Goal: Information Seeking & Learning: Check status

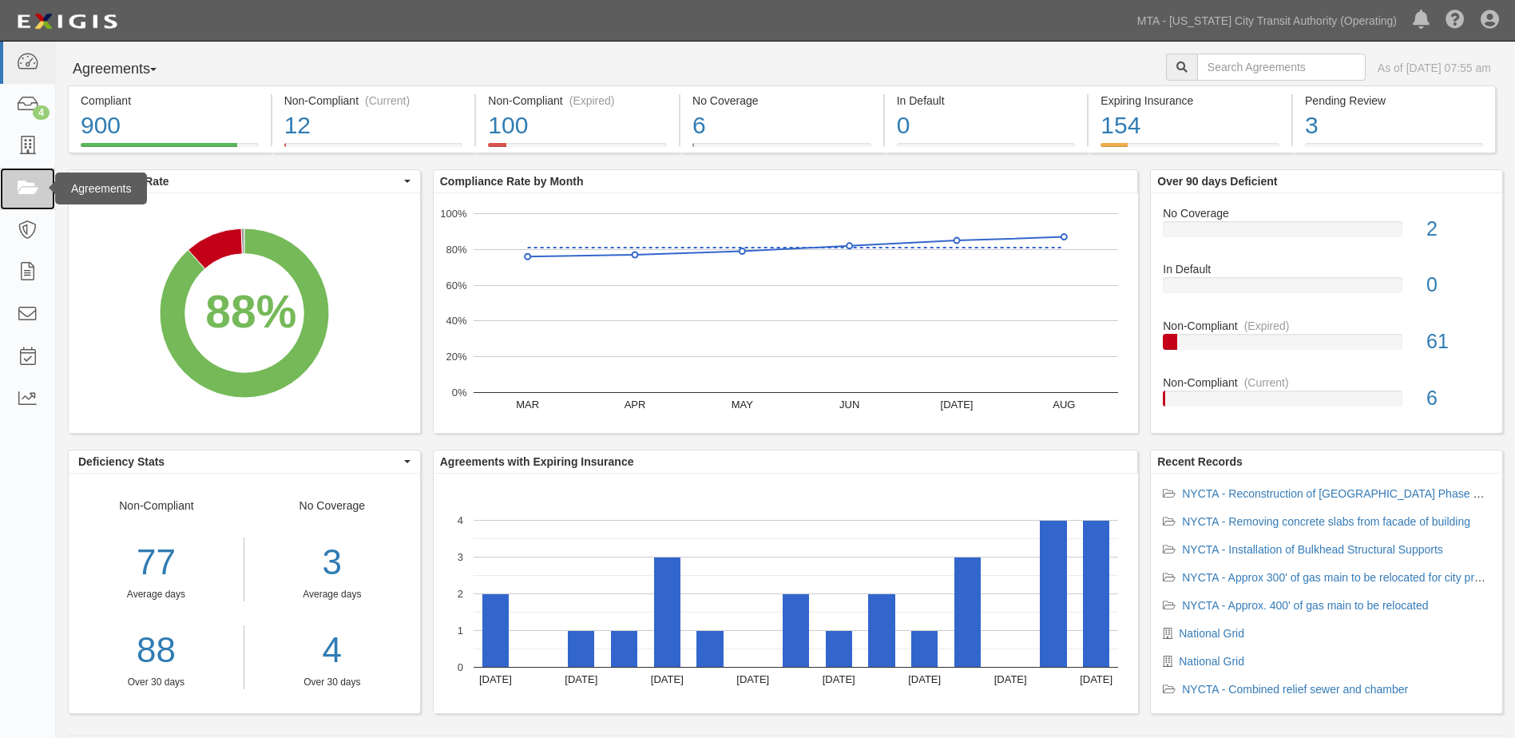
click at [33, 183] on icon at bounding box center [27, 189] width 22 height 18
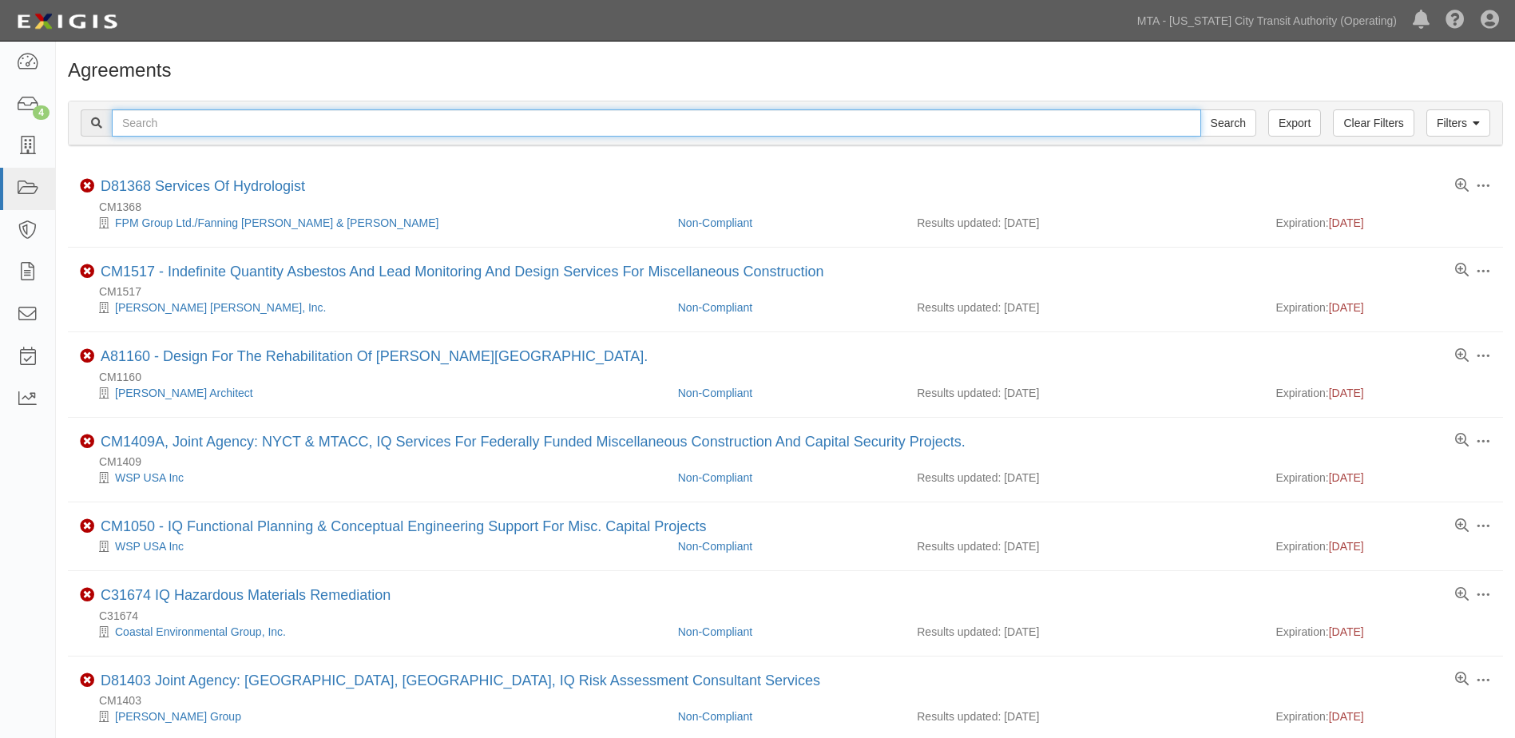
click at [211, 128] on input "text" at bounding box center [656, 122] width 1089 height 27
paste input "9m4eyk"
type input "9m4eyk"
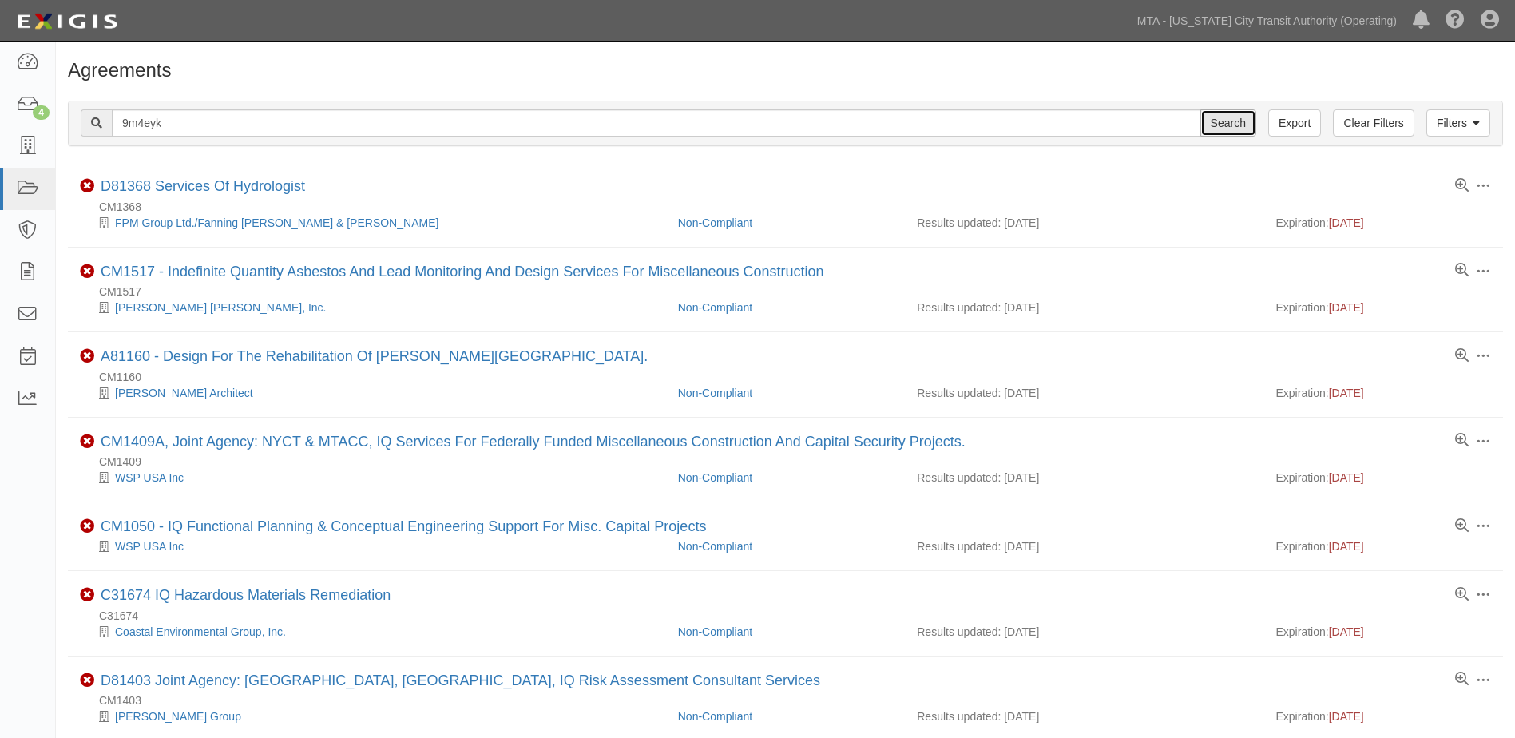
click at [1231, 131] on input "Search" at bounding box center [1228, 122] width 56 height 27
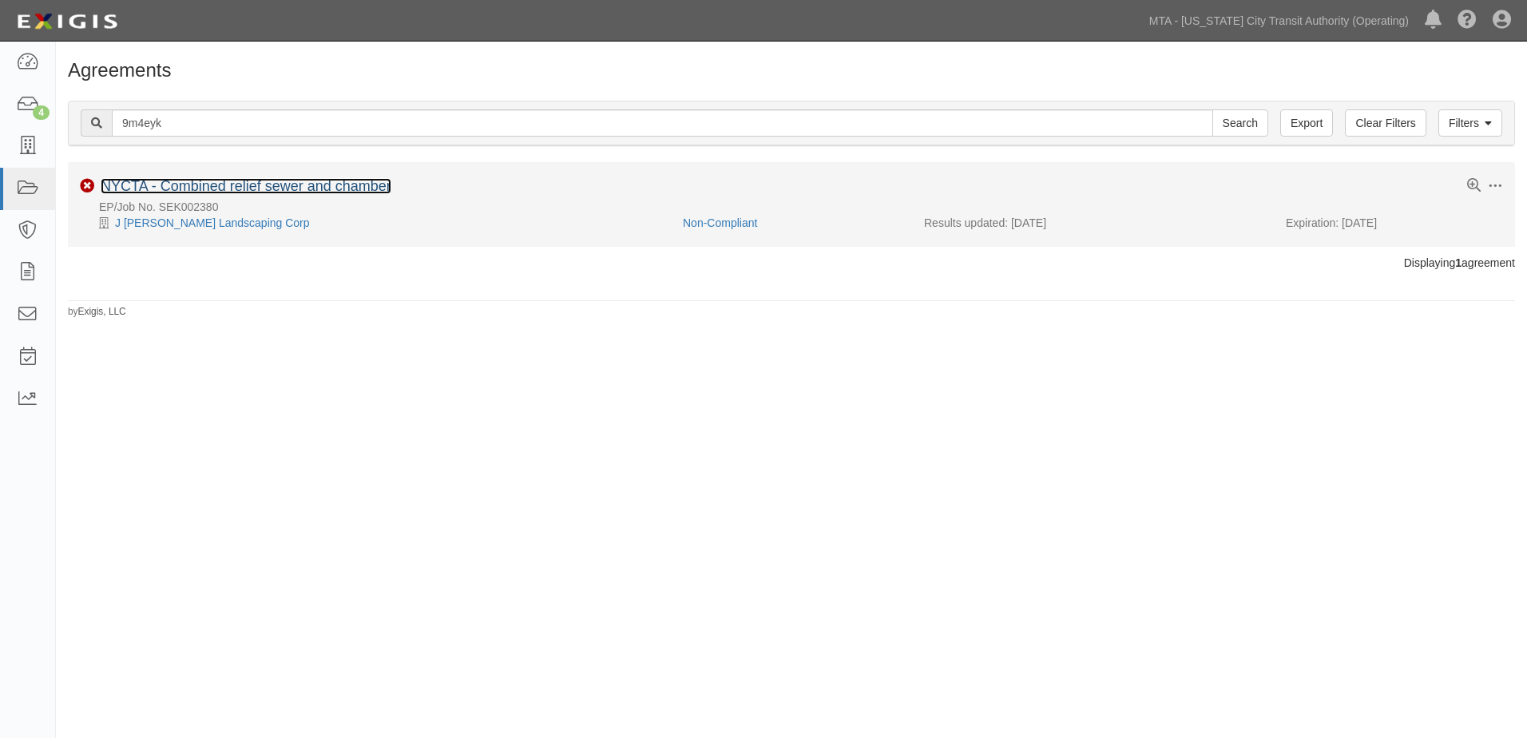
click at [212, 187] on link "NYCTA - Combined relief sewer and chamber" at bounding box center [246, 186] width 291 height 16
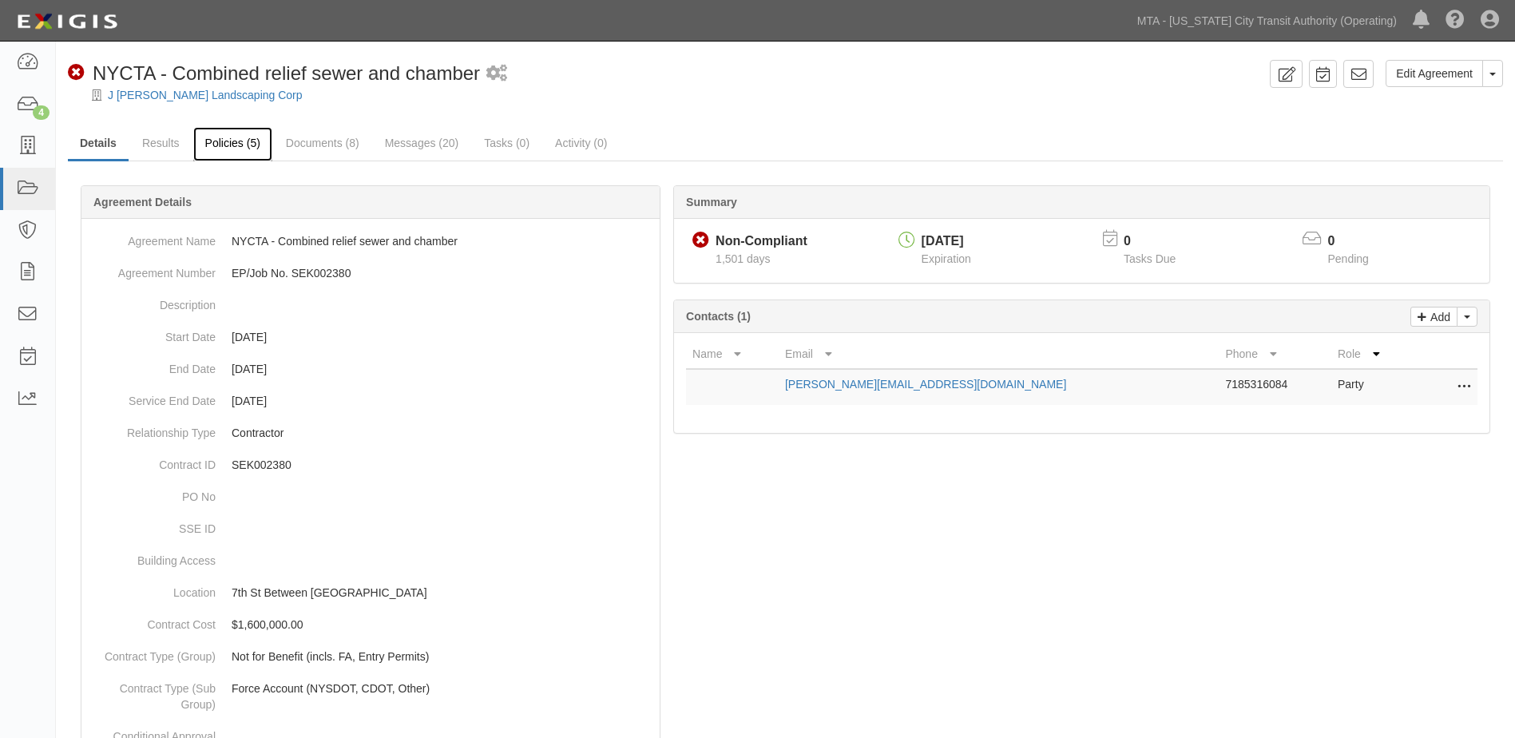
click at [232, 147] on link "Policies (5)" at bounding box center [232, 144] width 79 height 34
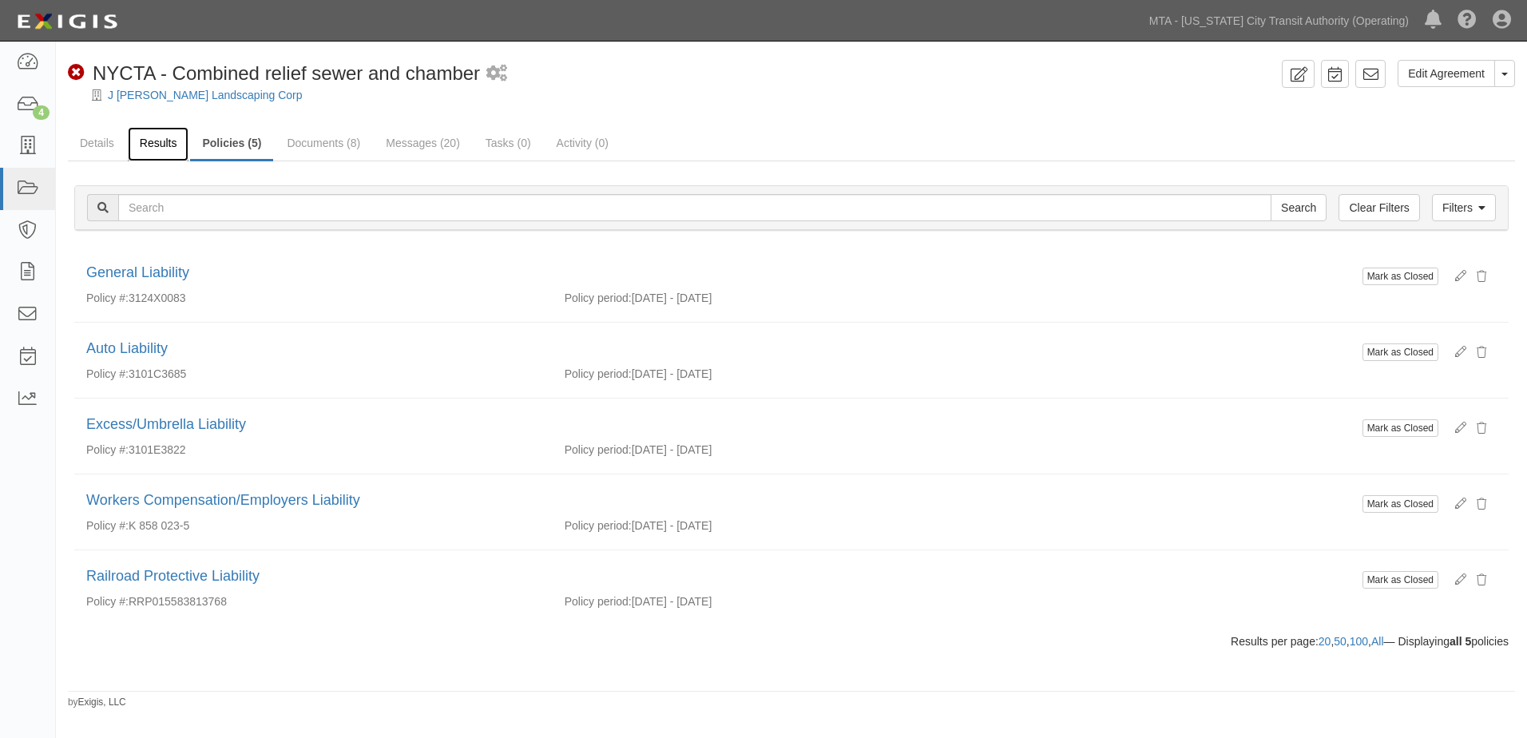
click at [161, 145] on link "Results" at bounding box center [158, 144] width 61 height 34
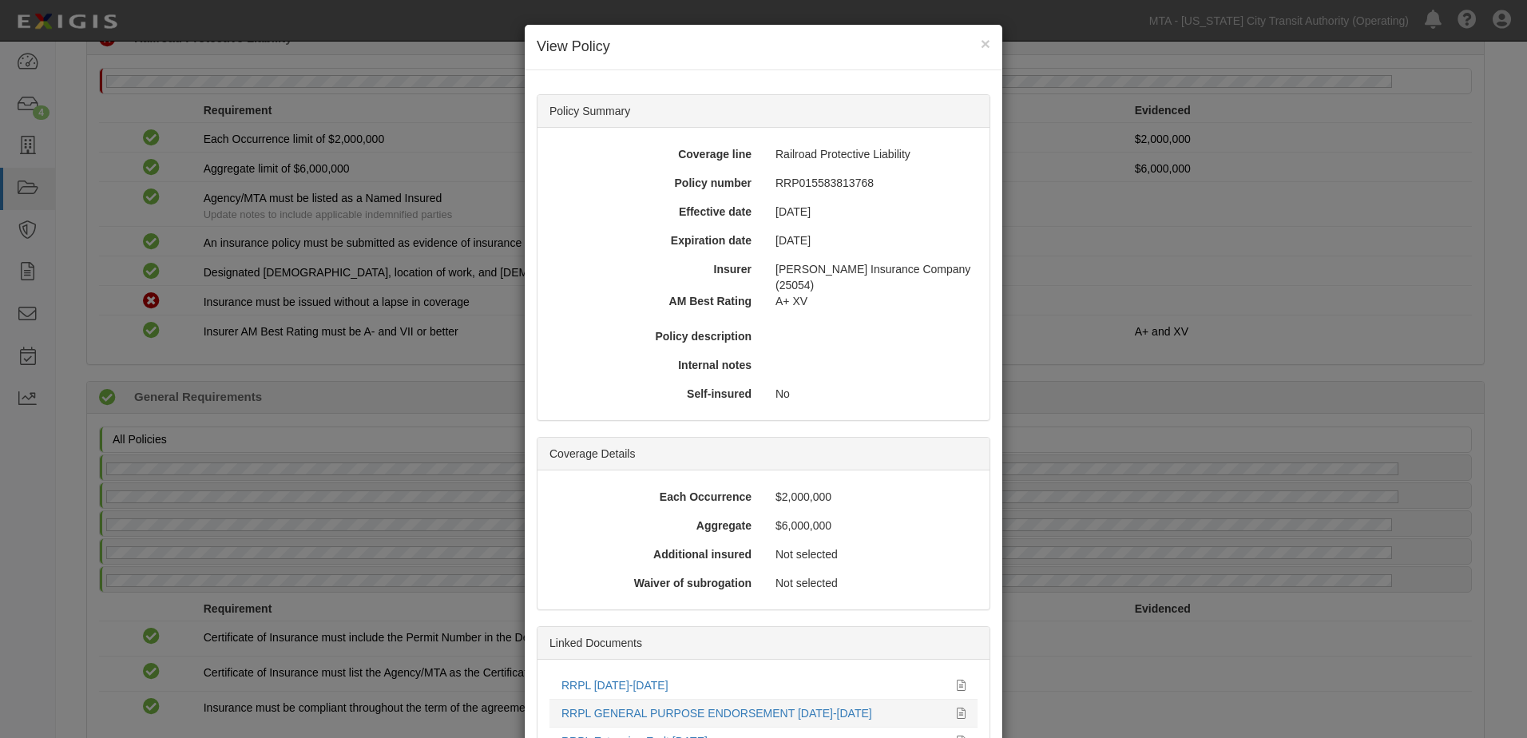
scroll to position [182, 0]
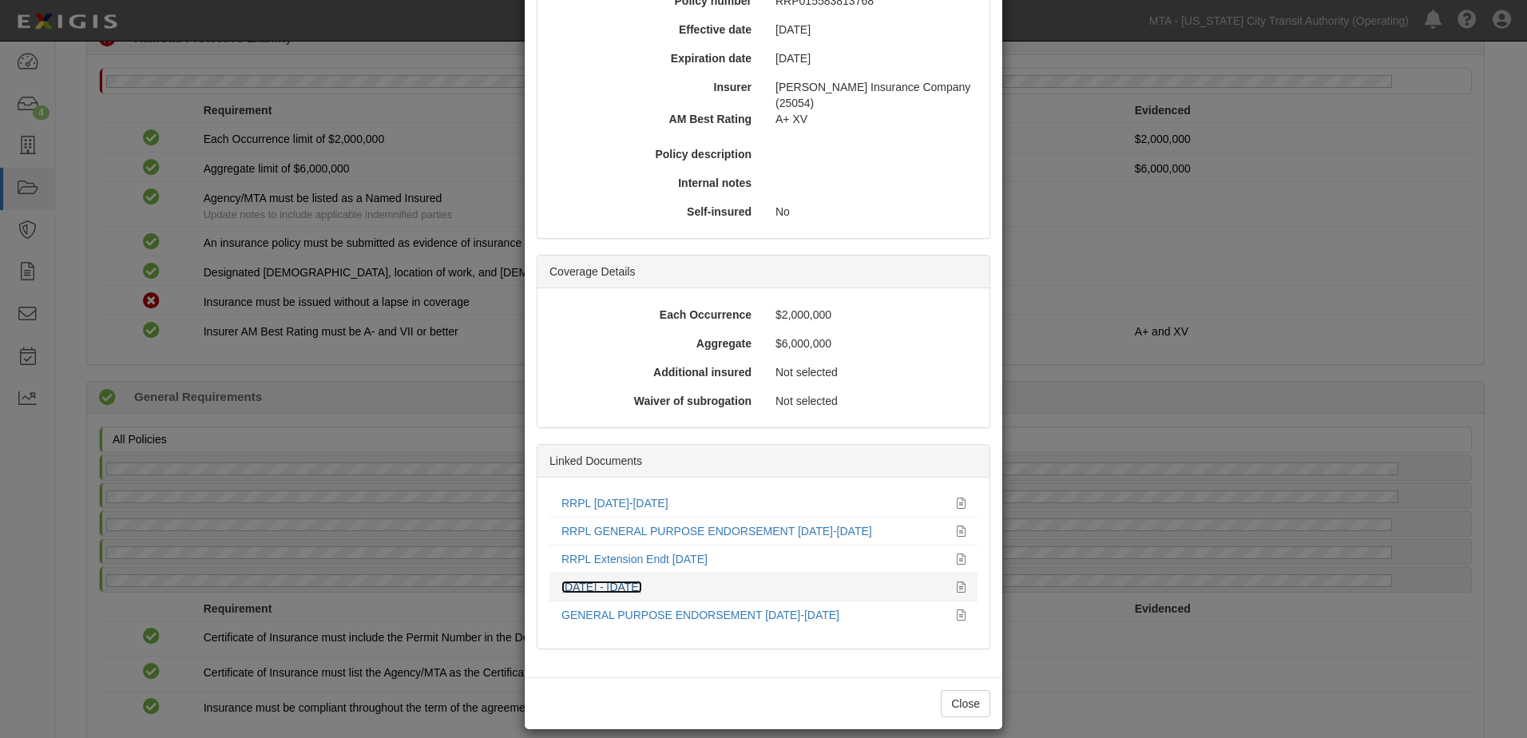
click at [642, 581] on link "[DATE] - [DATE]" at bounding box center [601, 587] width 81 height 13
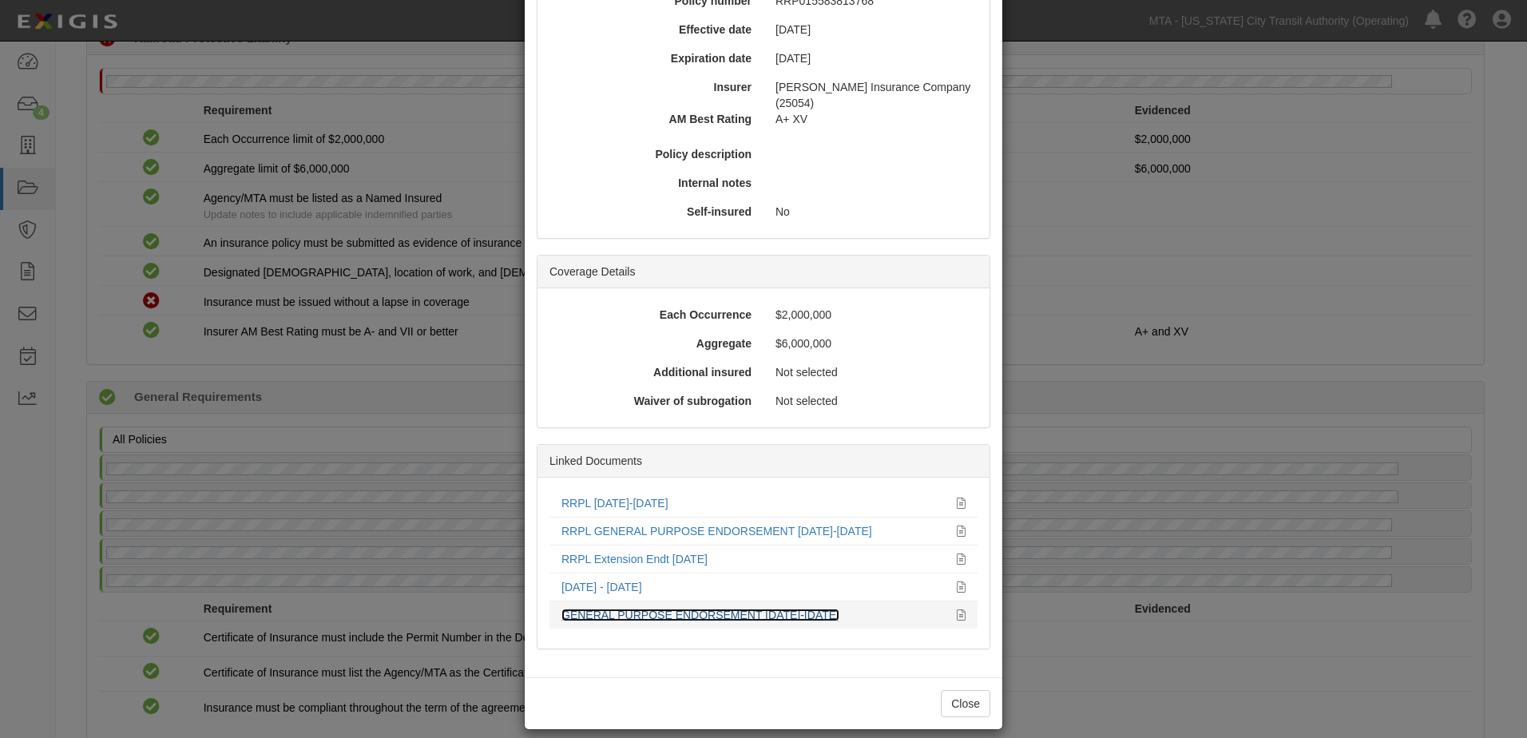
click at [599, 609] on link "GENERAL PURPOSE ENDORSEMENT [DATE]-[DATE]" at bounding box center [700, 615] width 278 height 13
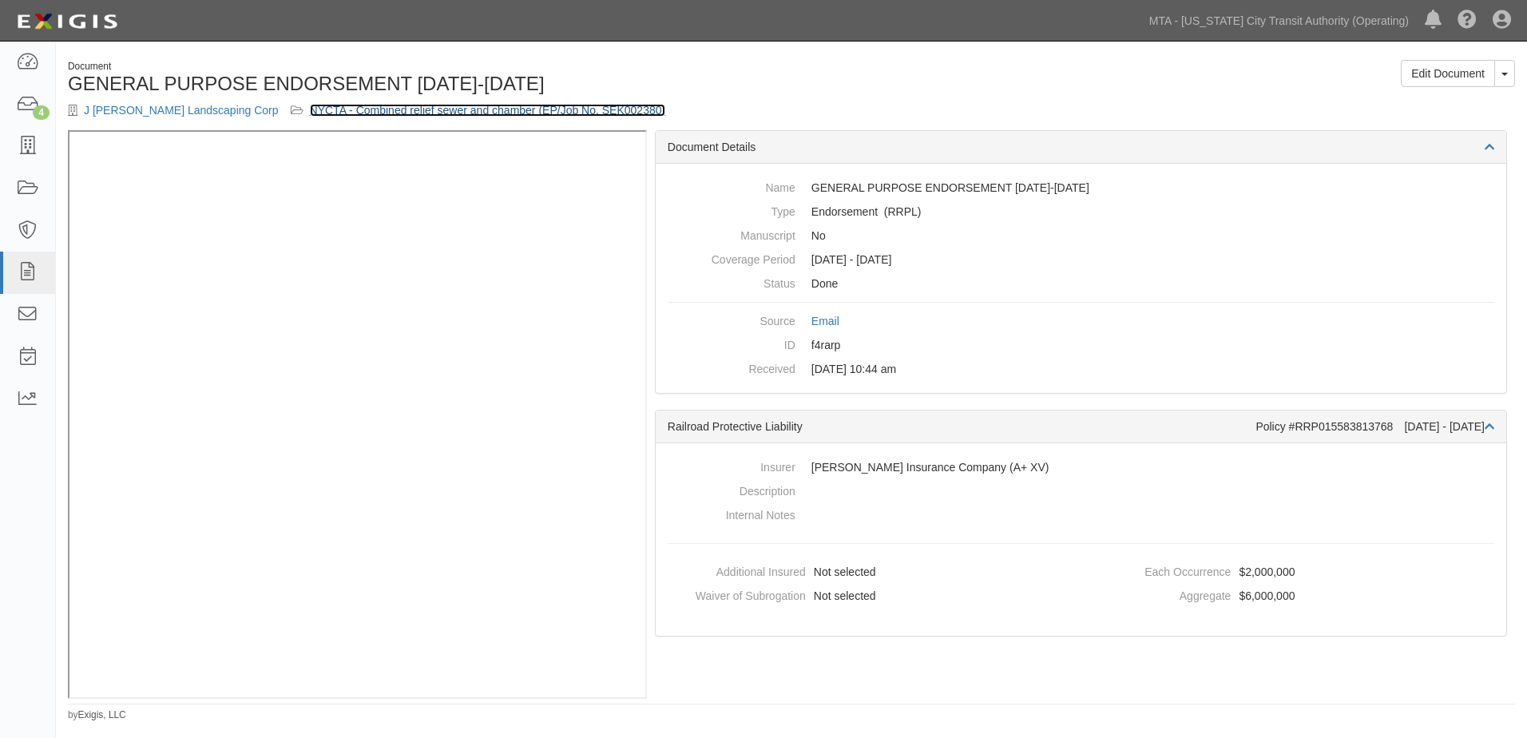
click at [557, 105] on link "NYCTA - Combined relief sewer and chamber (EP/Job No. SEK002380)" at bounding box center [488, 110] width 356 height 13
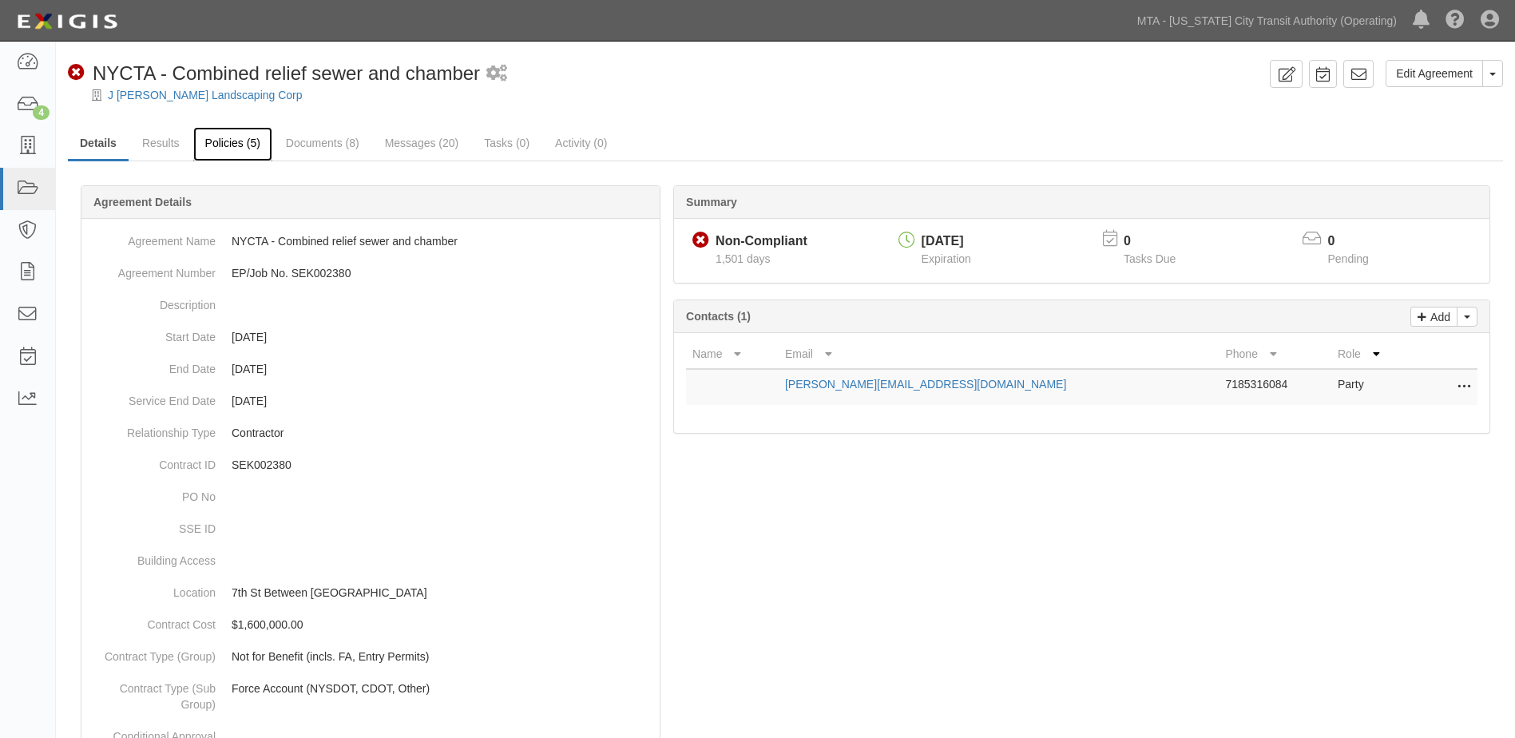
click at [244, 148] on link "Policies (5)" at bounding box center [232, 144] width 79 height 34
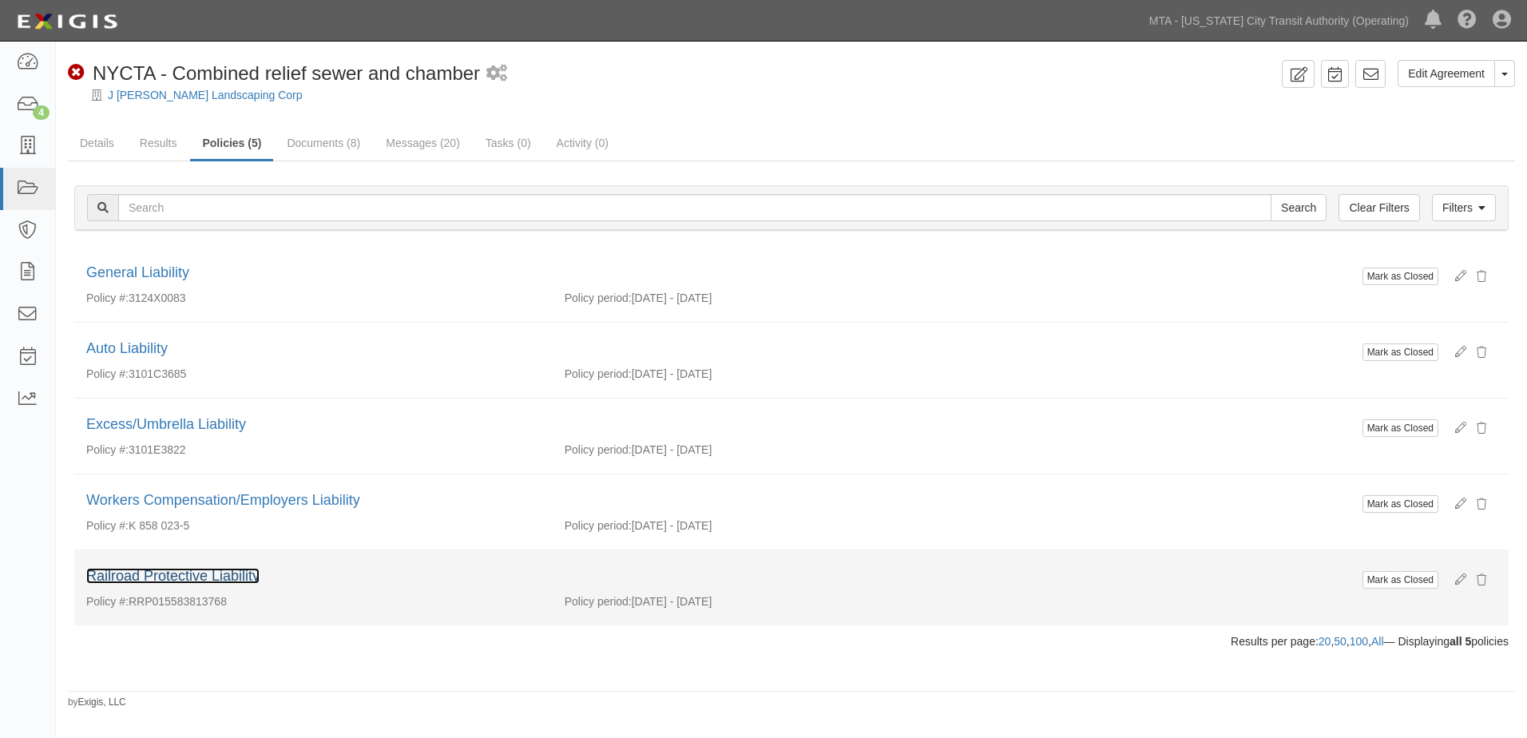
click at [136, 574] on link "Railroad Protective Liability" at bounding box center [172, 576] width 173 height 16
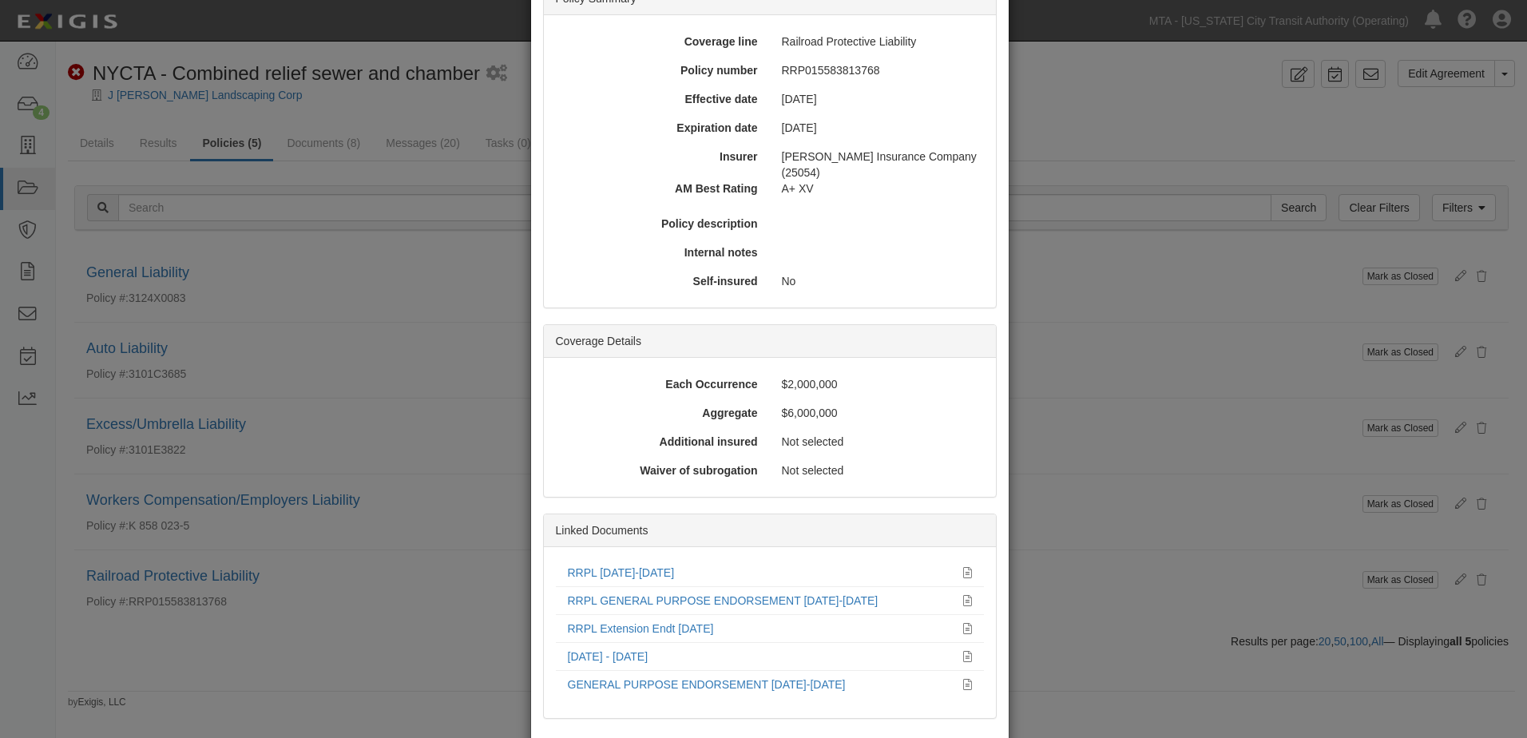
scroll to position [212, 0]
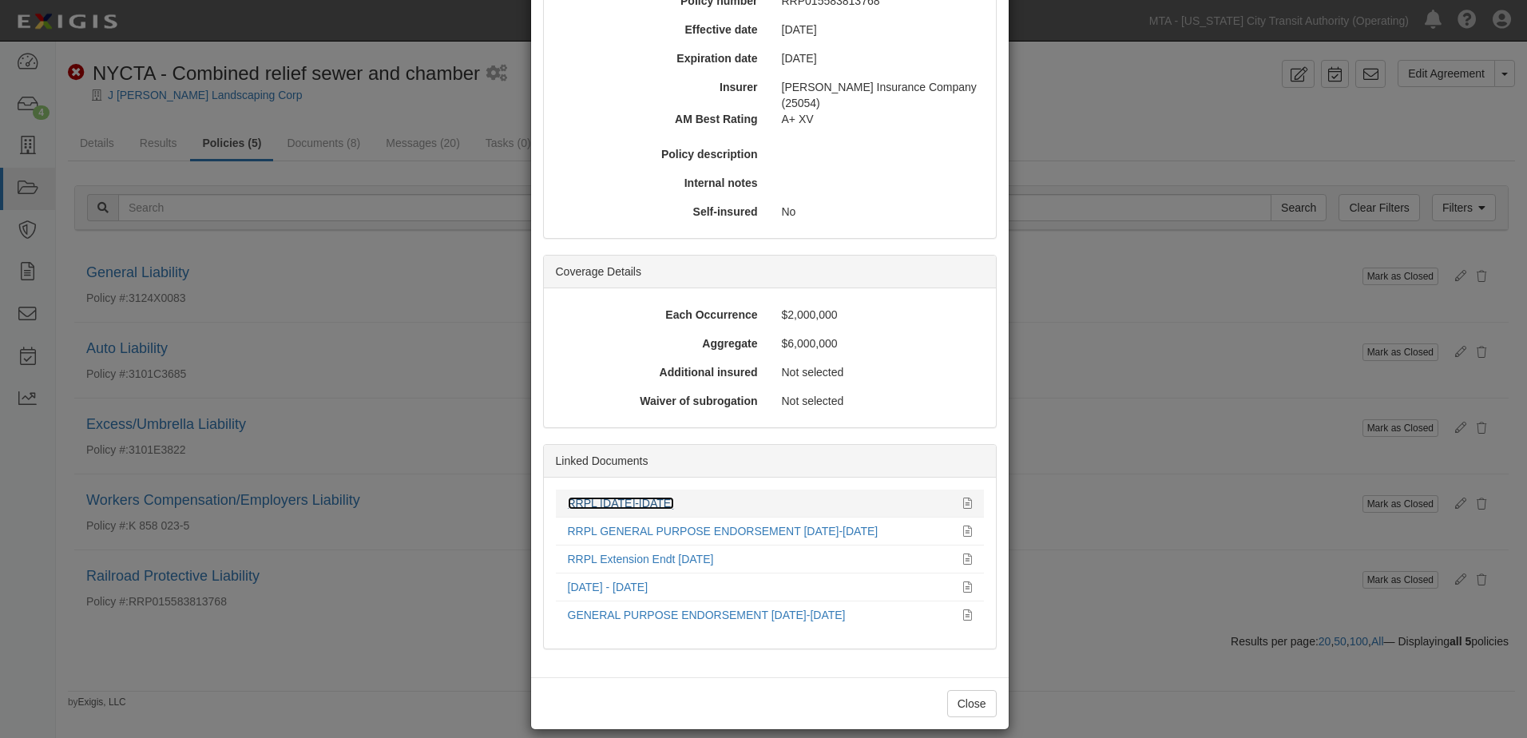
click at [650, 497] on link "RRPL 5/25/23-5/25/2024" at bounding box center [621, 503] width 107 height 13
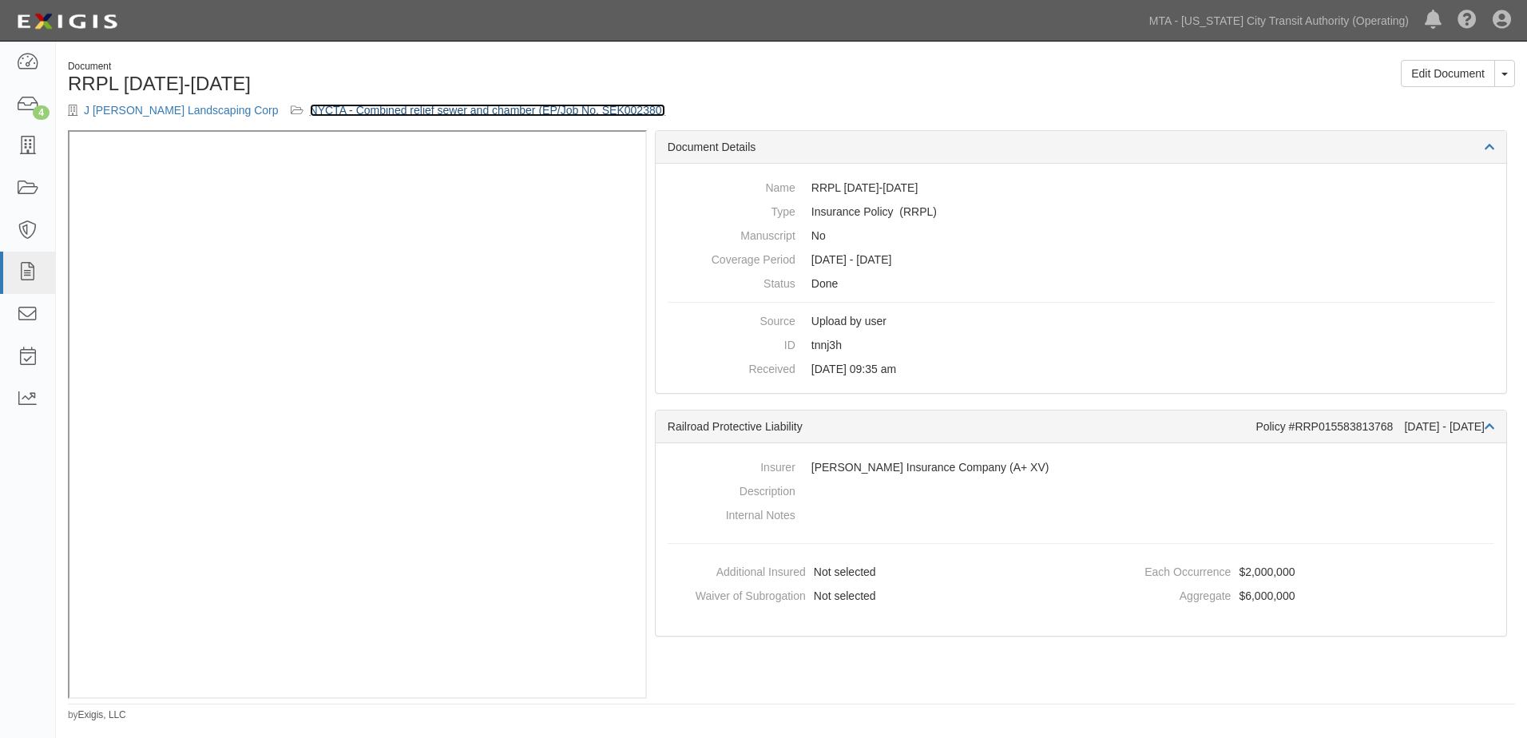
click at [531, 112] on link "NYCTA - Combined relief sewer and chamber (EP/Job No. SEK002380)" at bounding box center [488, 110] width 356 height 13
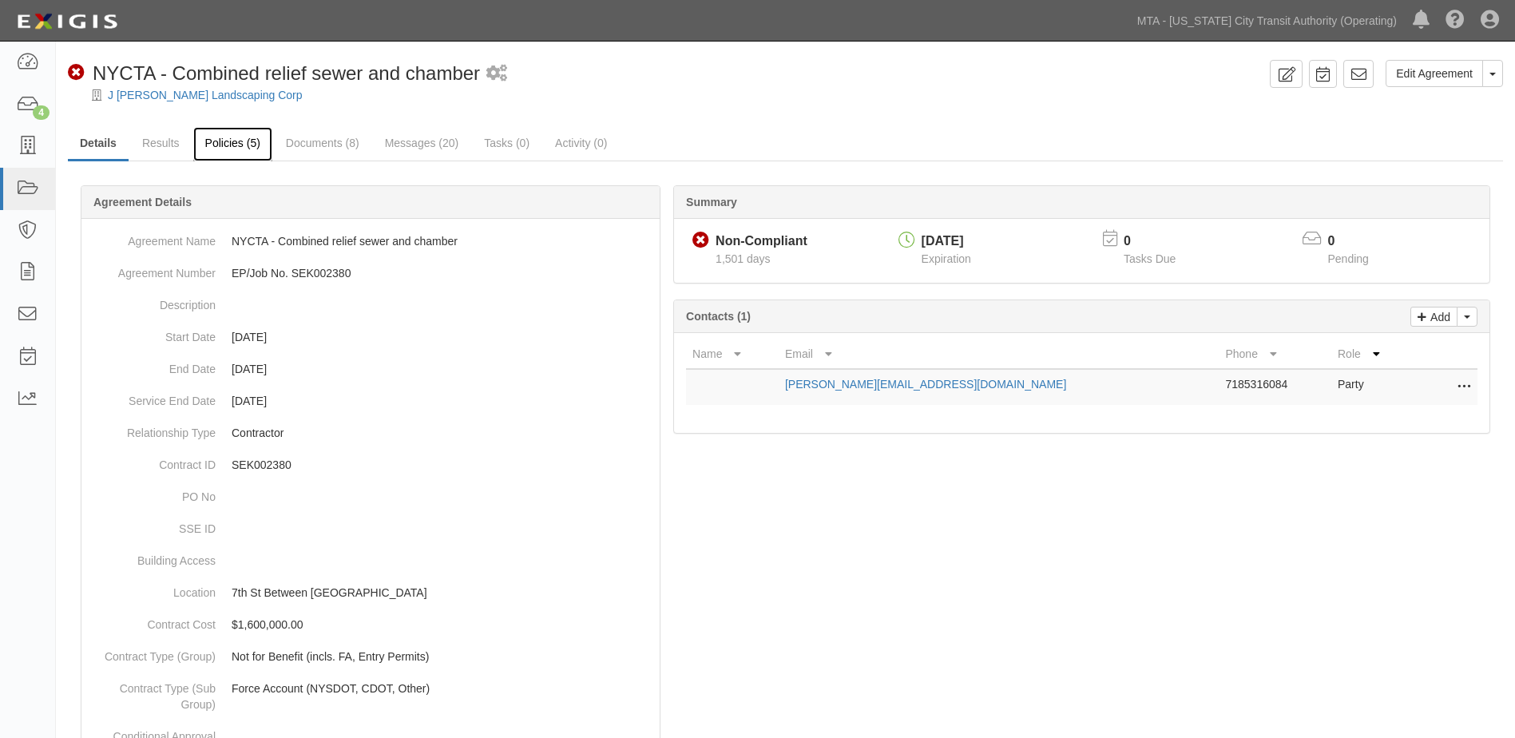
click at [233, 146] on link "Policies (5)" at bounding box center [232, 144] width 79 height 34
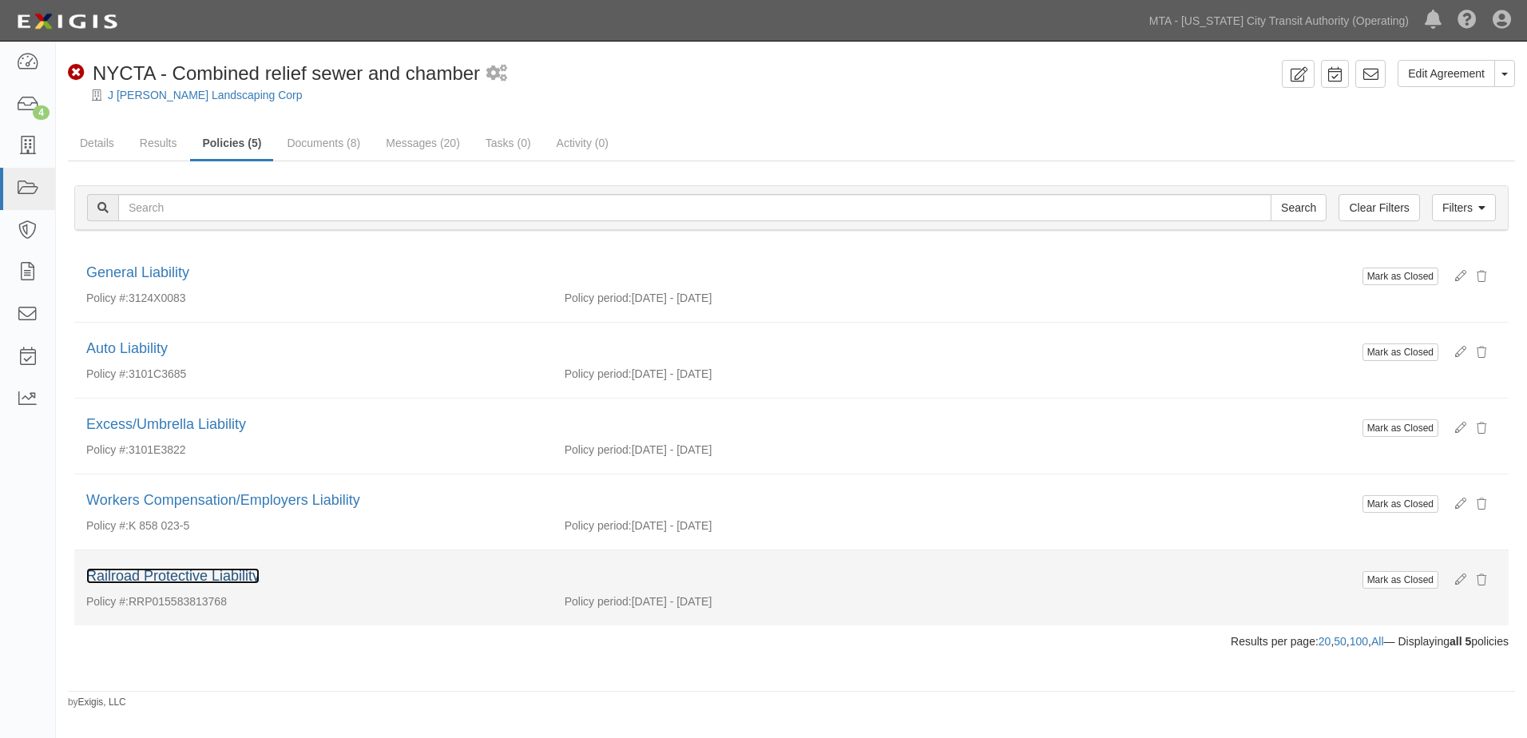
click at [197, 578] on link "Railroad Protective Liability" at bounding box center [172, 576] width 173 height 16
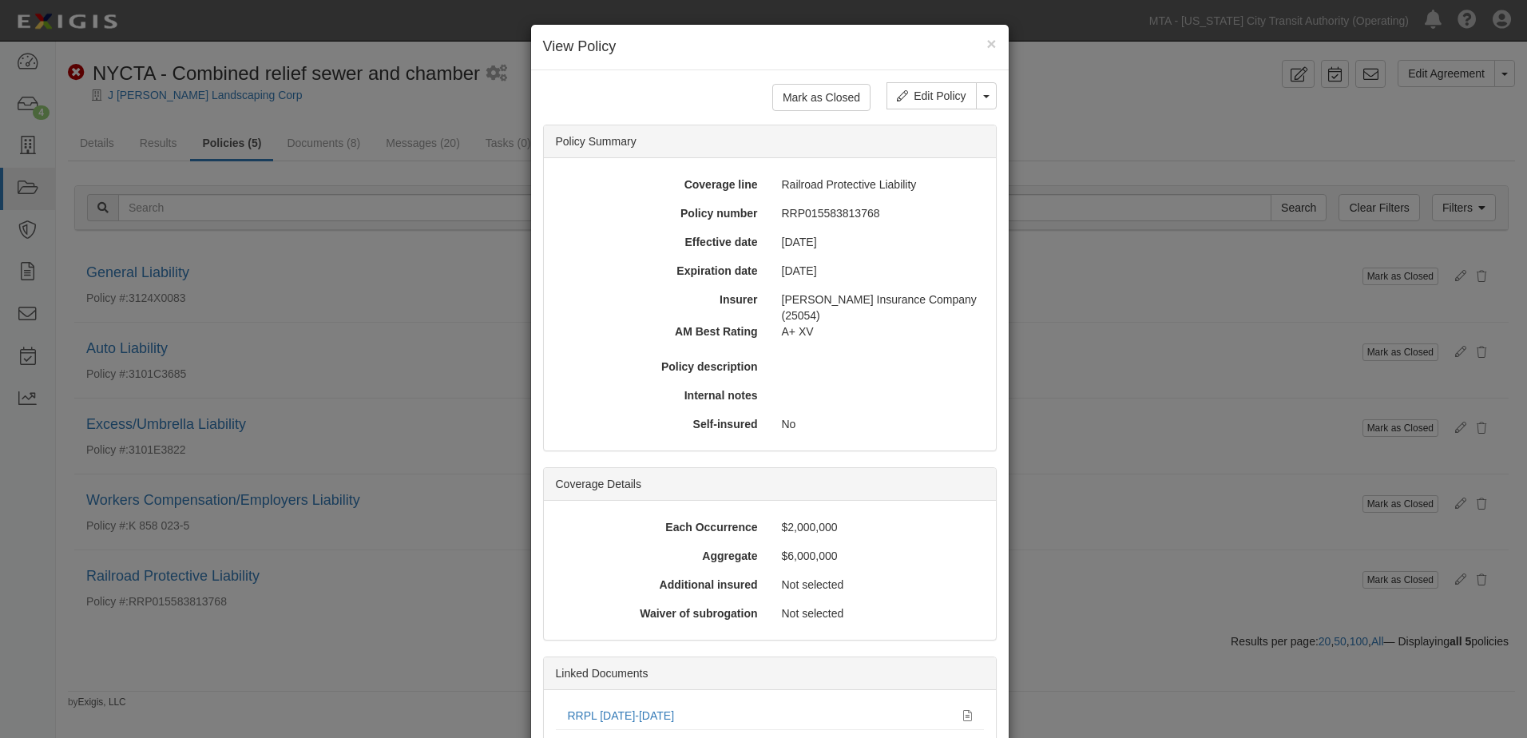
scroll to position [80, 0]
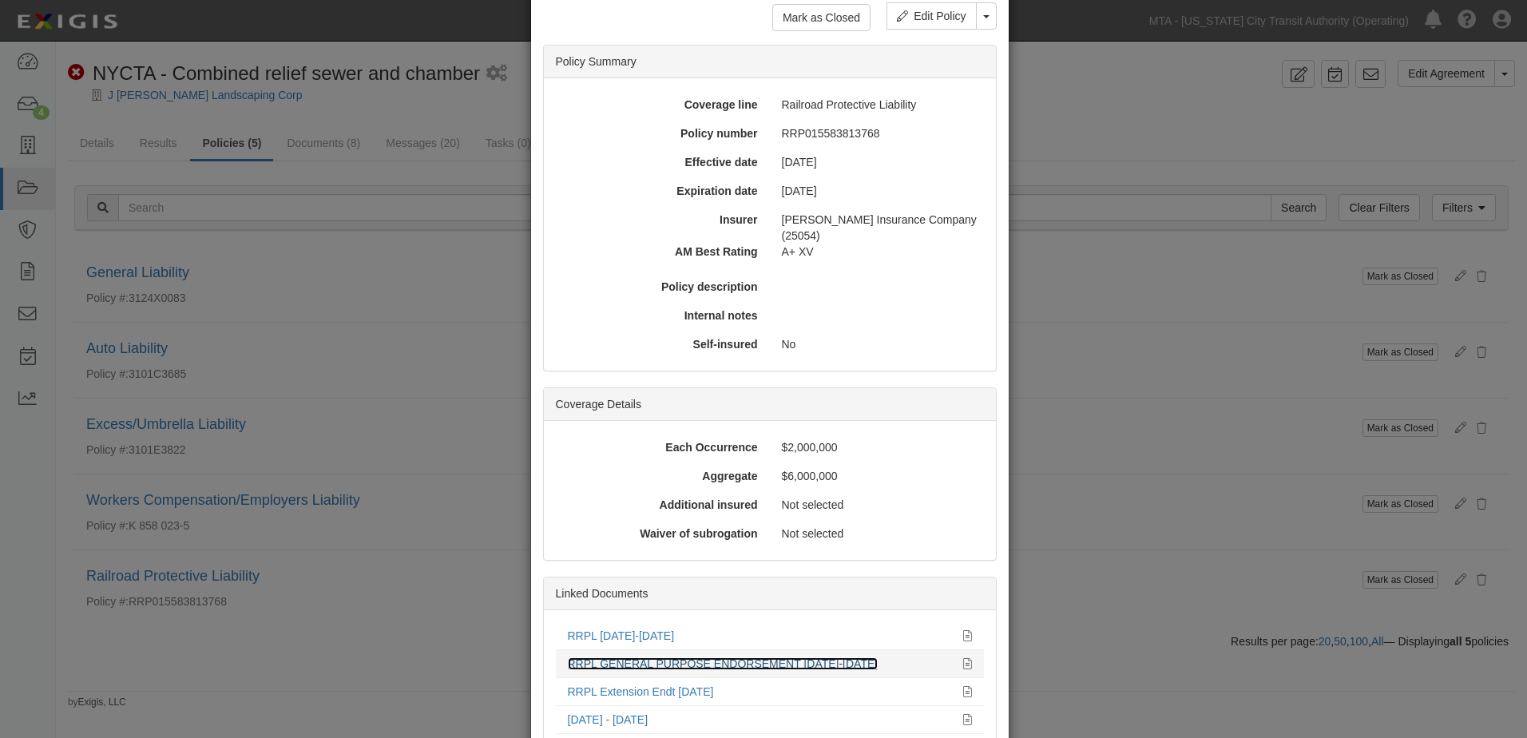
click at [803, 657] on link "RRPL GENERAL PURPOSE ENDORSEMENT [DATE]-[DATE]" at bounding box center [723, 663] width 311 height 13
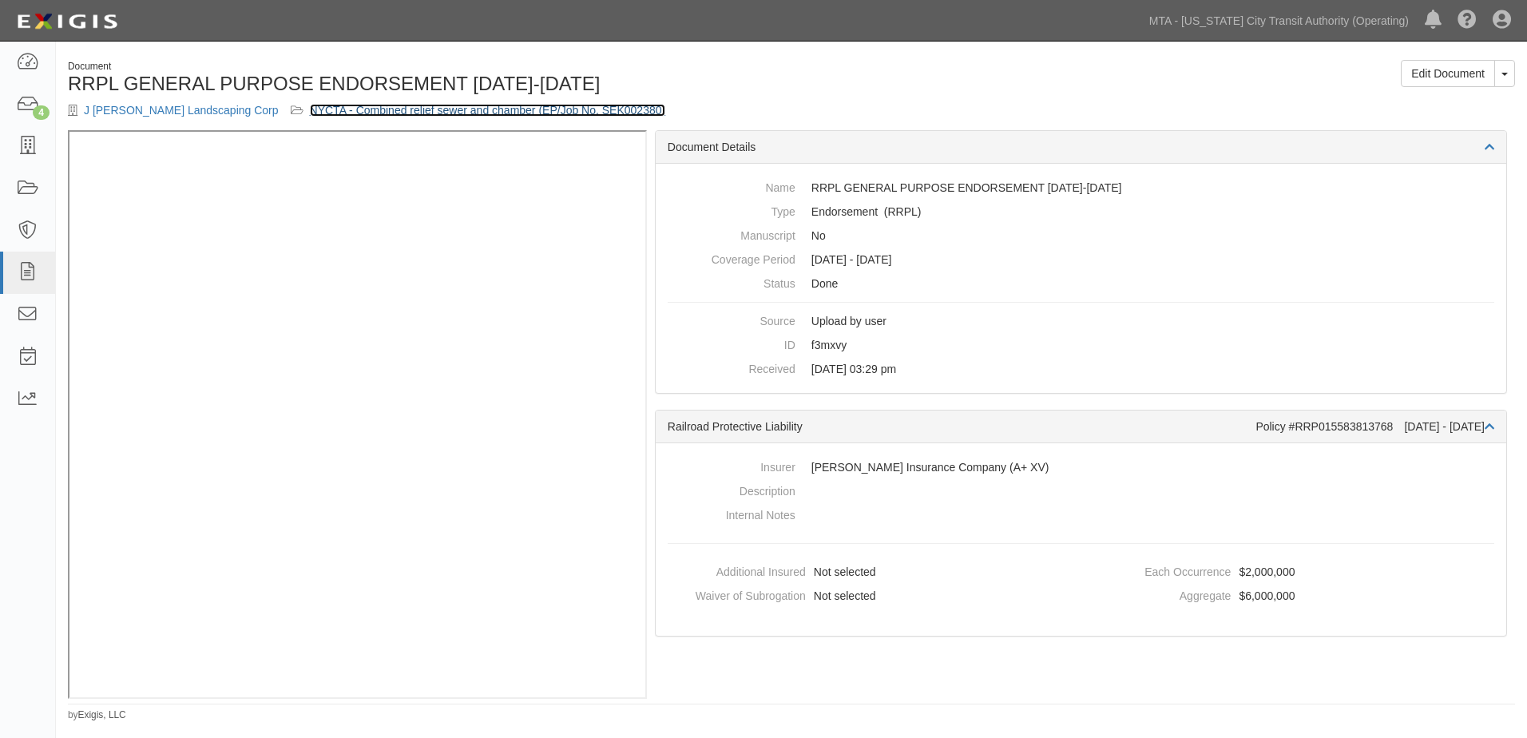
click at [540, 116] on link "NYCTA - Combined relief sewer and chamber (EP/Job No. SEK002380)" at bounding box center [488, 110] width 356 height 13
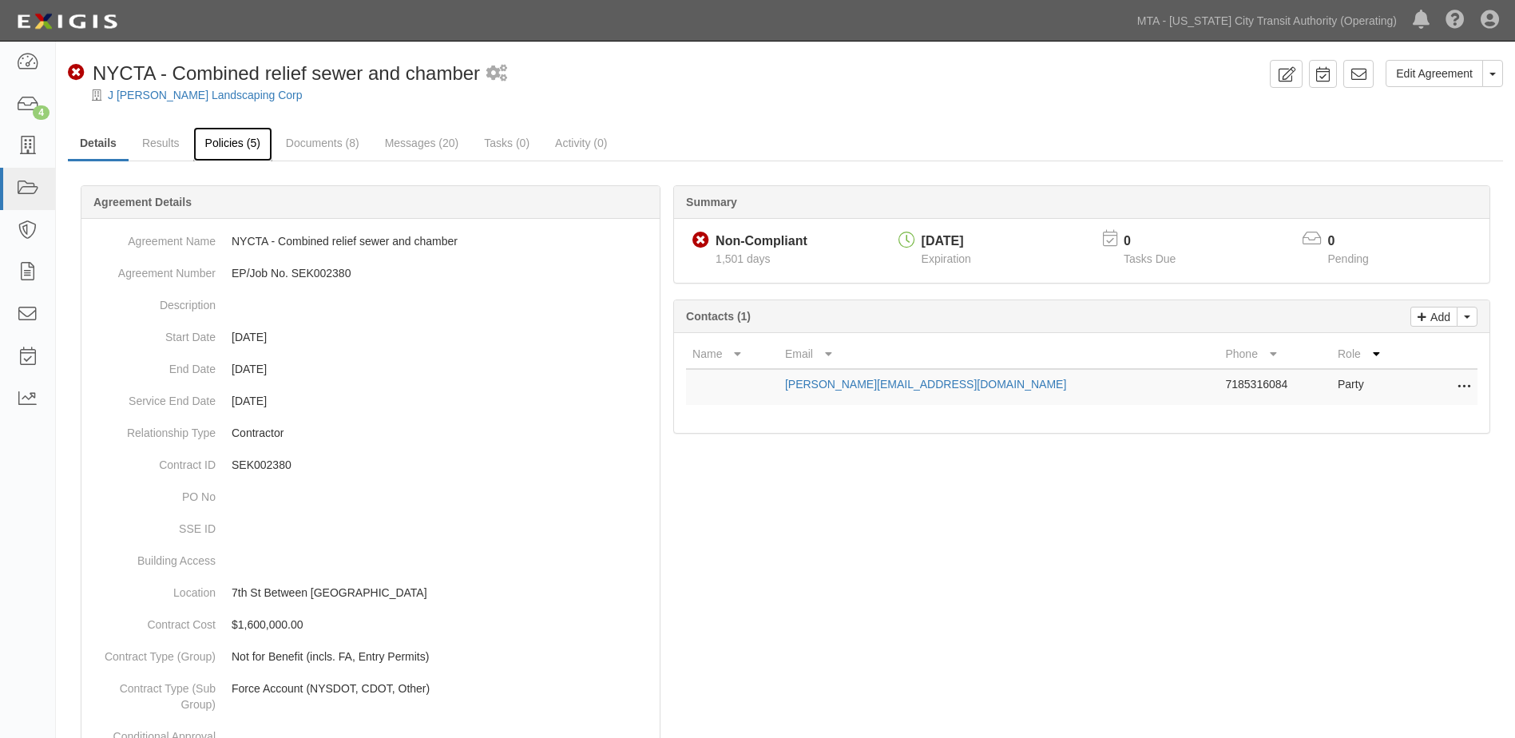
click at [240, 144] on link "Policies (5)" at bounding box center [232, 144] width 79 height 34
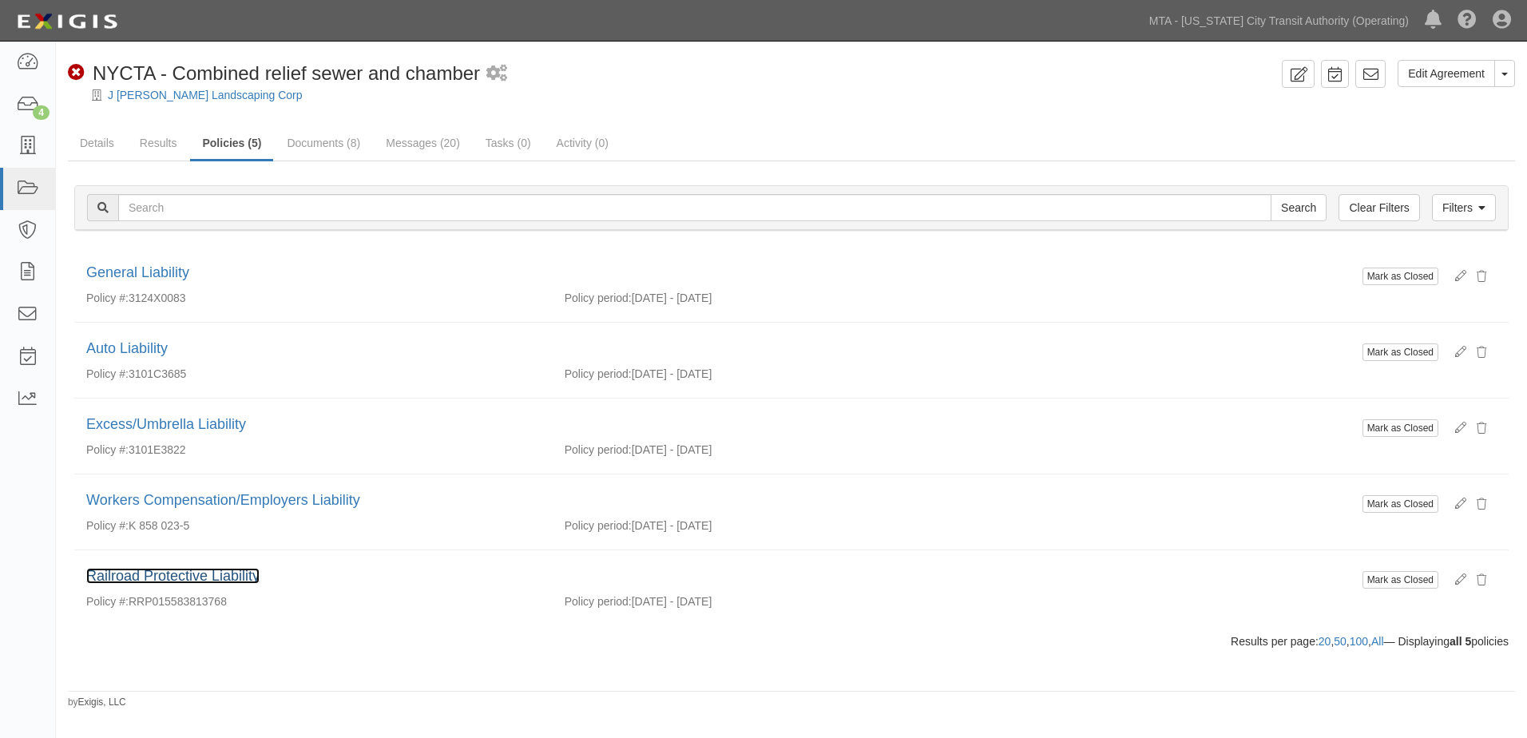
drag, startPoint x: 142, startPoint y: 580, endPoint x: 169, endPoint y: 577, distance: 27.3
click at [143, 580] on link "Railroad Protective Liability" at bounding box center [172, 576] width 173 height 16
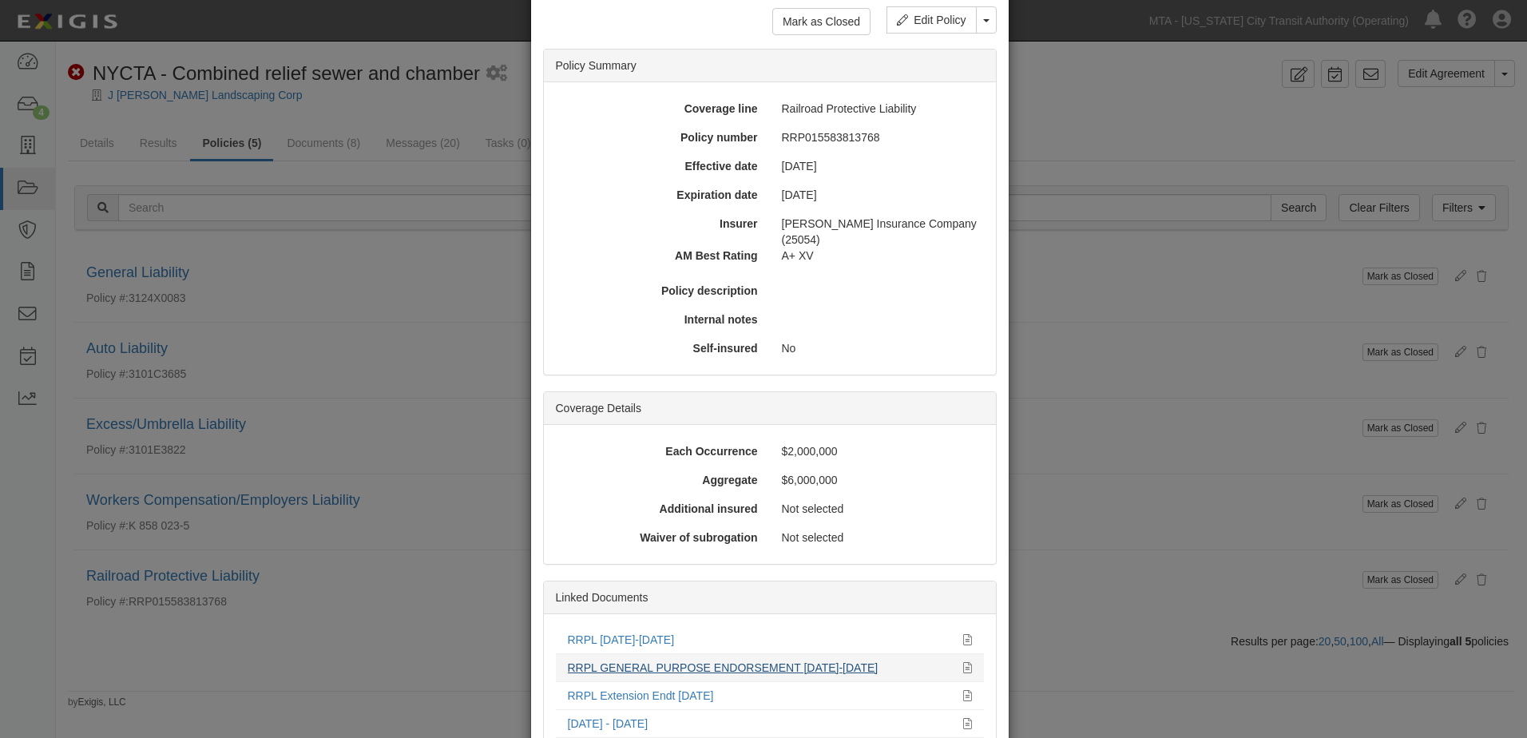
scroll to position [160, 0]
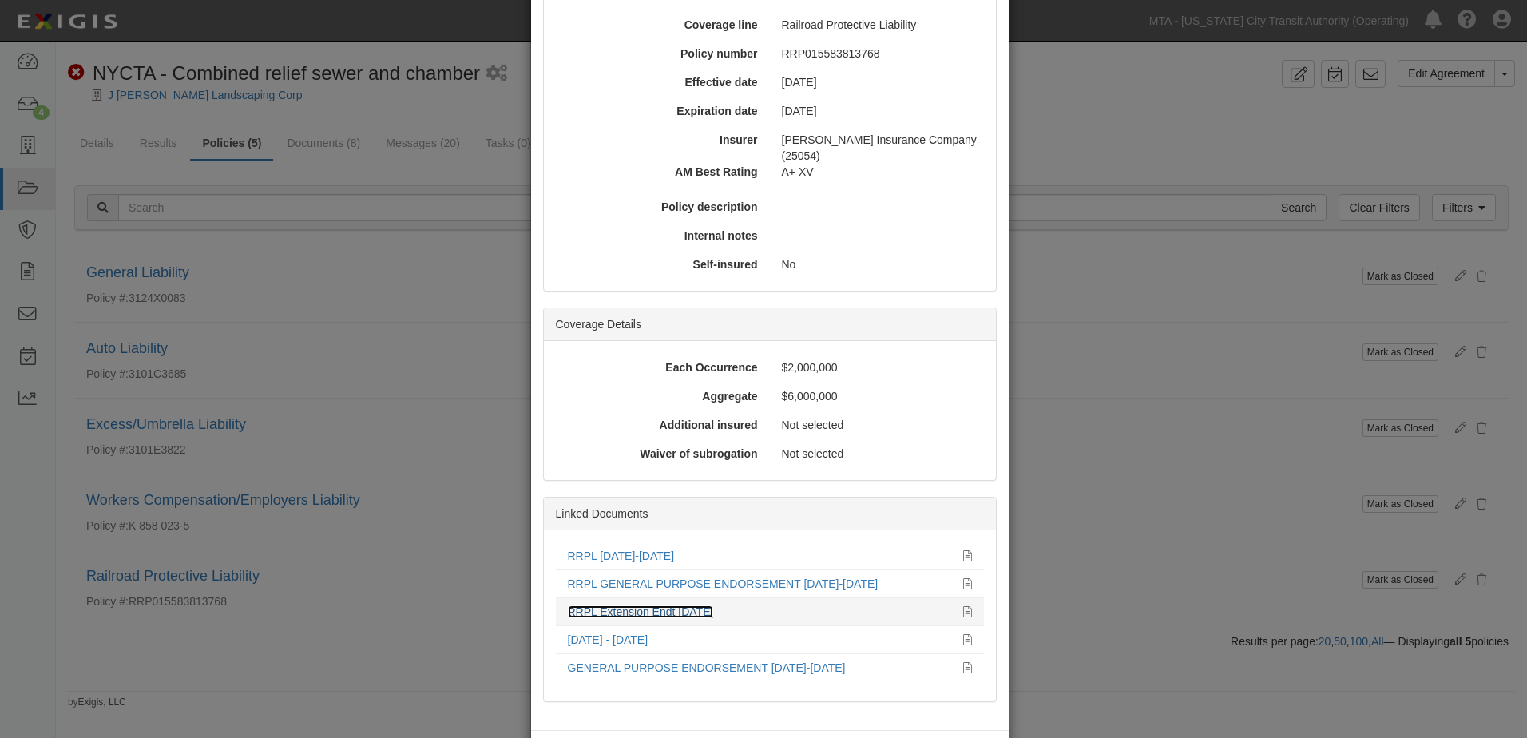
click at [686, 605] on link "RRPL Extension Endt 05.25.26" at bounding box center [641, 611] width 146 height 13
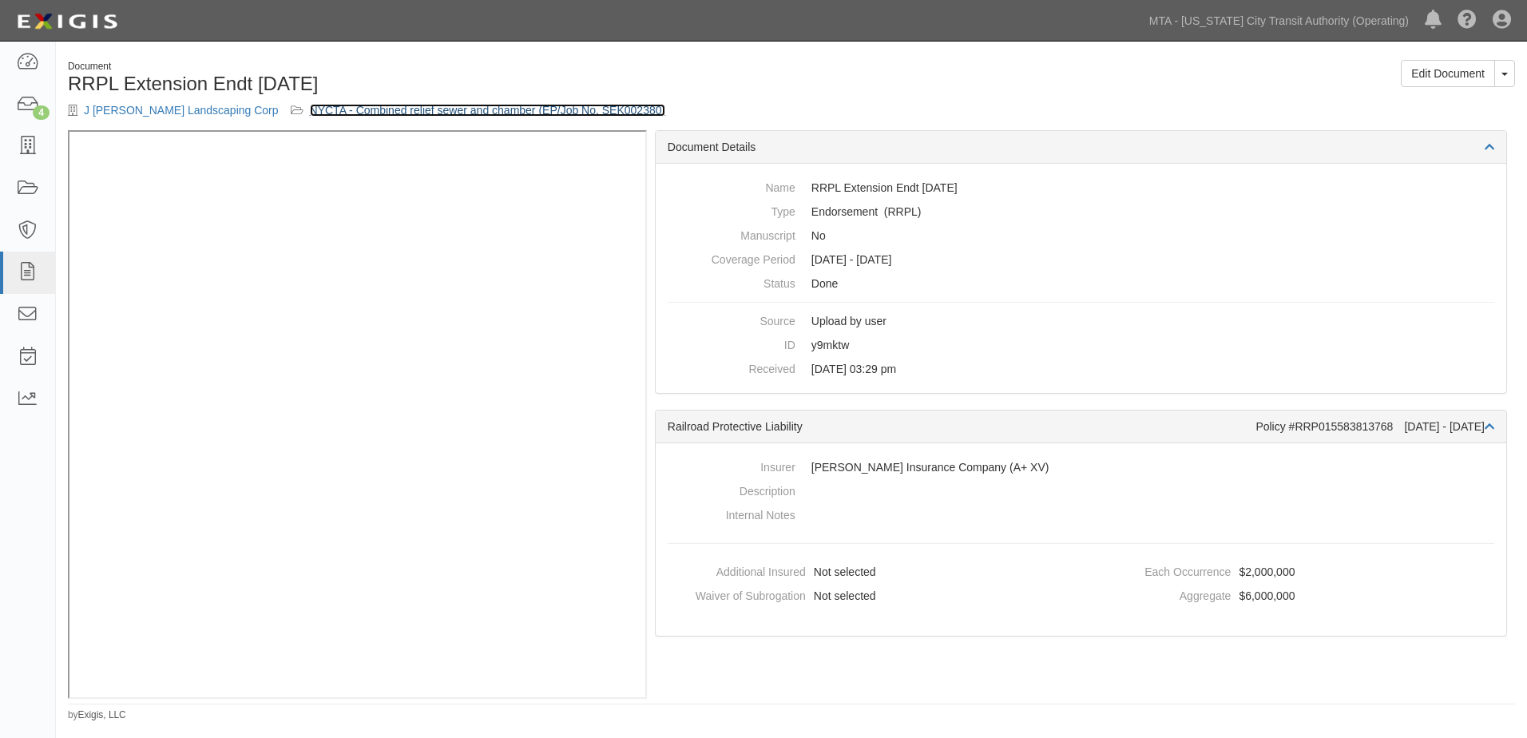
drag, startPoint x: 478, startPoint y: 110, endPoint x: 494, endPoint y: 113, distance: 16.3
click at [478, 110] on link "NYCTA - Combined relief sewer and chamber (EP/Job No. SEK002380)" at bounding box center [488, 110] width 356 height 13
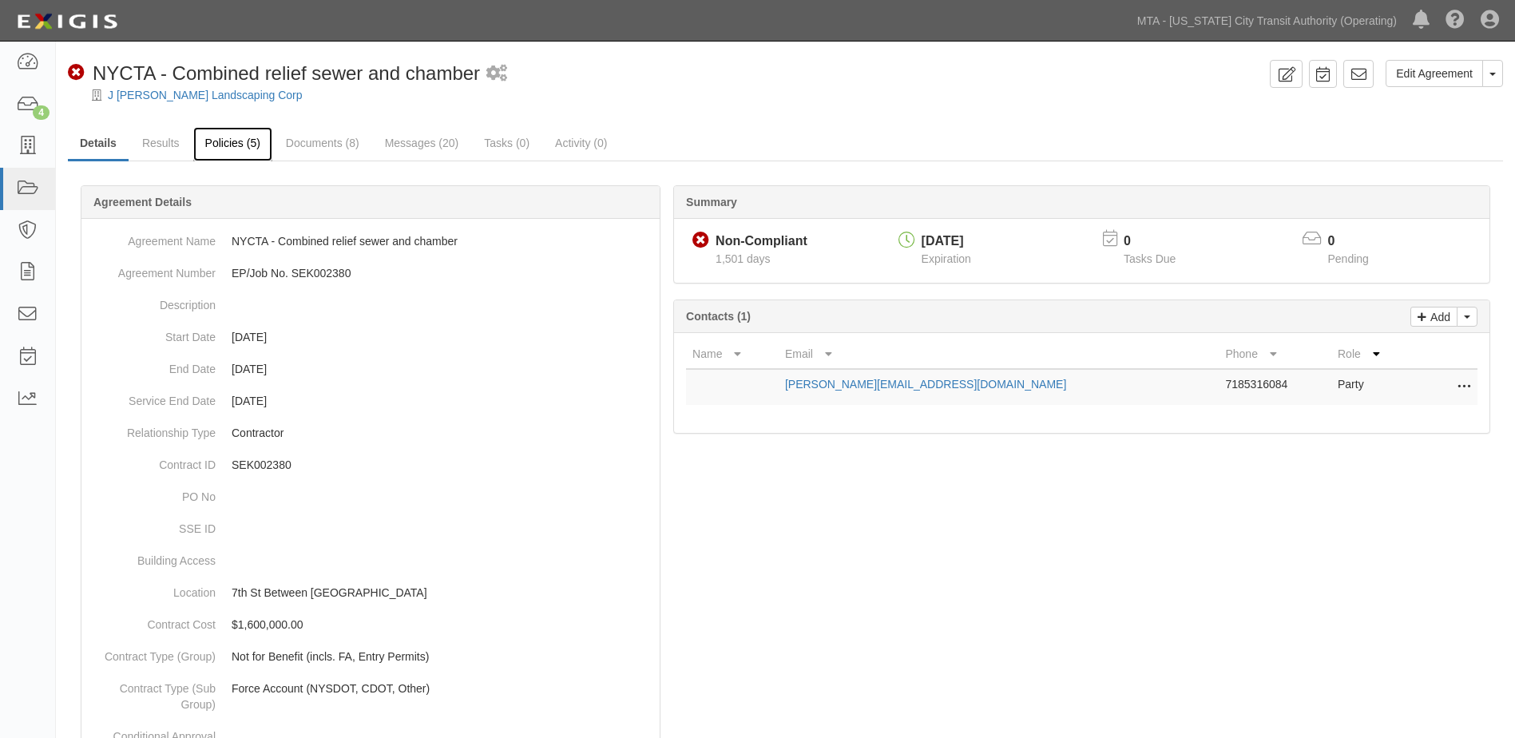
click at [224, 141] on link "Policies (5)" at bounding box center [232, 144] width 79 height 34
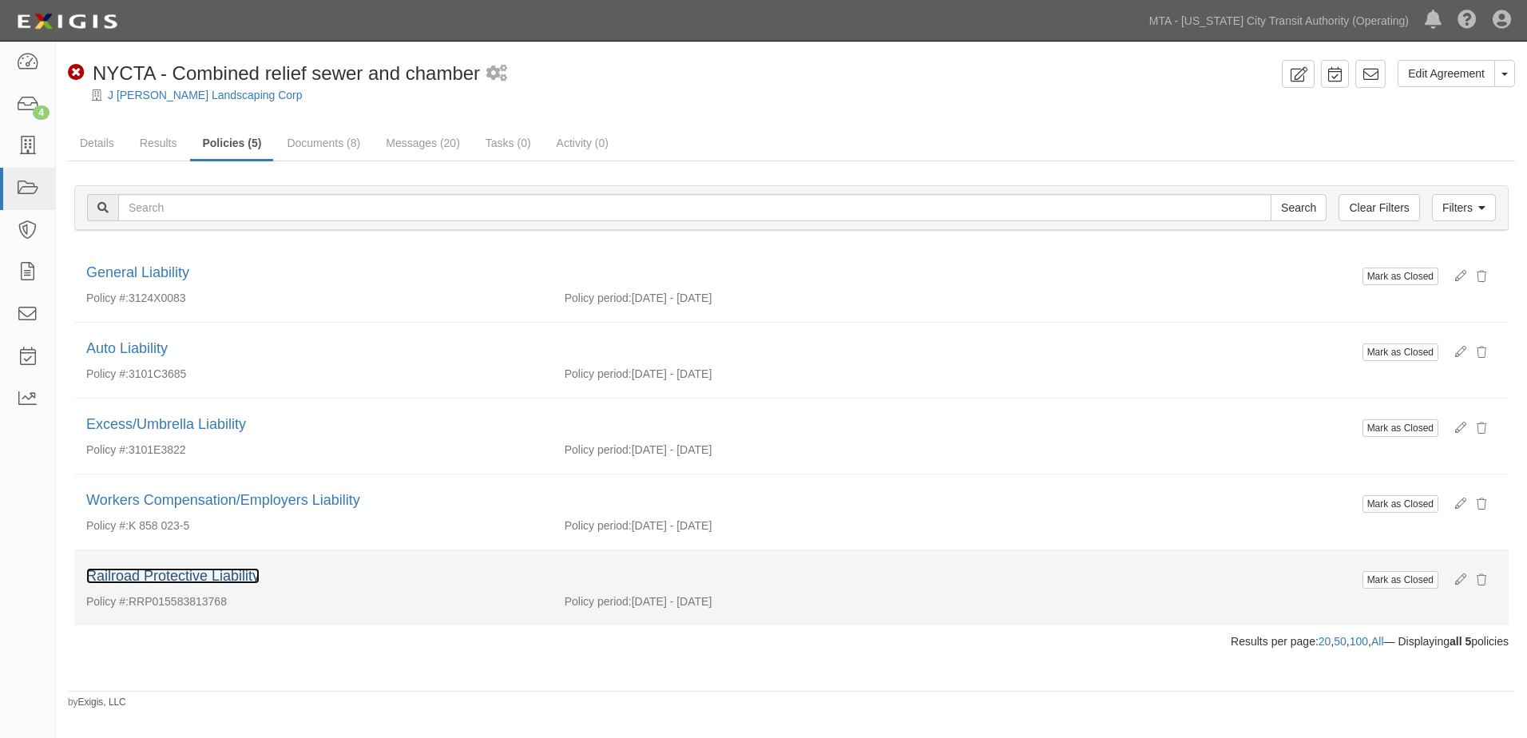
click at [178, 574] on link "Railroad Protective Liability" at bounding box center [172, 576] width 173 height 16
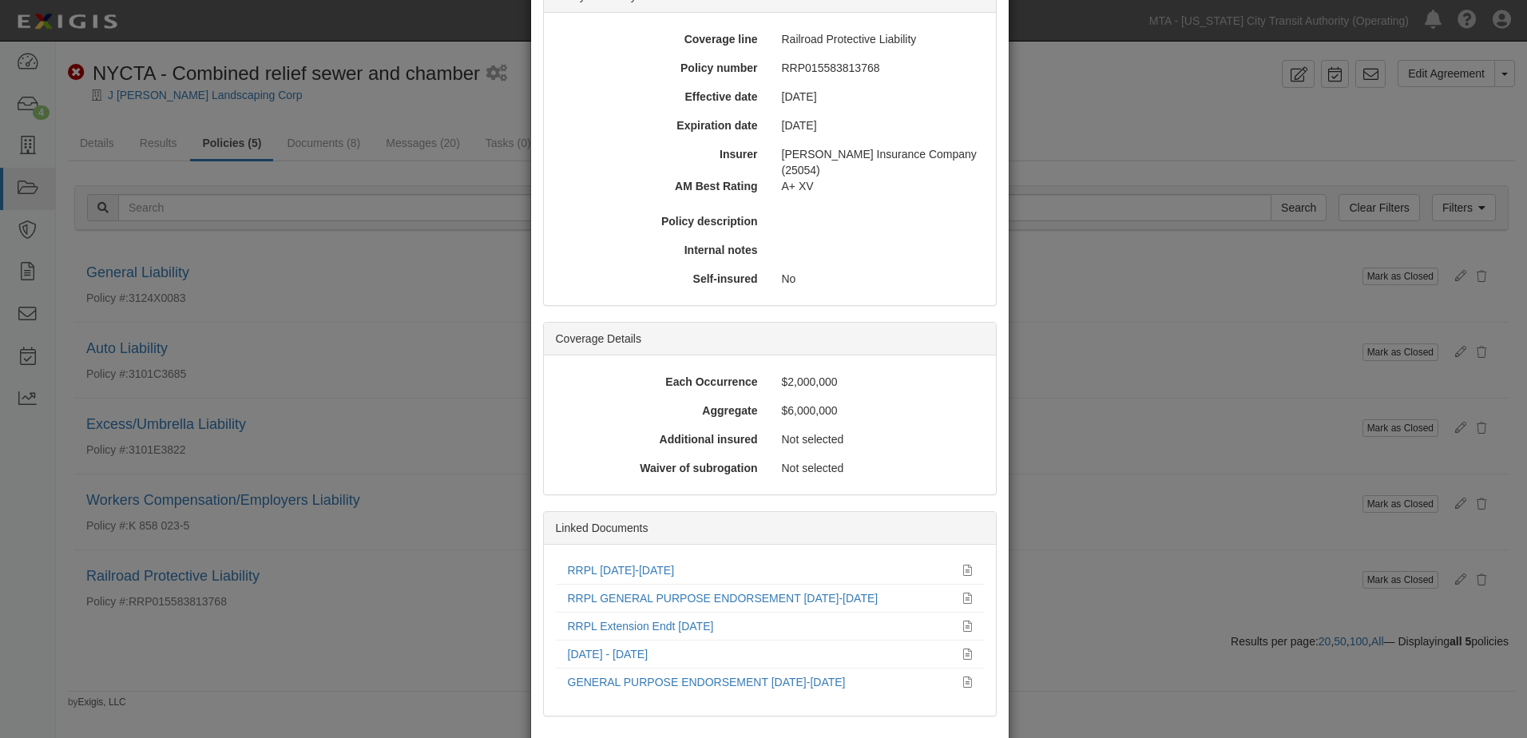
scroll to position [212, 0]
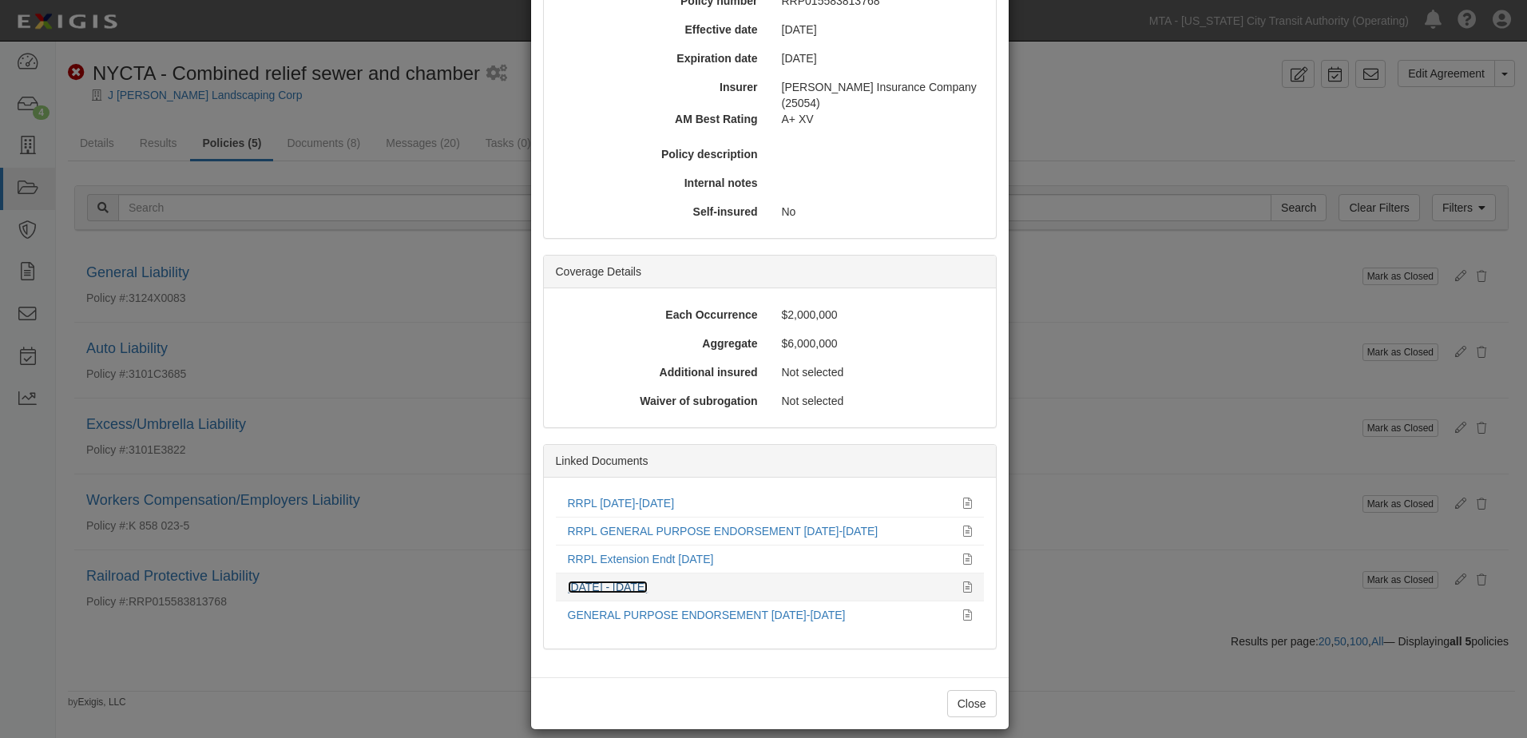
click at [617, 581] on link "[DATE] - [DATE]" at bounding box center [608, 587] width 81 height 13
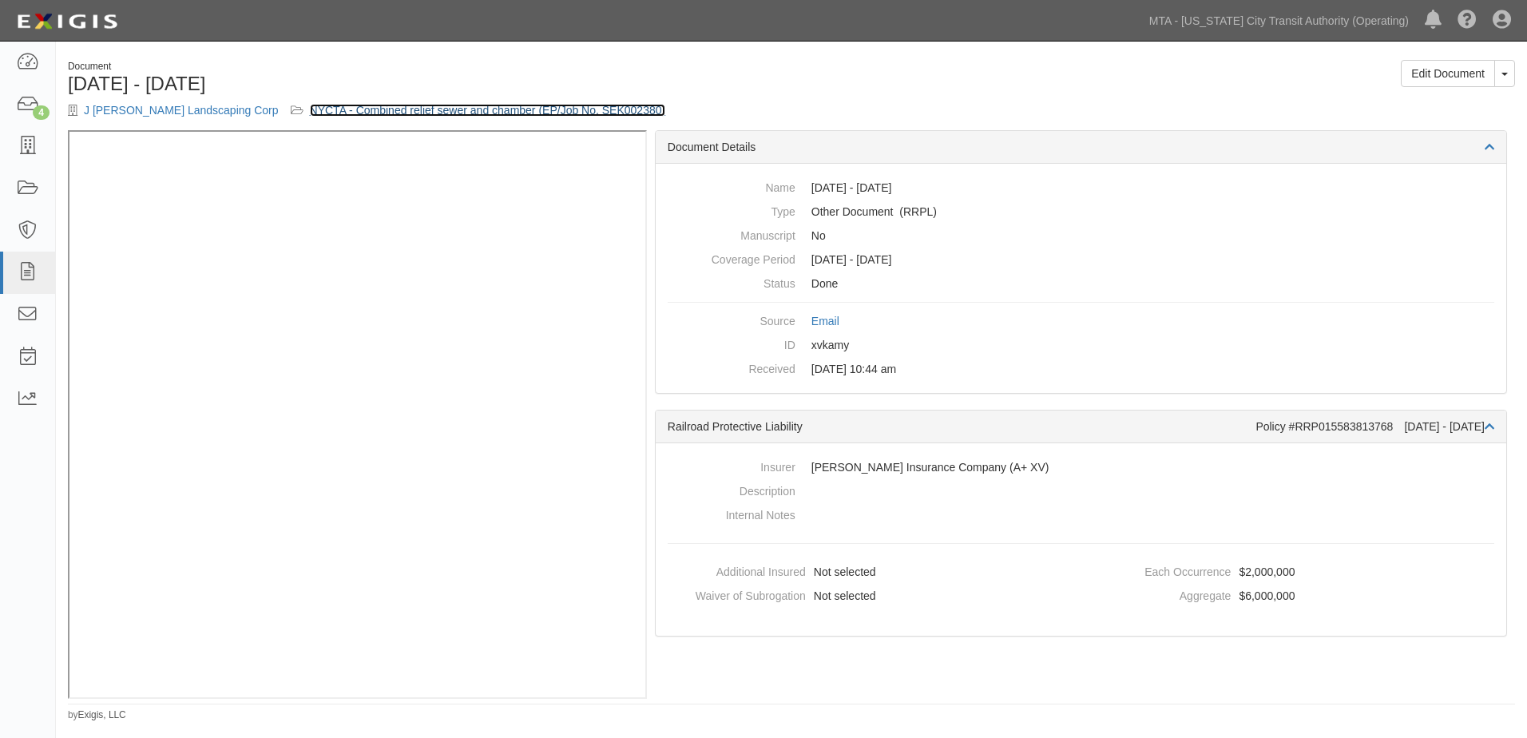
drag, startPoint x: 557, startPoint y: 116, endPoint x: 571, endPoint y: 109, distance: 15.0
click at [557, 115] on link "NYCTA - Combined relief sewer and chamber (EP/Job No. SEK002380)" at bounding box center [488, 110] width 356 height 13
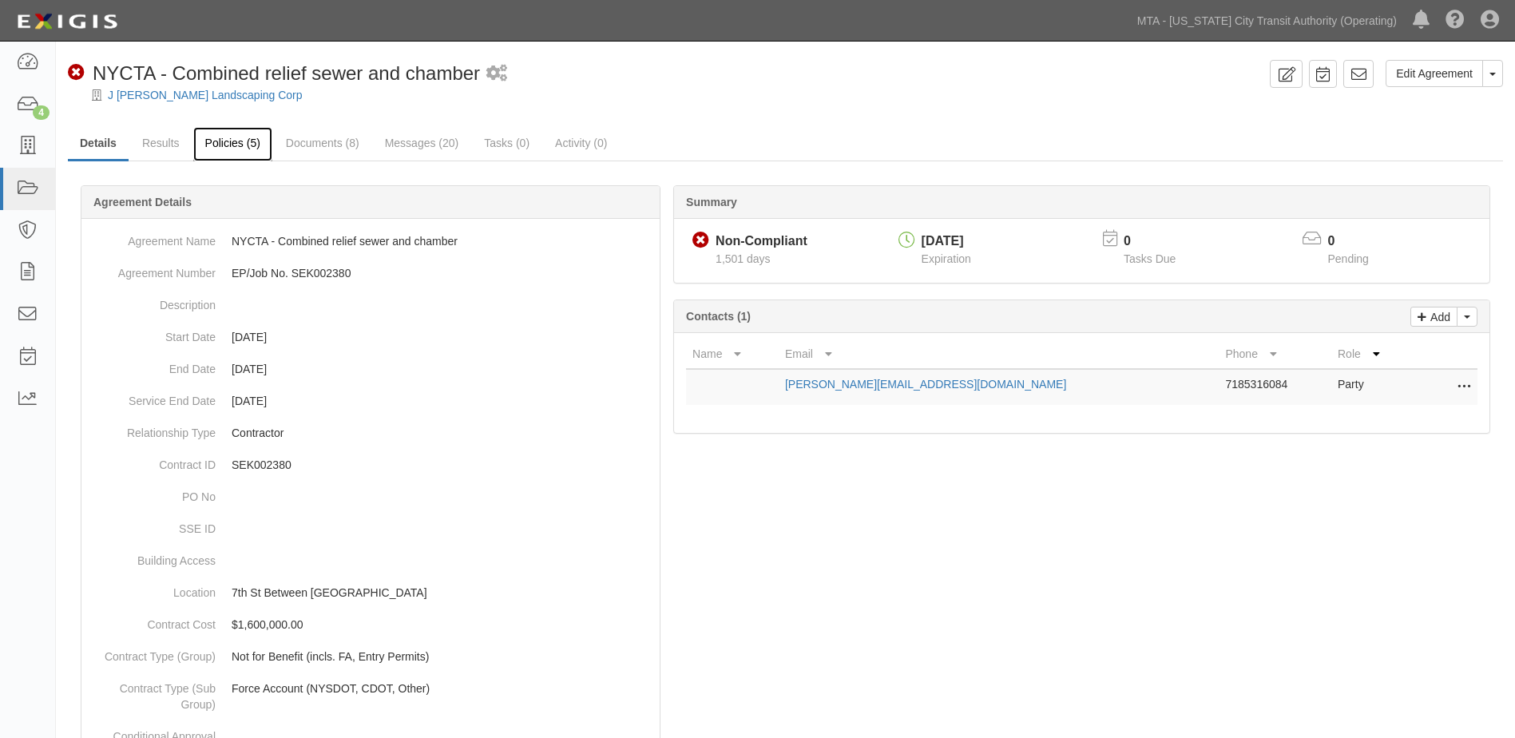
click at [255, 147] on link "Policies (5)" at bounding box center [232, 144] width 79 height 34
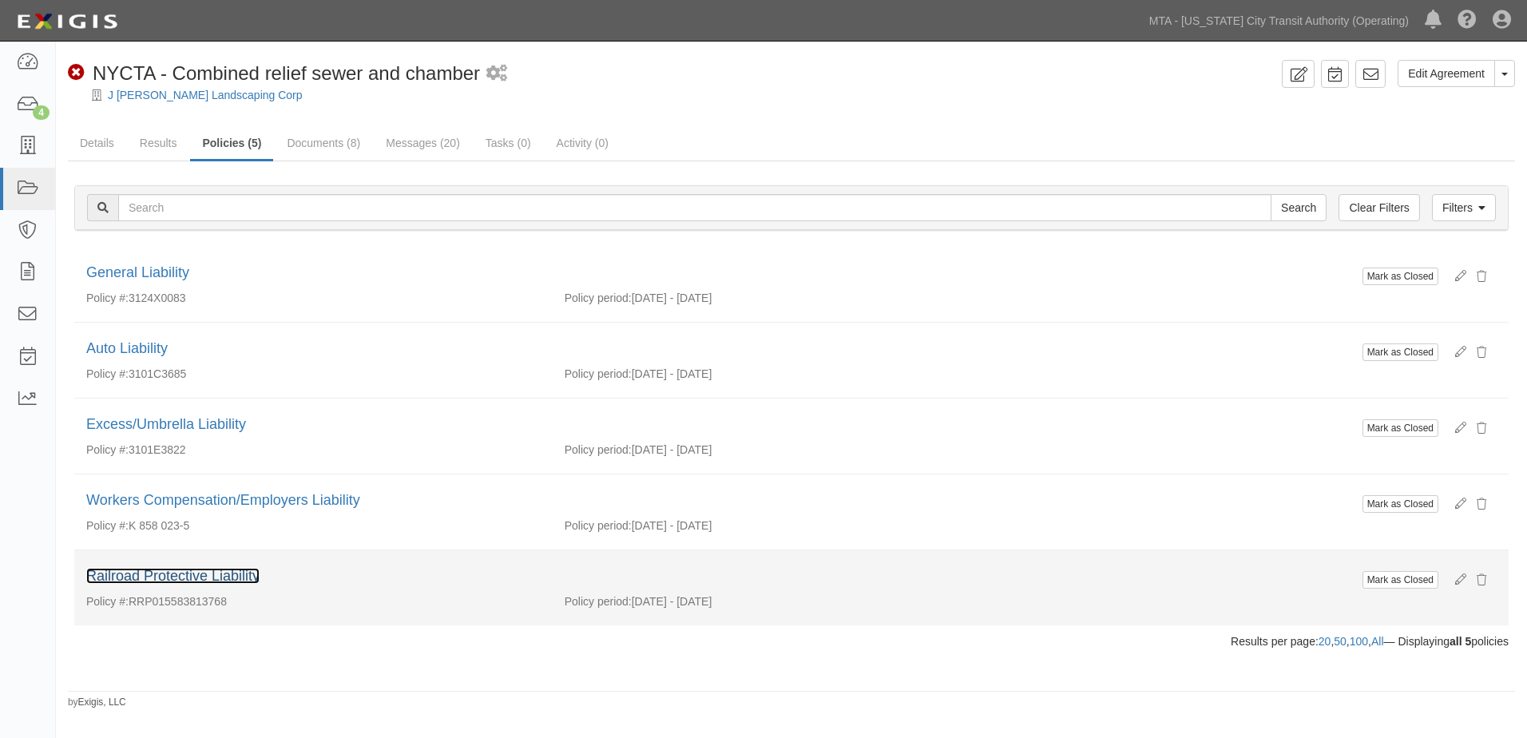
click at [174, 574] on link "Railroad Protective Liability" at bounding box center [172, 576] width 173 height 16
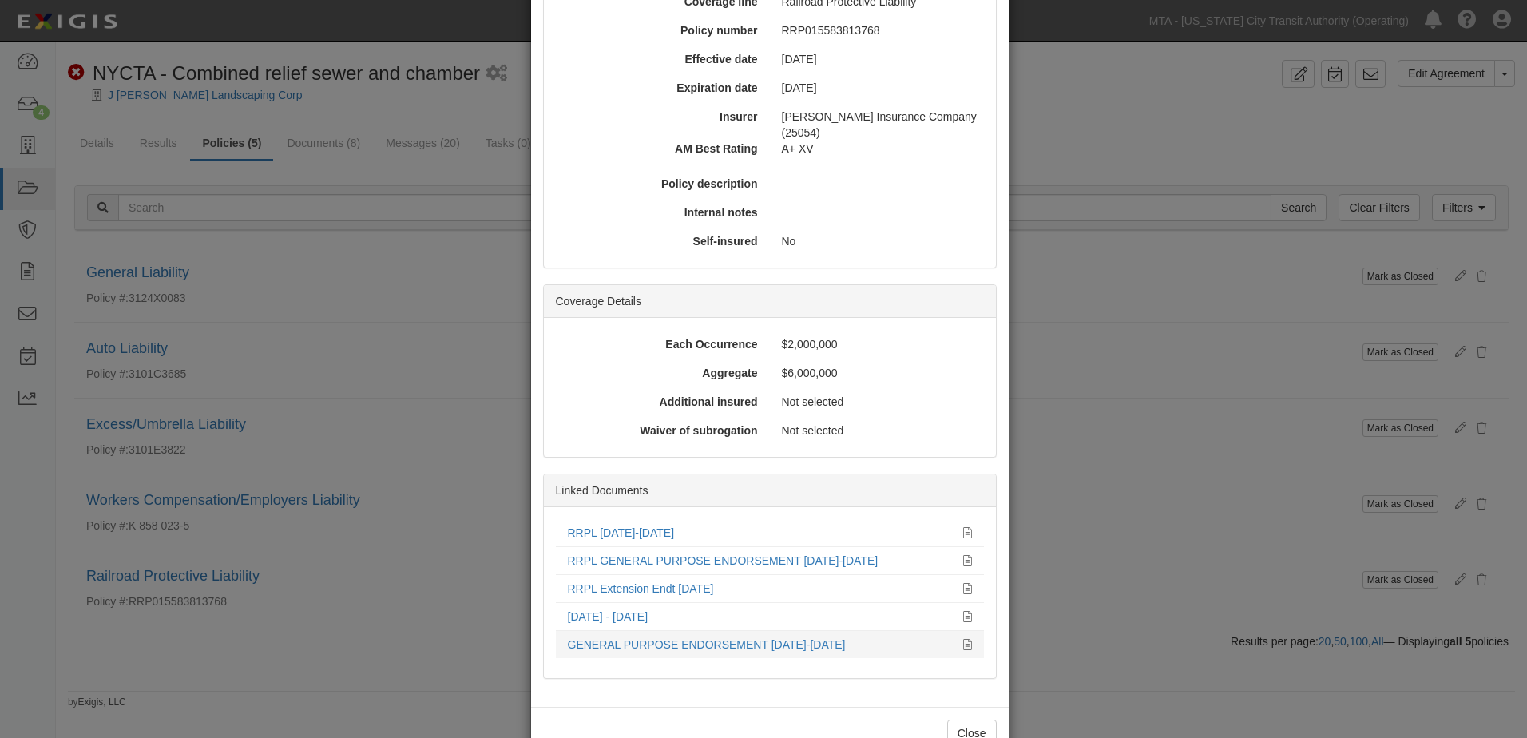
scroll to position [212, 0]
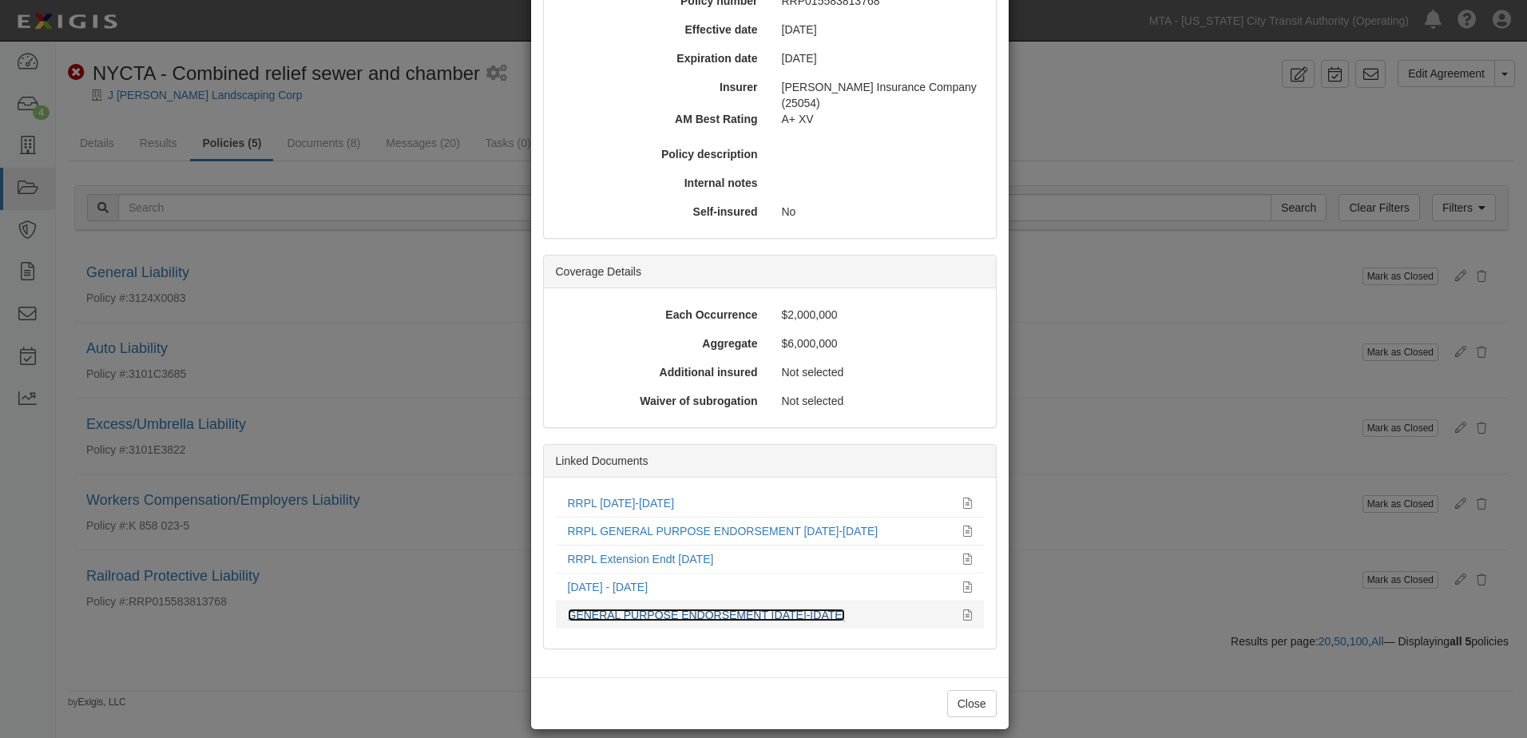
click at [612, 609] on link "GENERAL PURPOSE ENDORSEMENT 01/31/2021-01/13/2023" at bounding box center [707, 615] width 278 height 13
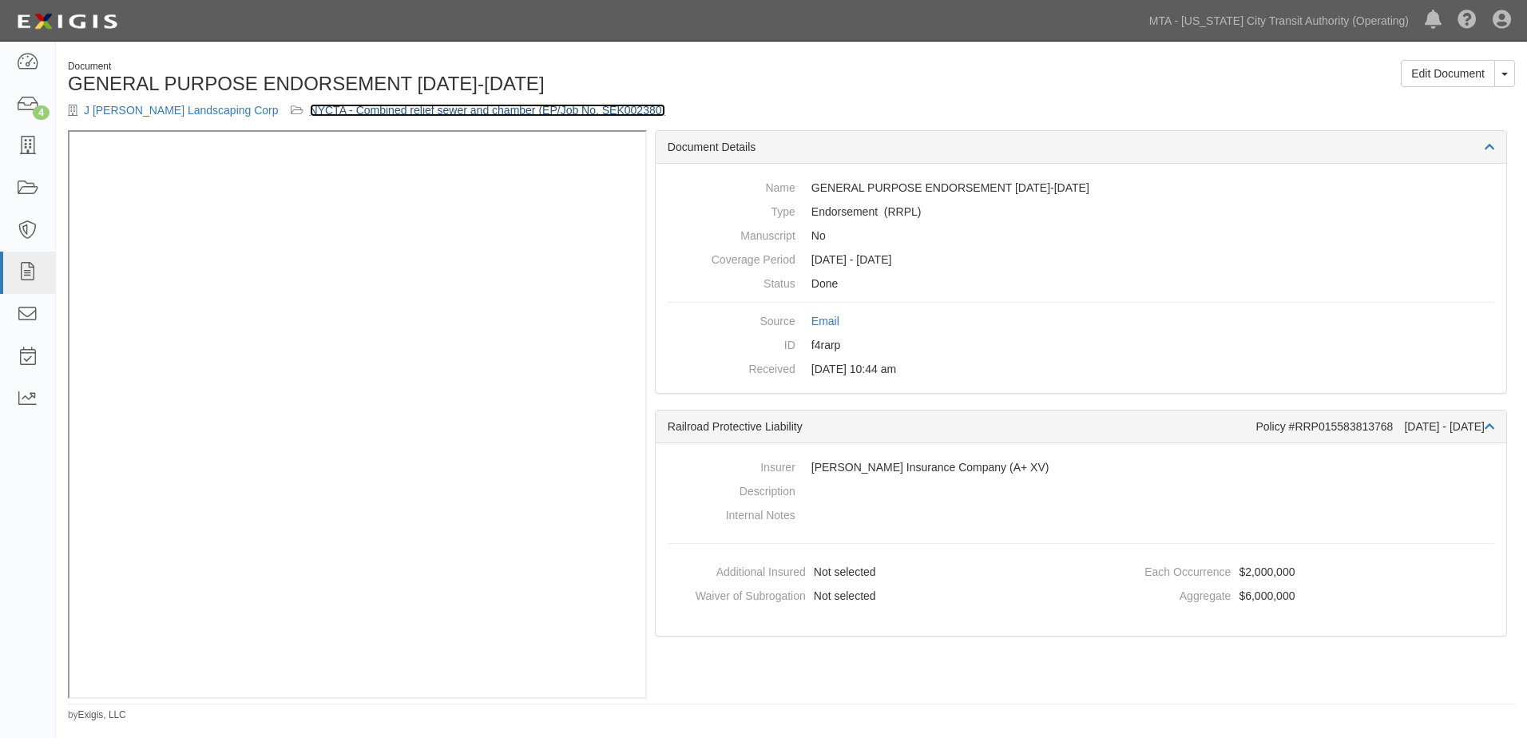
click at [480, 108] on link "NYCTA - Combined relief sewer and chamber (EP/Job No. SEK002380)" at bounding box center [488, 110] width 356 height 13
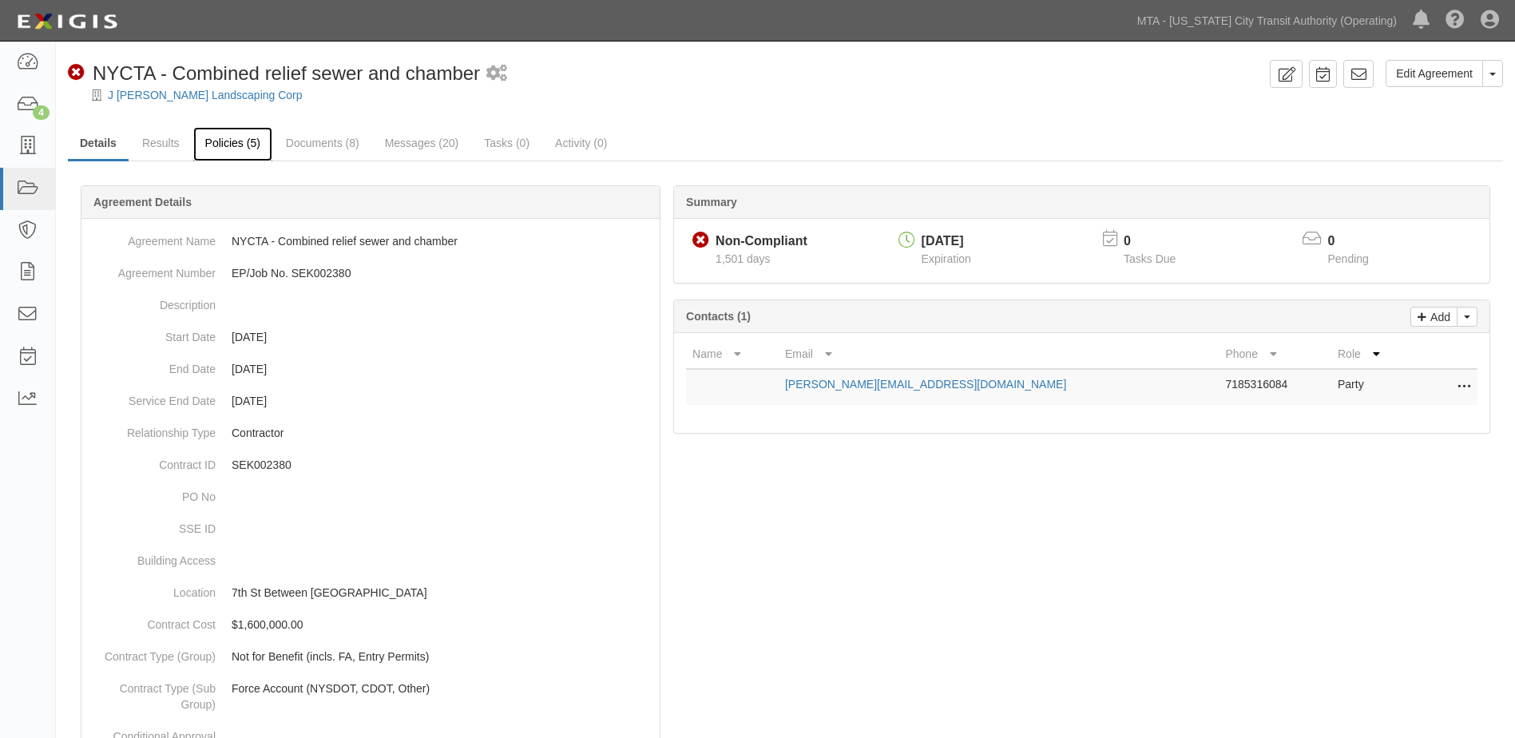
click at [230, 141] on link "Policies (5)" at bounding box center [232, 144] width 79 height 34
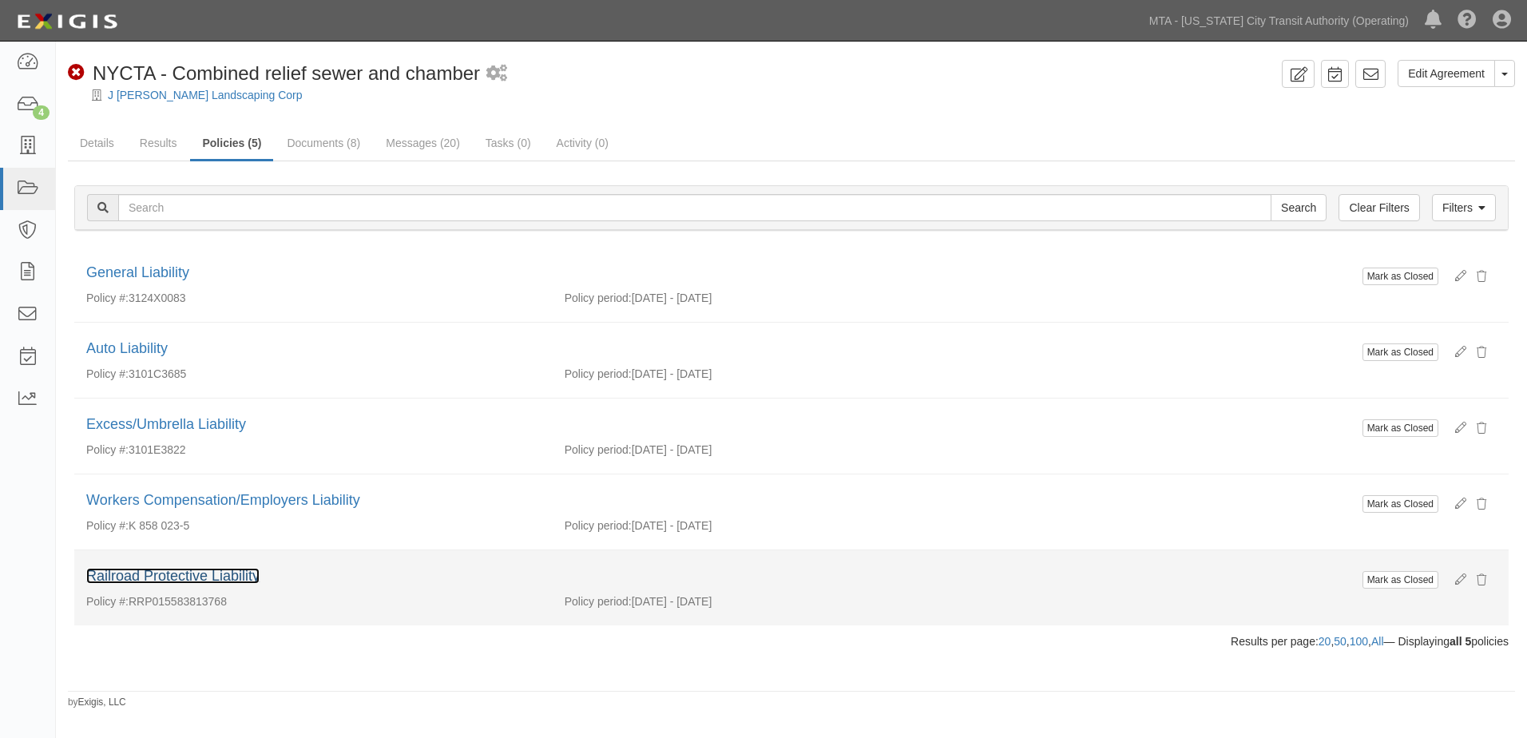
drag, startPoint x: 181, startPoint y: 575, endPoint x: 176, endPoint y: 565, distance: 11.8
click at [181, 574] on link "Railroad Protective Liability" at bounding box center [172, 576] width 173 height 16
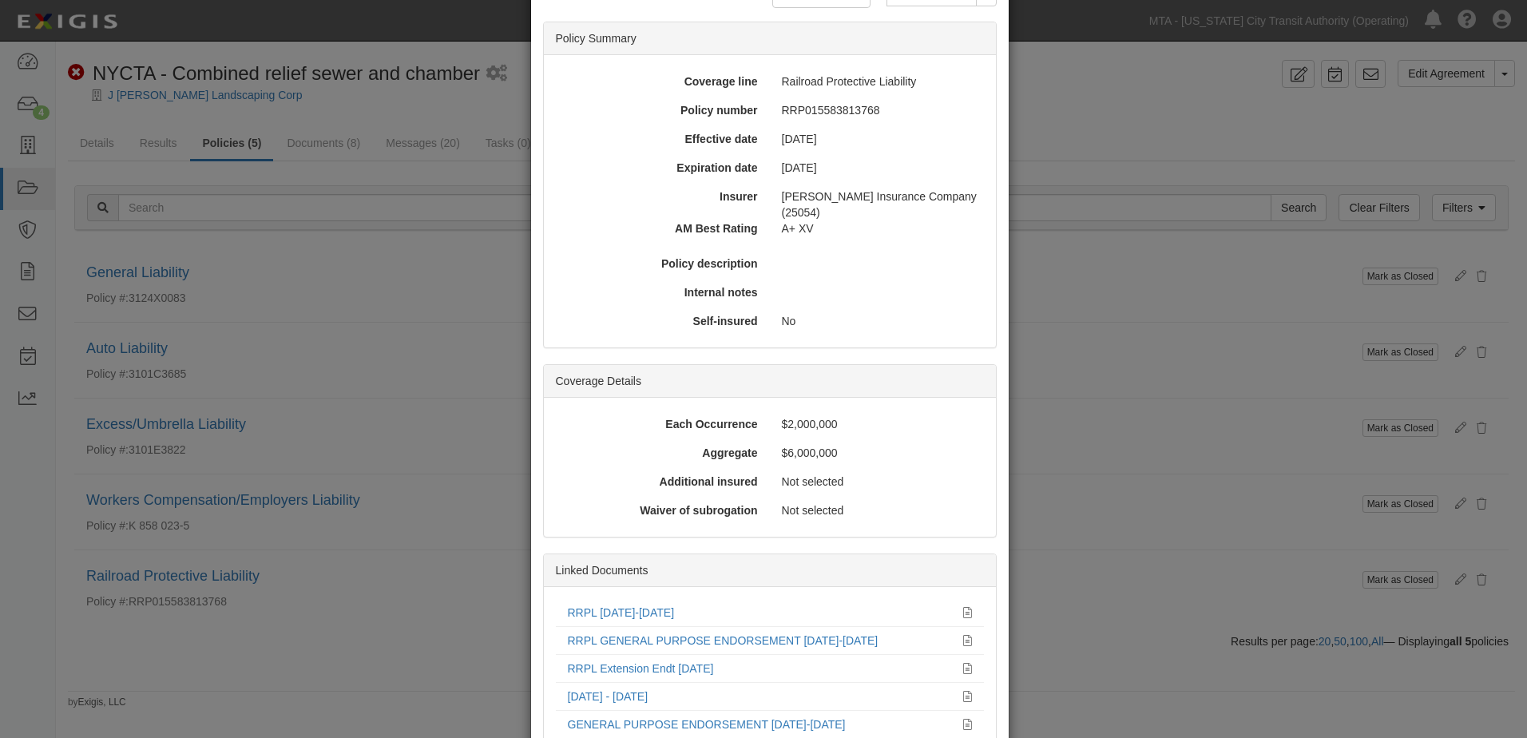
scroll to position [212, 0]
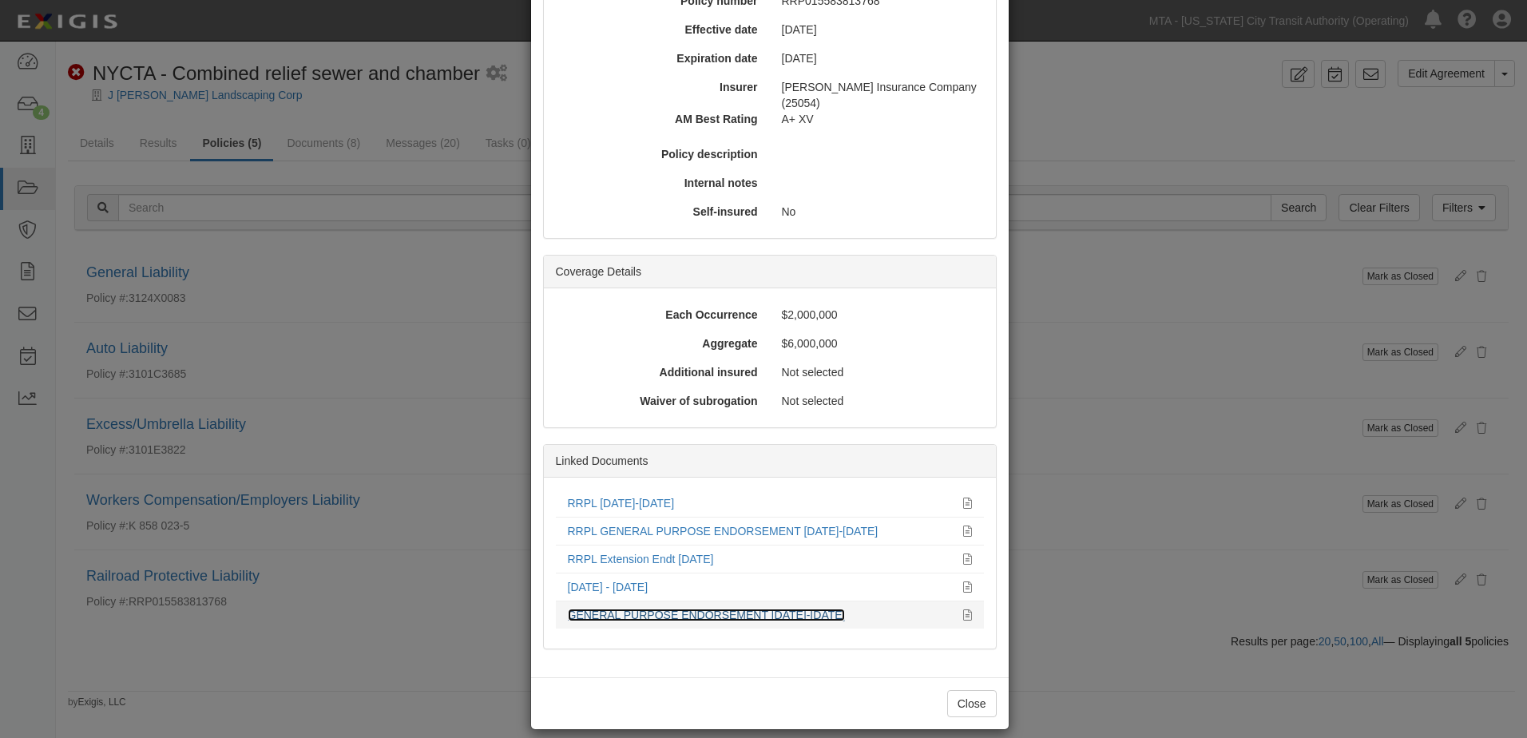
click at [723, 609] on link "GENERAL PURPOSE ENDORSEMENT 01/31/2021-01/13/2023" at bounding box center [707, 615] width 278 height 13
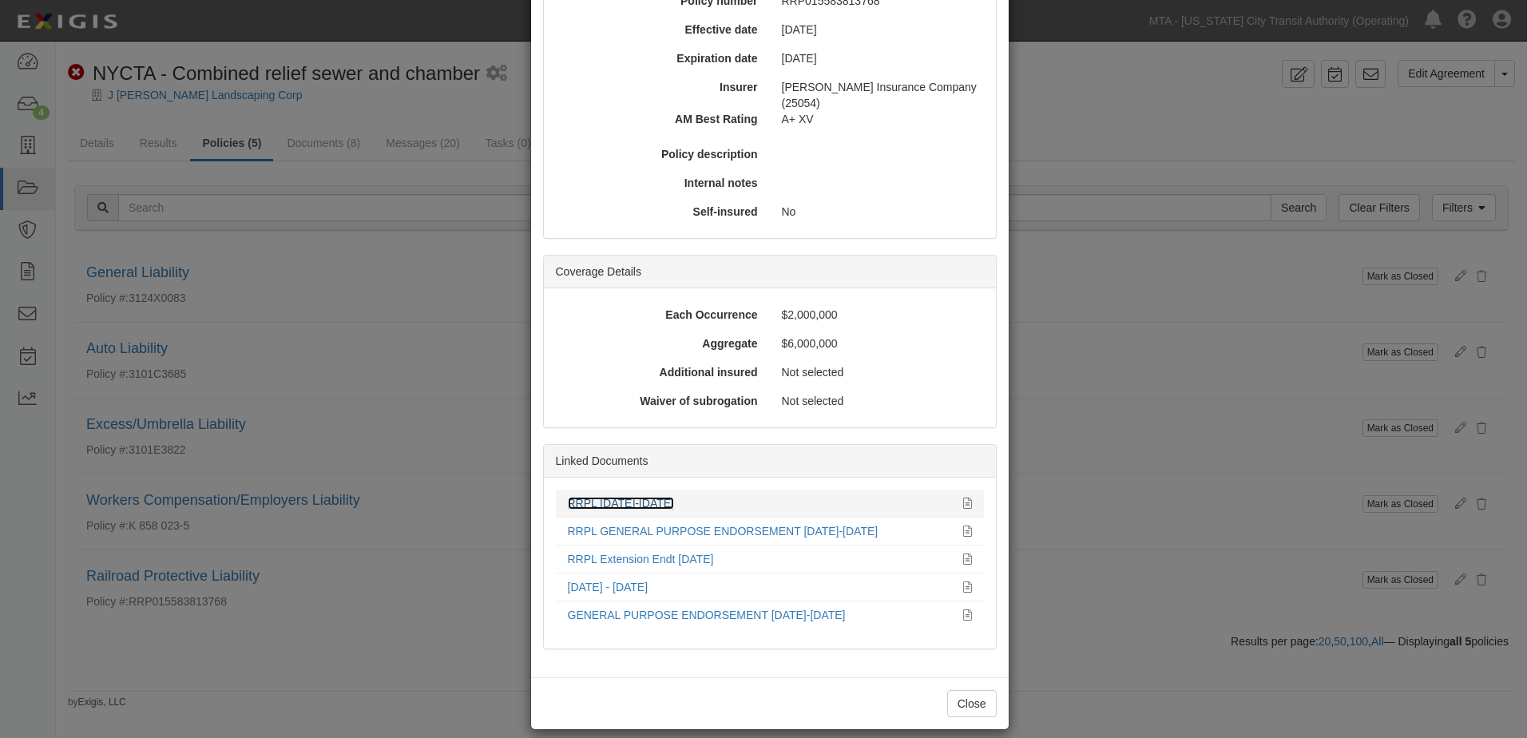
click at [629, 497] on link "RRPL [DATE]-[DATE]" at bounding box center [621, 503] width 107 height 13
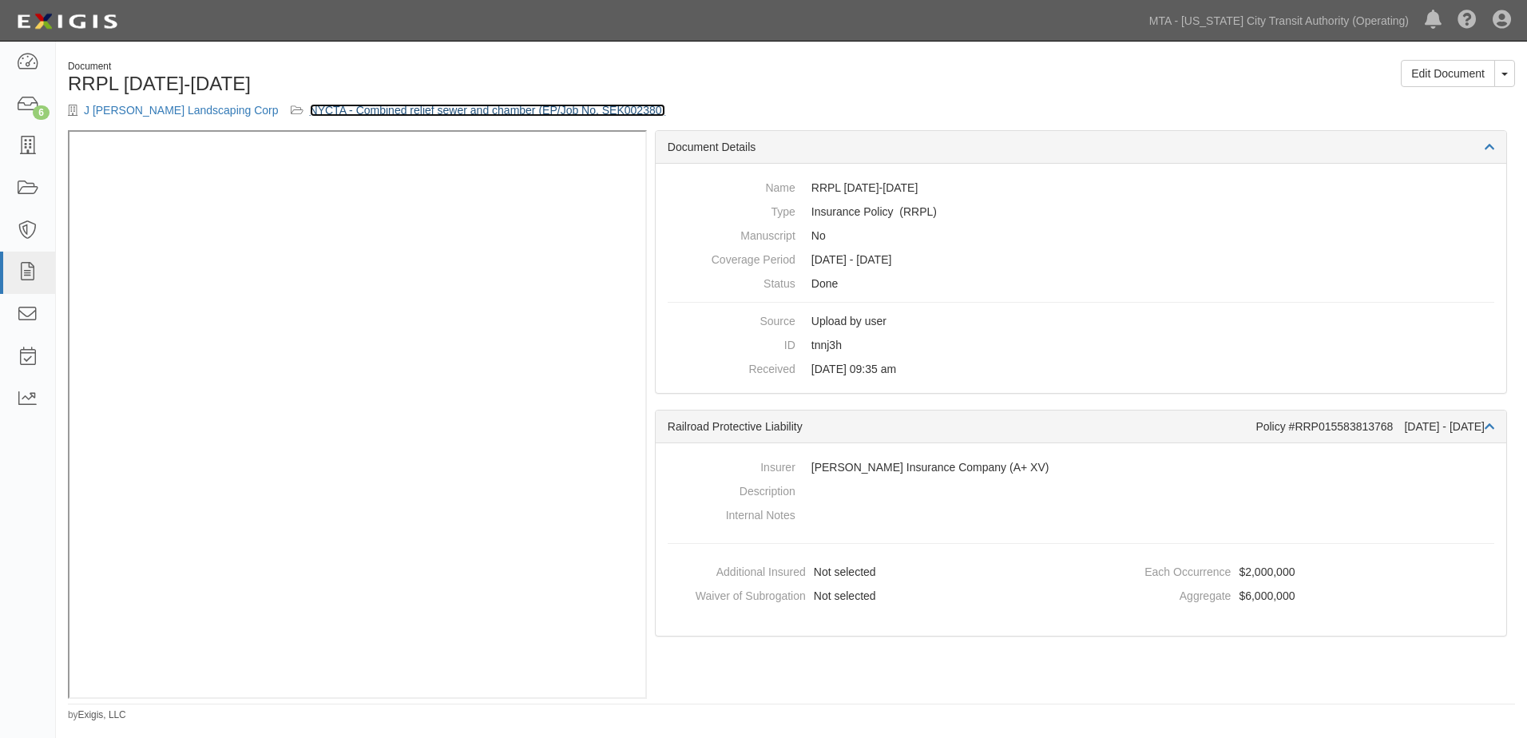
click at [606, 106] on link "NYCTA - Combined relief sewer and chamber (EP/Job No. SEK002380)" at bounding box center [488, 110] width 356 height 13
click at [472, 108] on link "NYCTA - Combined relief sewer and chamber (EP/Job No. SEK002380)" at bounding box center [488, 110] width 356 height 13
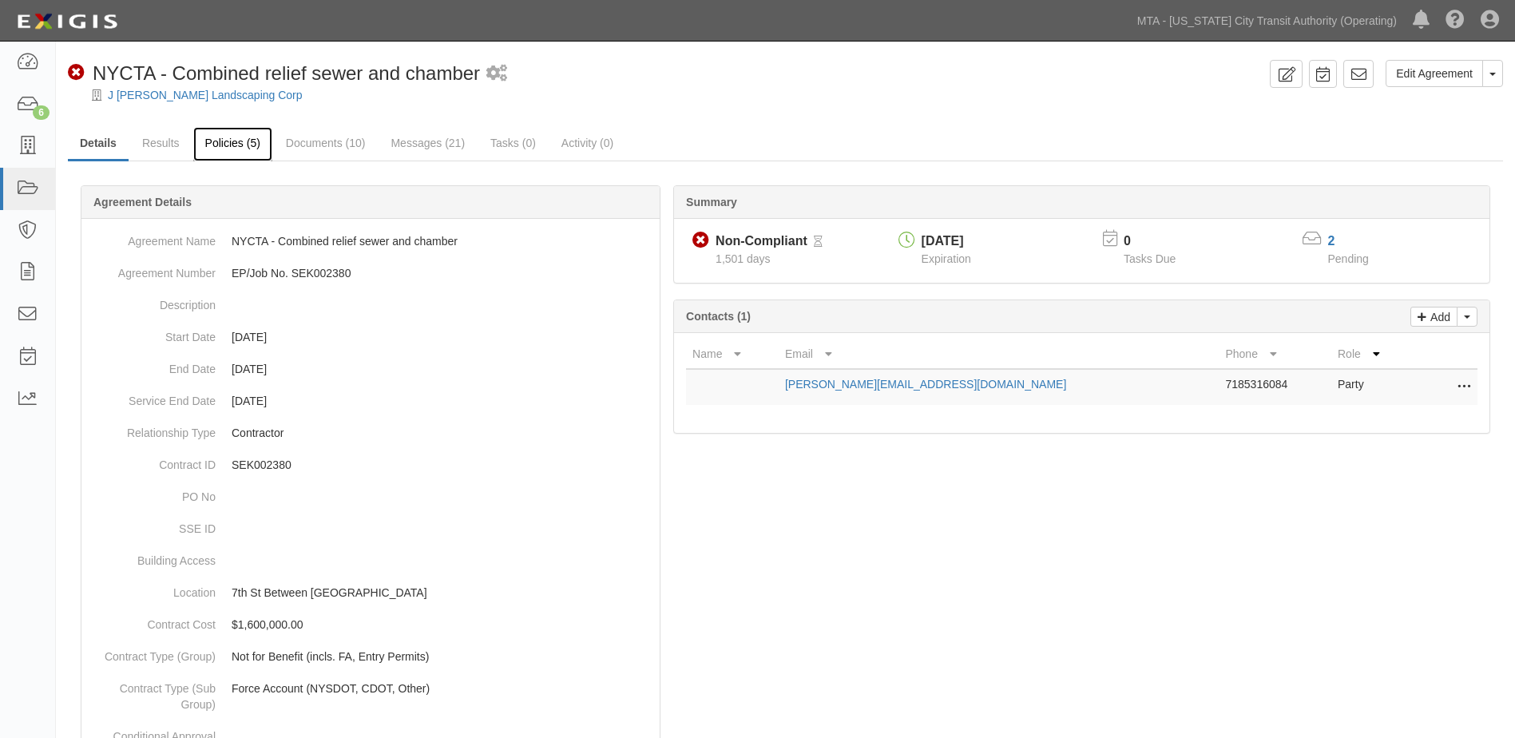
click at [216, 139] on link "Policies (5)" at bounding box center [232, 144] width 79 height 34
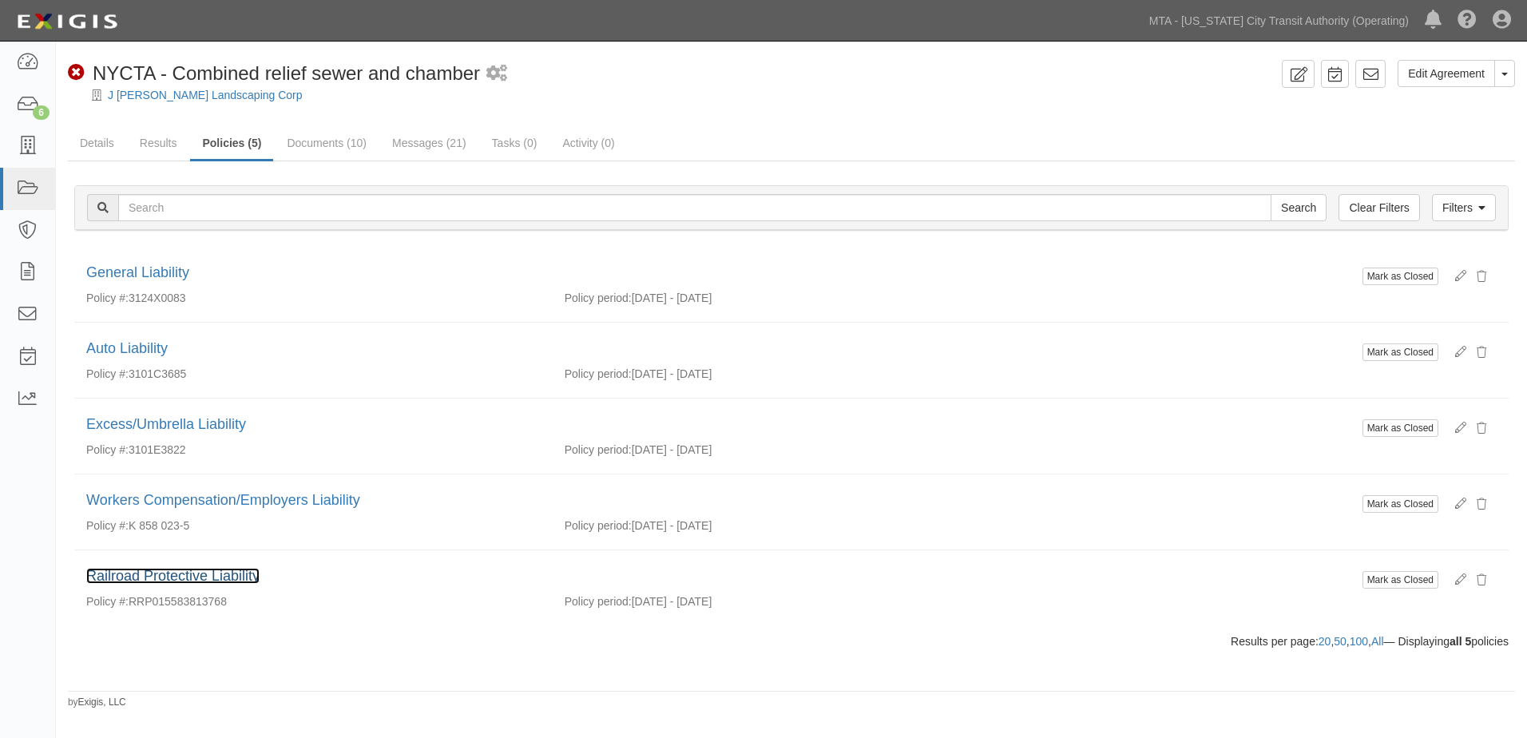
drag, startPoint x: 169, startPoint y: 576, endPoint x: 189, endPoint y: 561, distance: 25.7
click at [169, 576] on link "Railroad Protective Liability" at bounding box center [172, 576] width 173 height 16
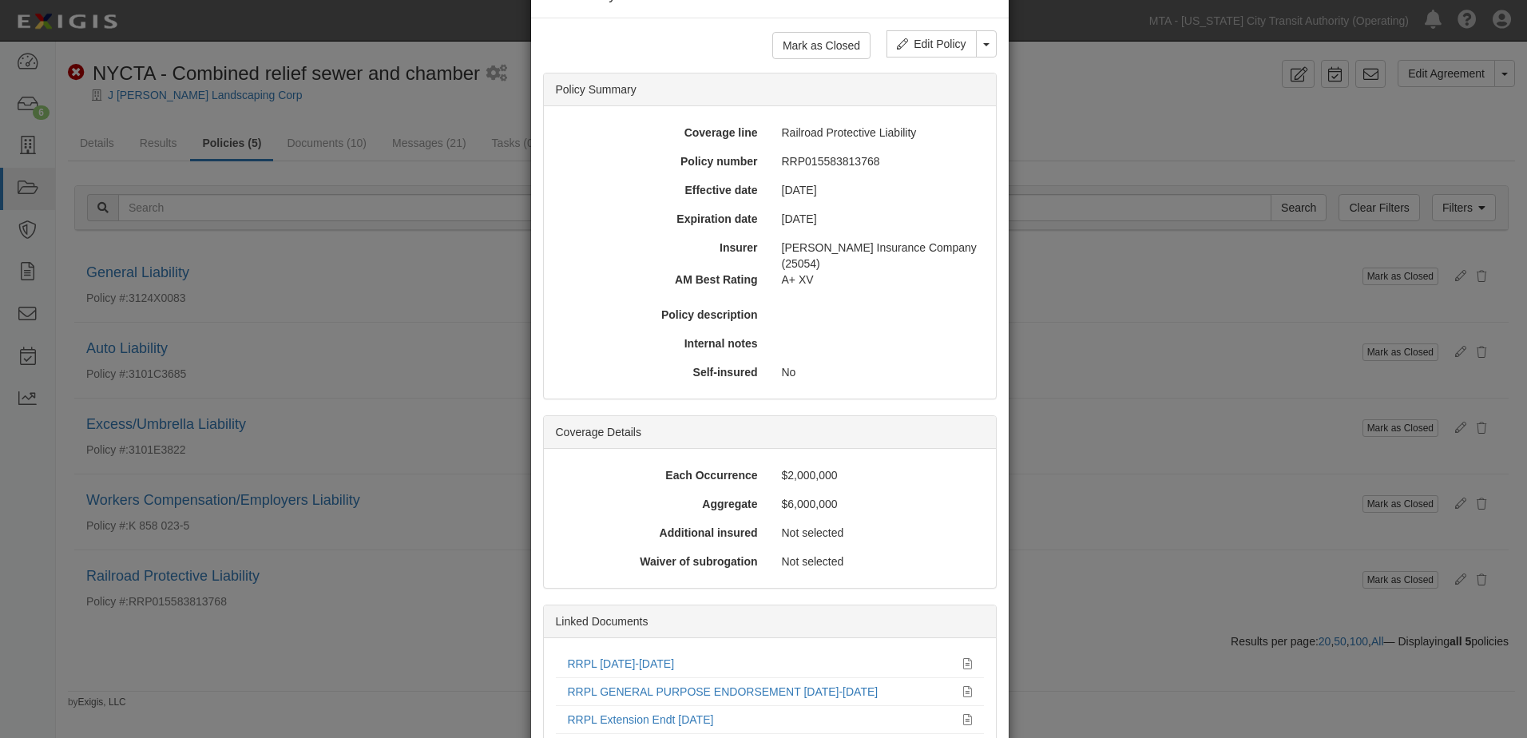
scroll to position [80, 0]
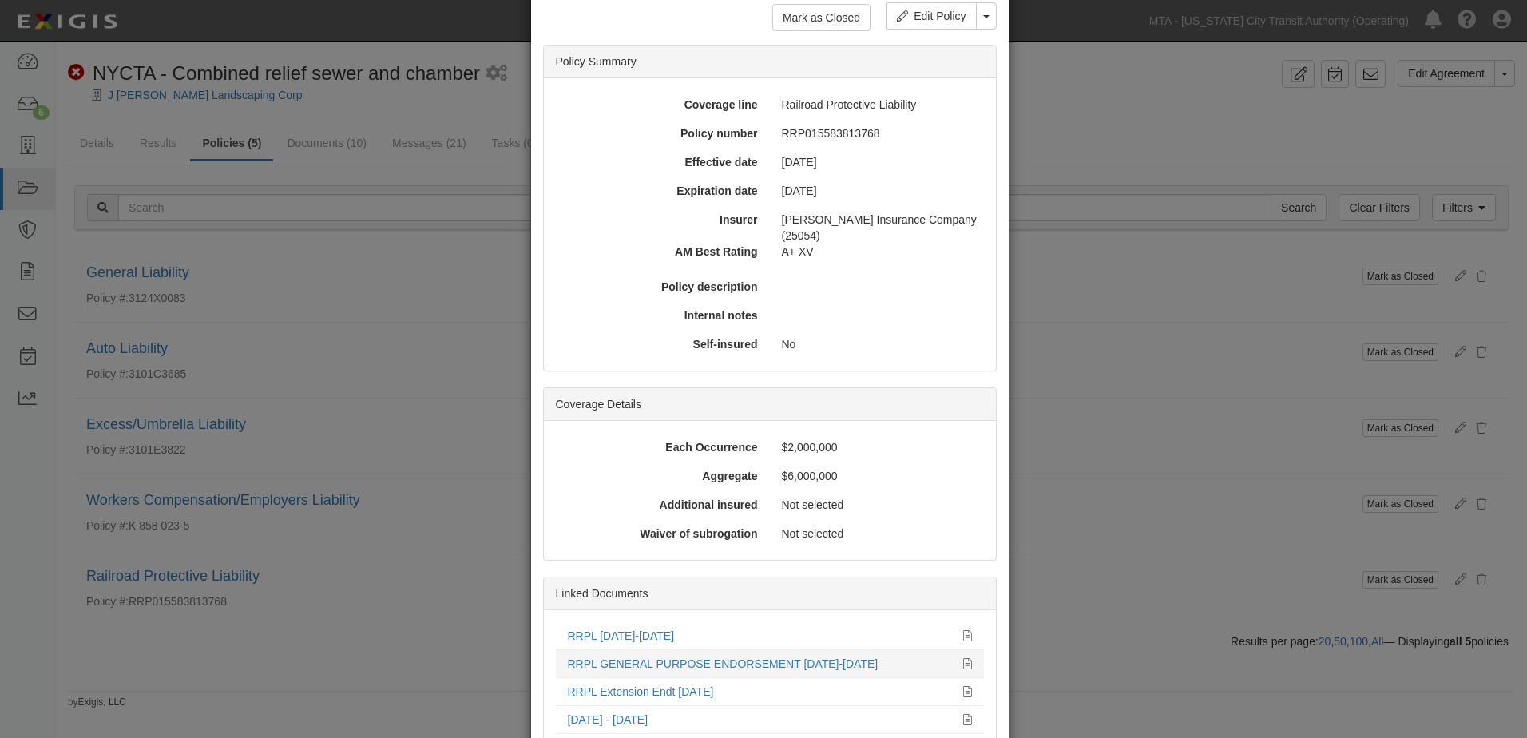
click at [629, 656] on div "RRPL GENERAL PURPOSE ENDORSEMENT [DATE]-[DATE]" at bounding box center [759, 664] width 383 height 16
click at [684, 657] on link "RRPL GENERAL PURPOSE ENDORSEMENT 5/25/23-5/25/25" at bounding box center [723, 663] width 311 height 13
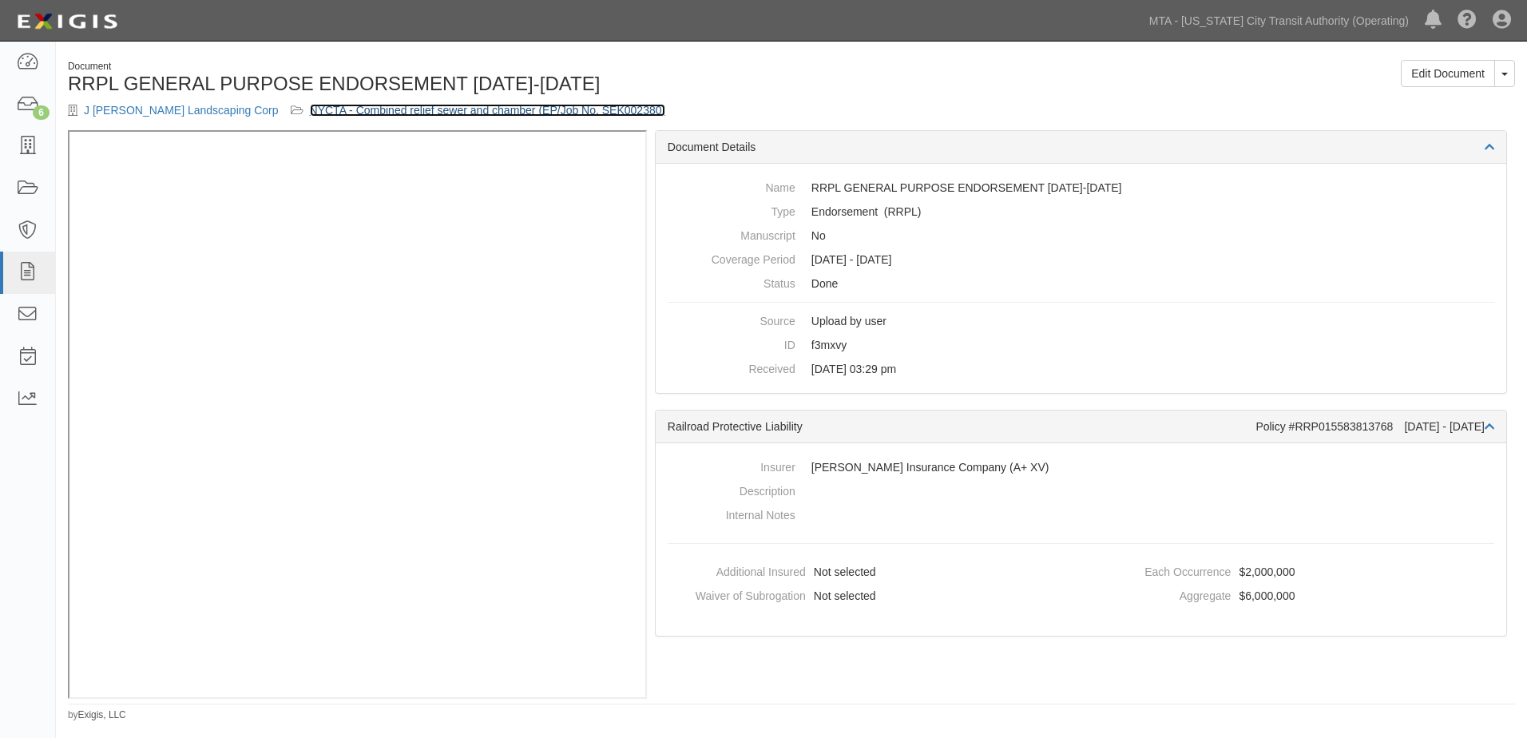
click at [474, 109] on link "NYCTA - Combined relief sewer and chamber (EP/Job No. SEK002380)" at bounding box center [488, 110] width 356 height 13
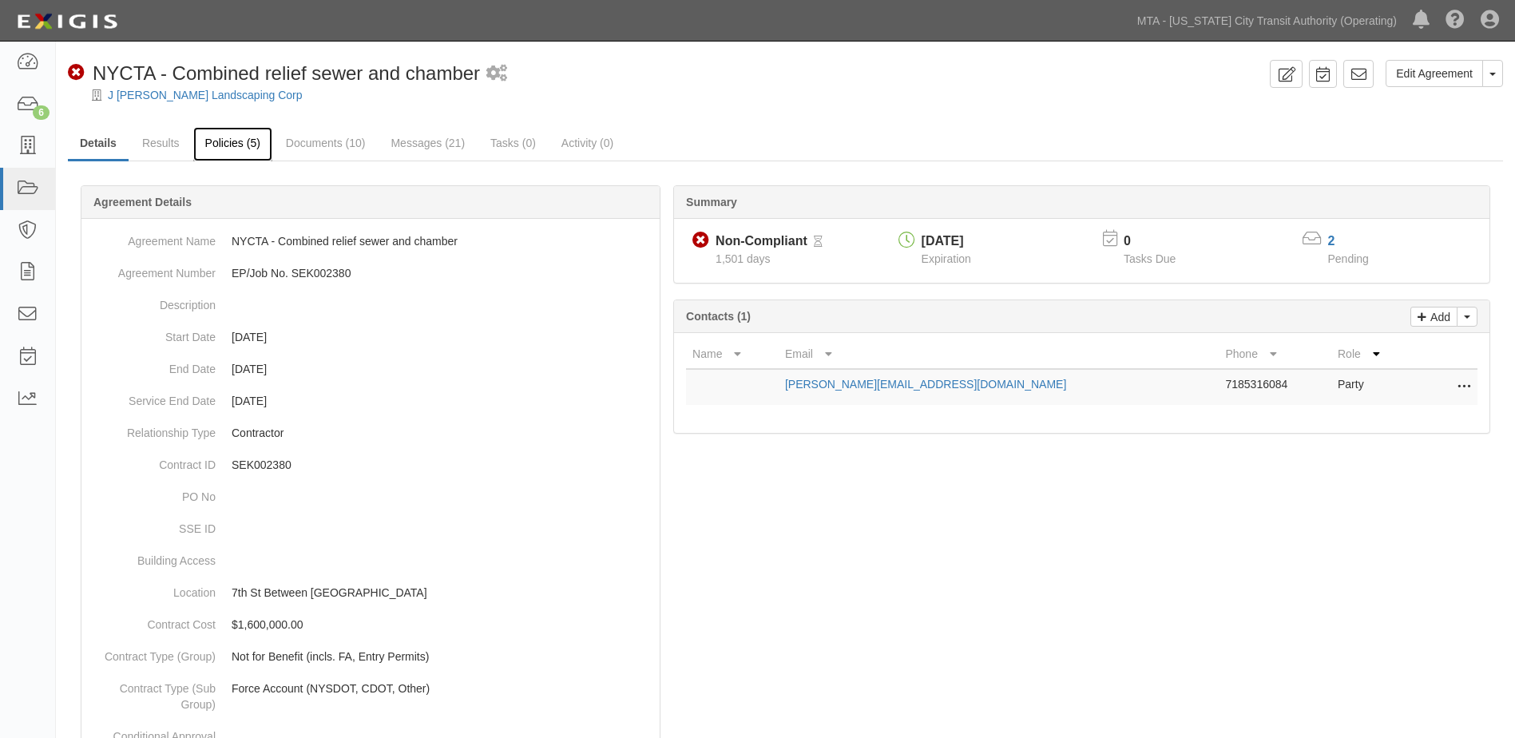
click at [231, 145] on link "Policies (5)" at bounding box center [232, 144] width 79 height 34
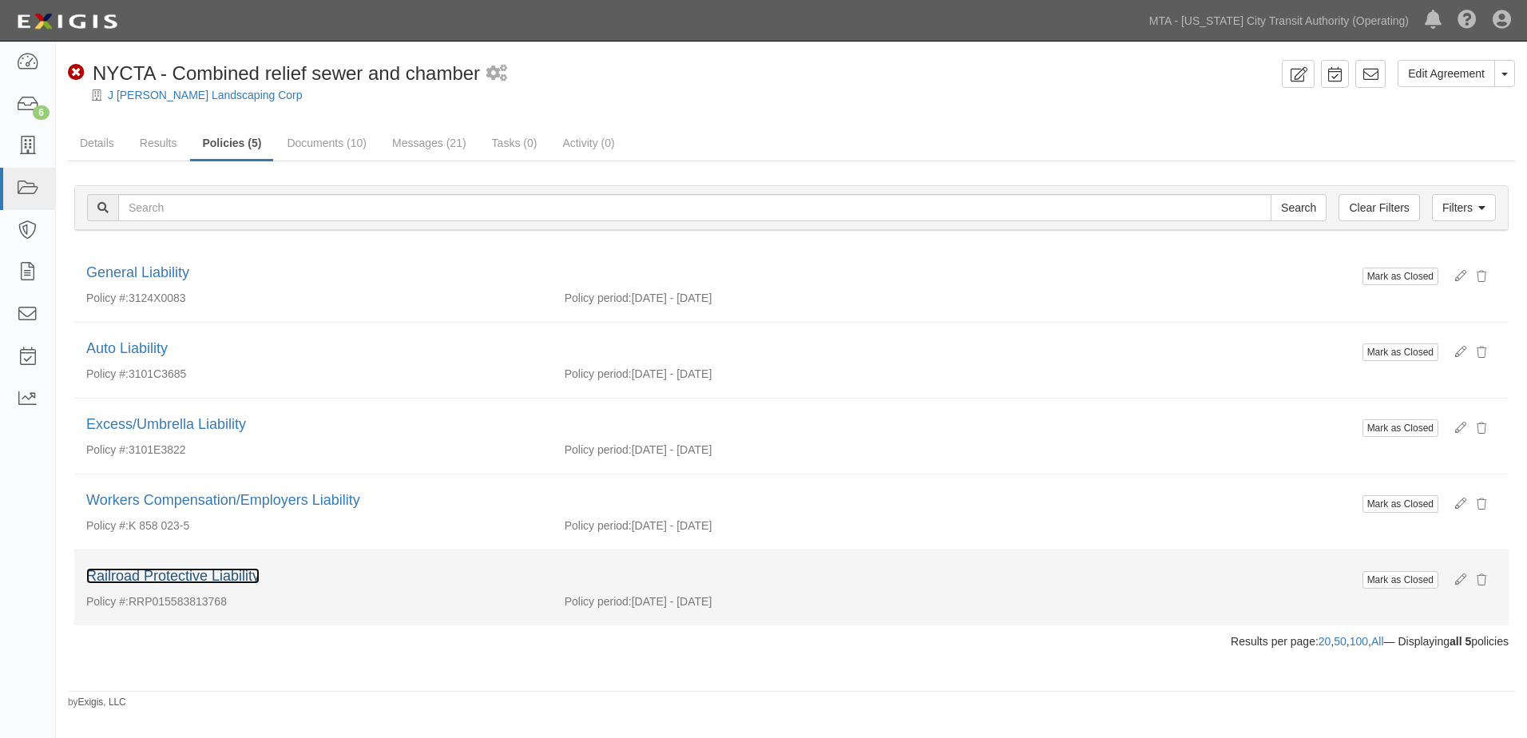
click at [172, 578] on link "Railroad Protective Liability" at bounding box center [172, 576] width 173 height 16
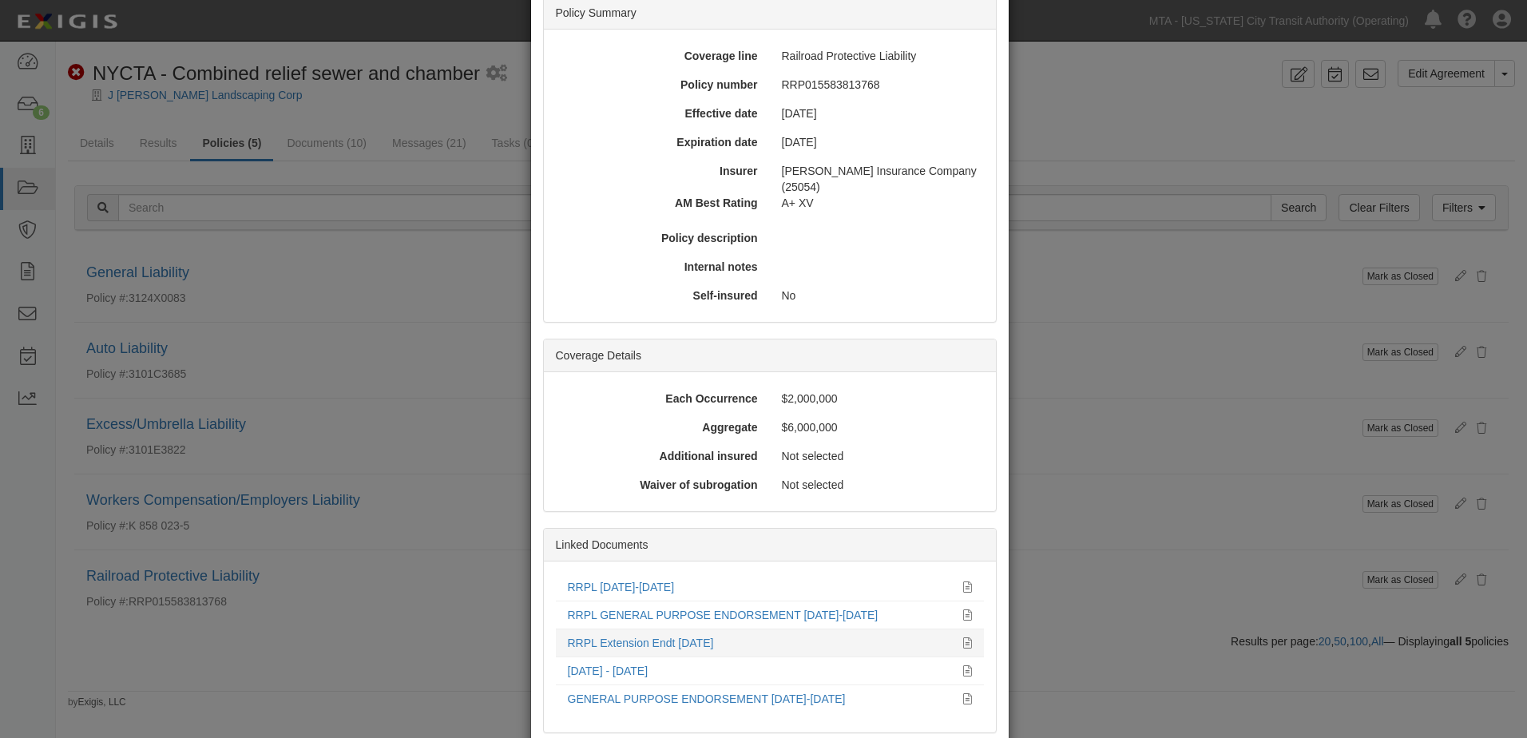
scroll to position [212, 0]
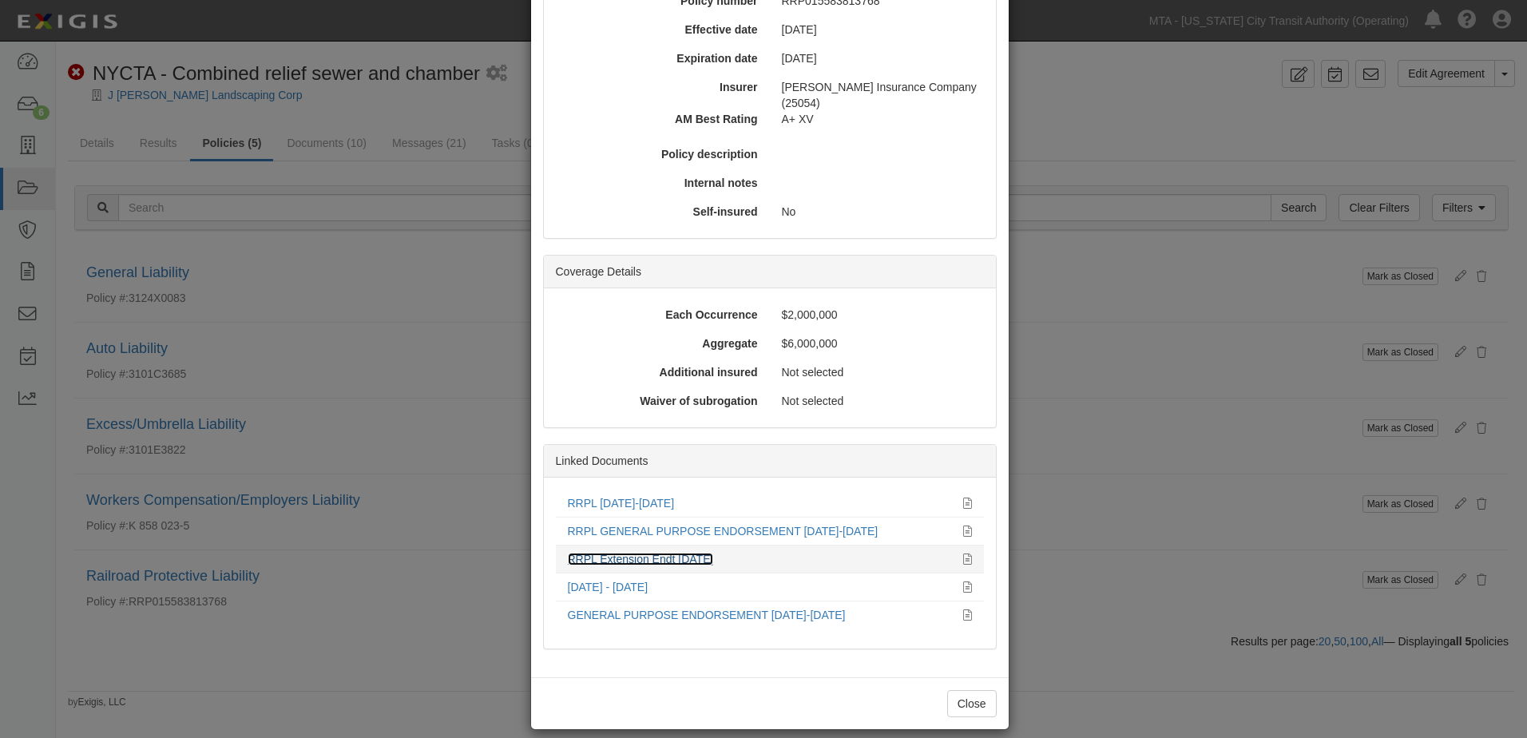
click at [656, 553] on link "RRPL Extension Endt [DATE]" at bounding box center [641, 559] width 146 height 13
click at [1123, 160] on div "× View Policy Mark as Closed Edit Policy Toggle Dropdown Delete Policy Policy S…" at bounding box center [763, 369] width 1527 height 738
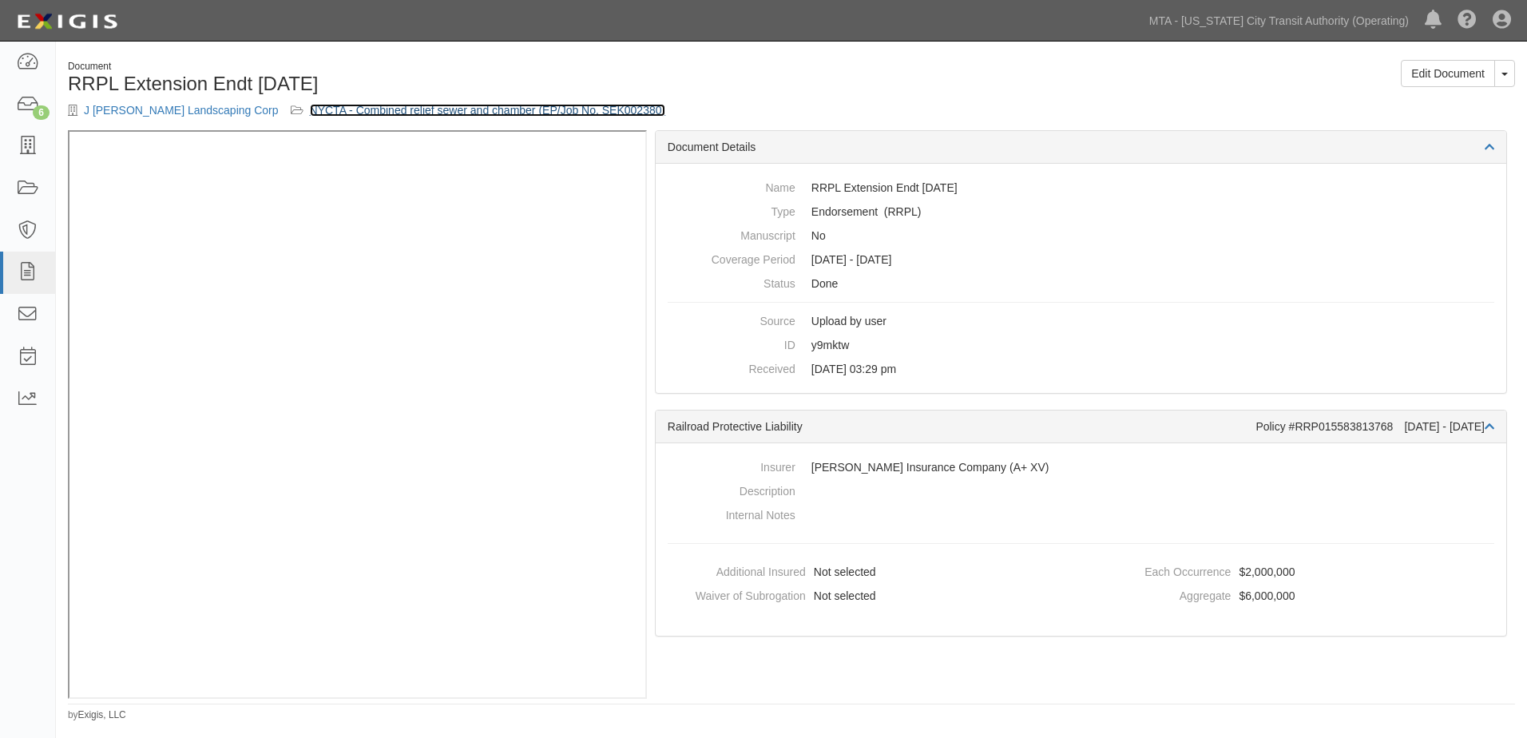
click at [568, 107] on link "NYCTA - Combined relief sewer and chamber (EP/Job No. SEK002380)" at bounding box center [488, 110] width 356 height 13
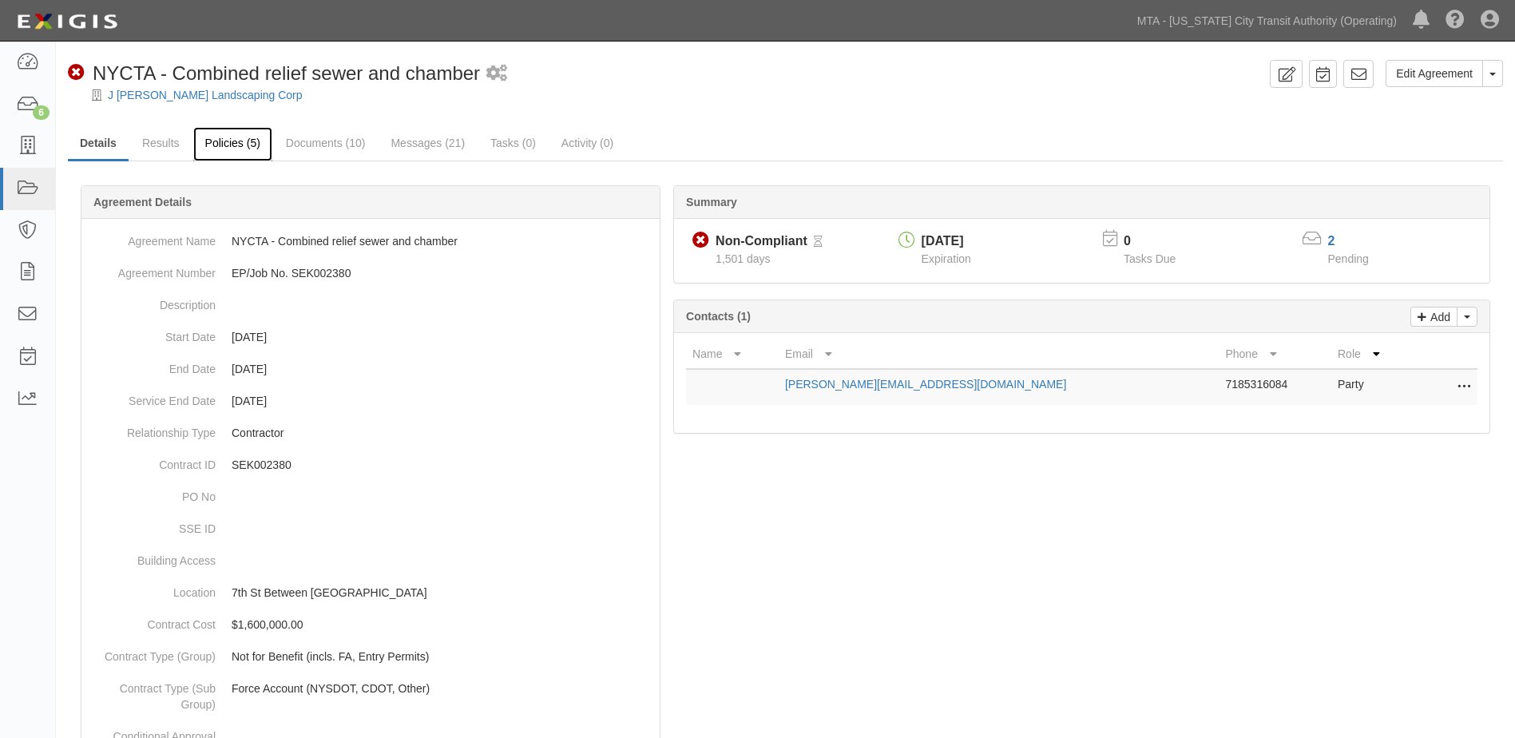
click at [220, 149] on link "Policies (5)" at bounding box center [232, 144] width 79 height 34
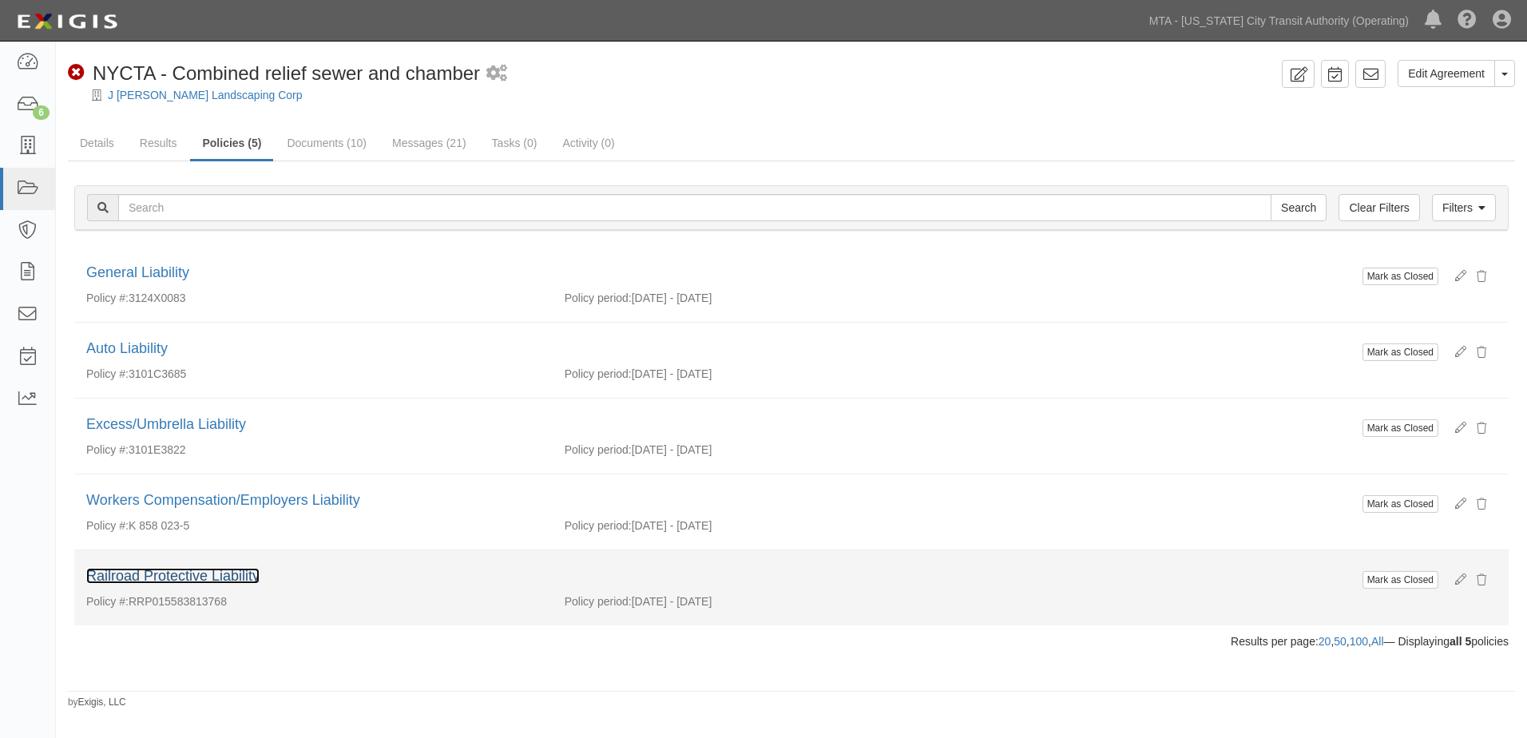
click at [217, 575] on link "Railroad Protective Liability" at bounding box center [172, 576] width 173 height 16
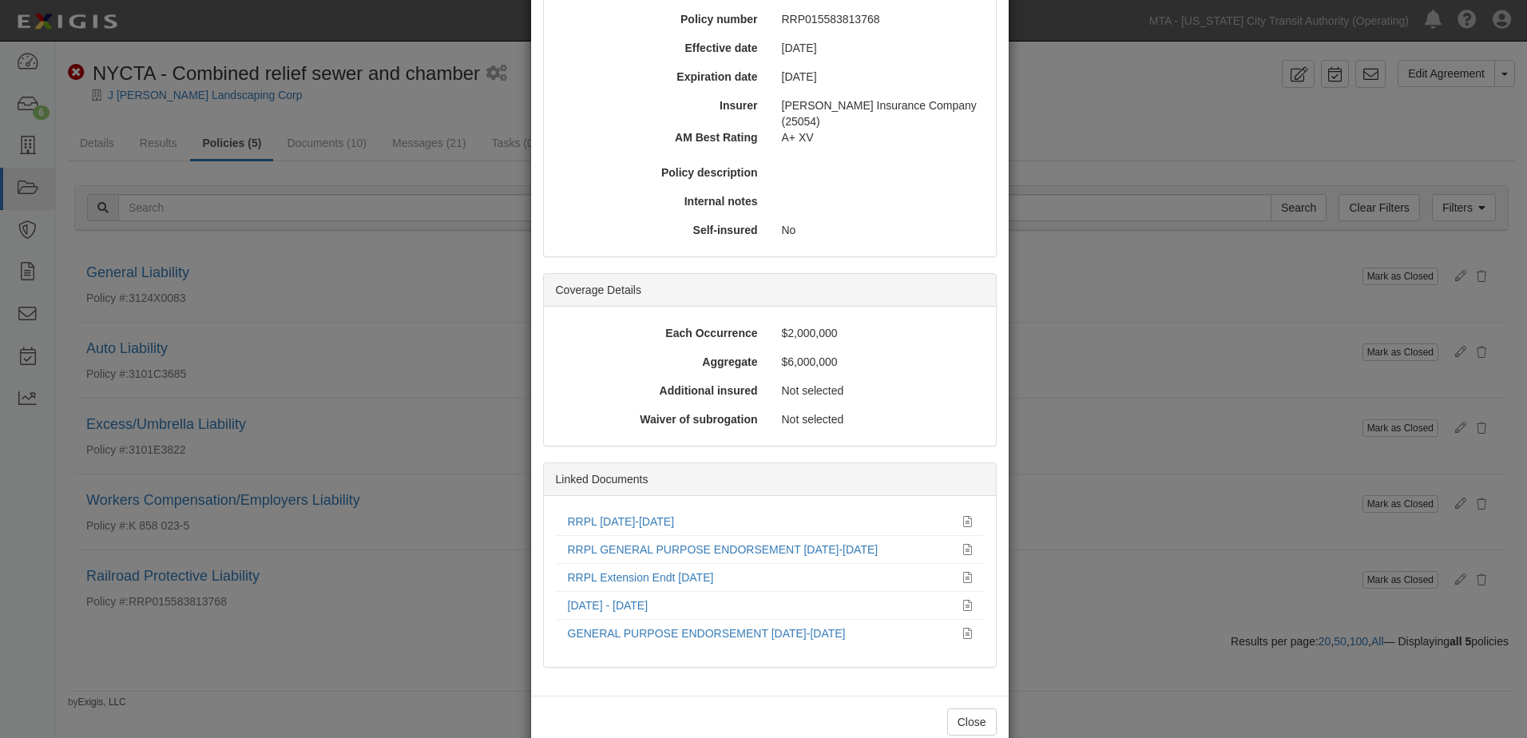
scroll to position [212, 0]
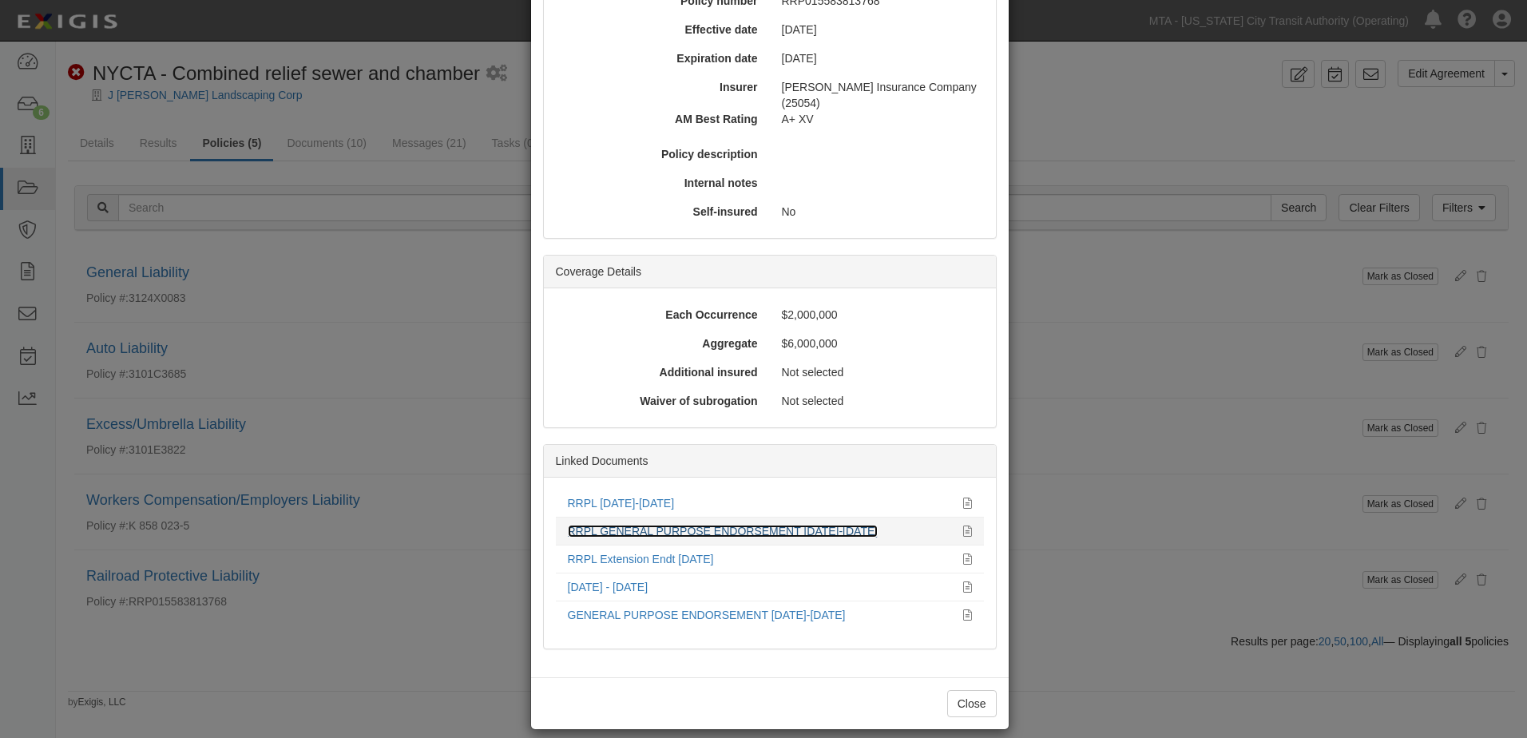
click at [656, 525] on link "RRPL GENERAL PURPOSE ENDORSEMENT [DATE]-[DATE]" at bounding box center [723, 531] width 311 height 13
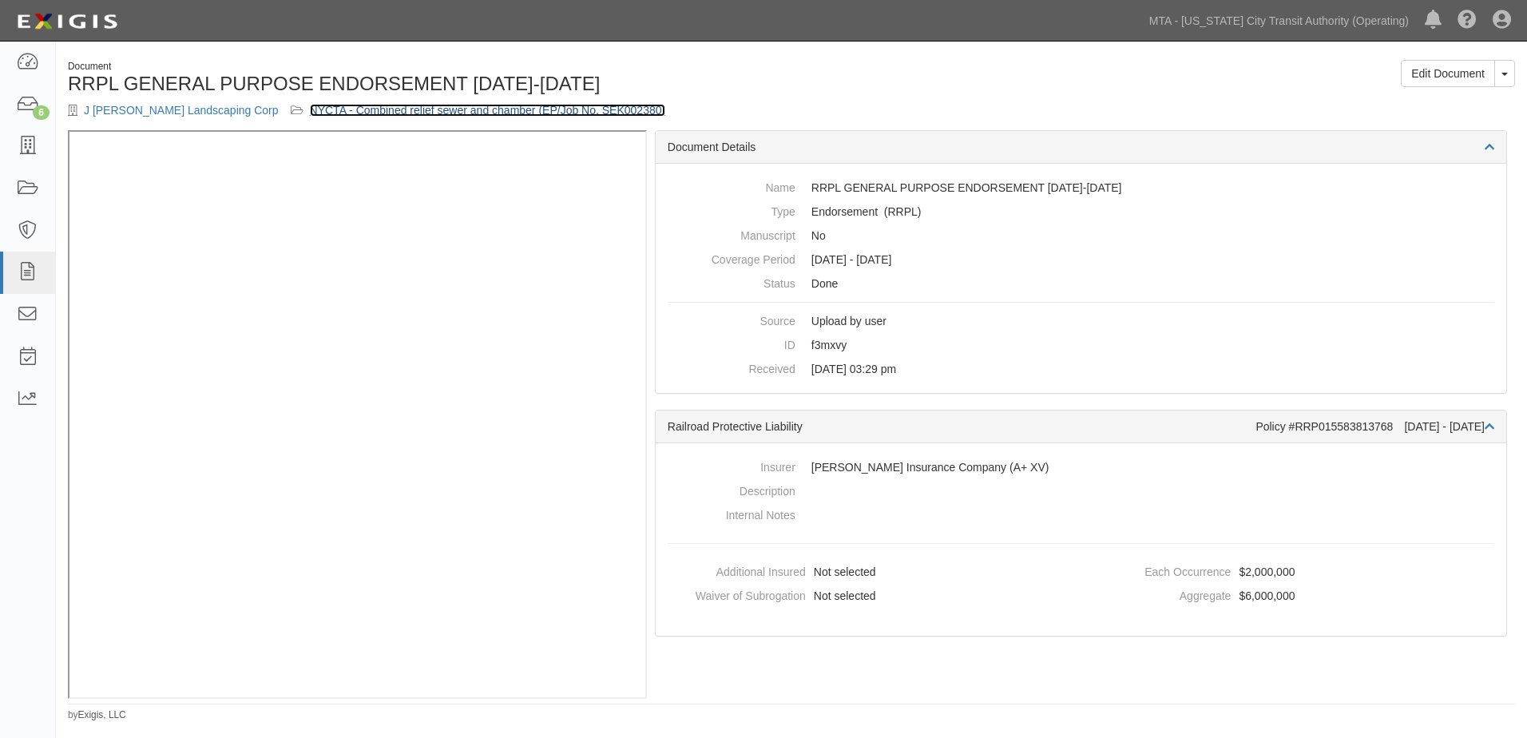
click at [541, 116] on link "NYCTA - Combined relief sewer and chamber (EP/Job No. SEK002380)" at bounding box center [488, 110] width 356 height 13
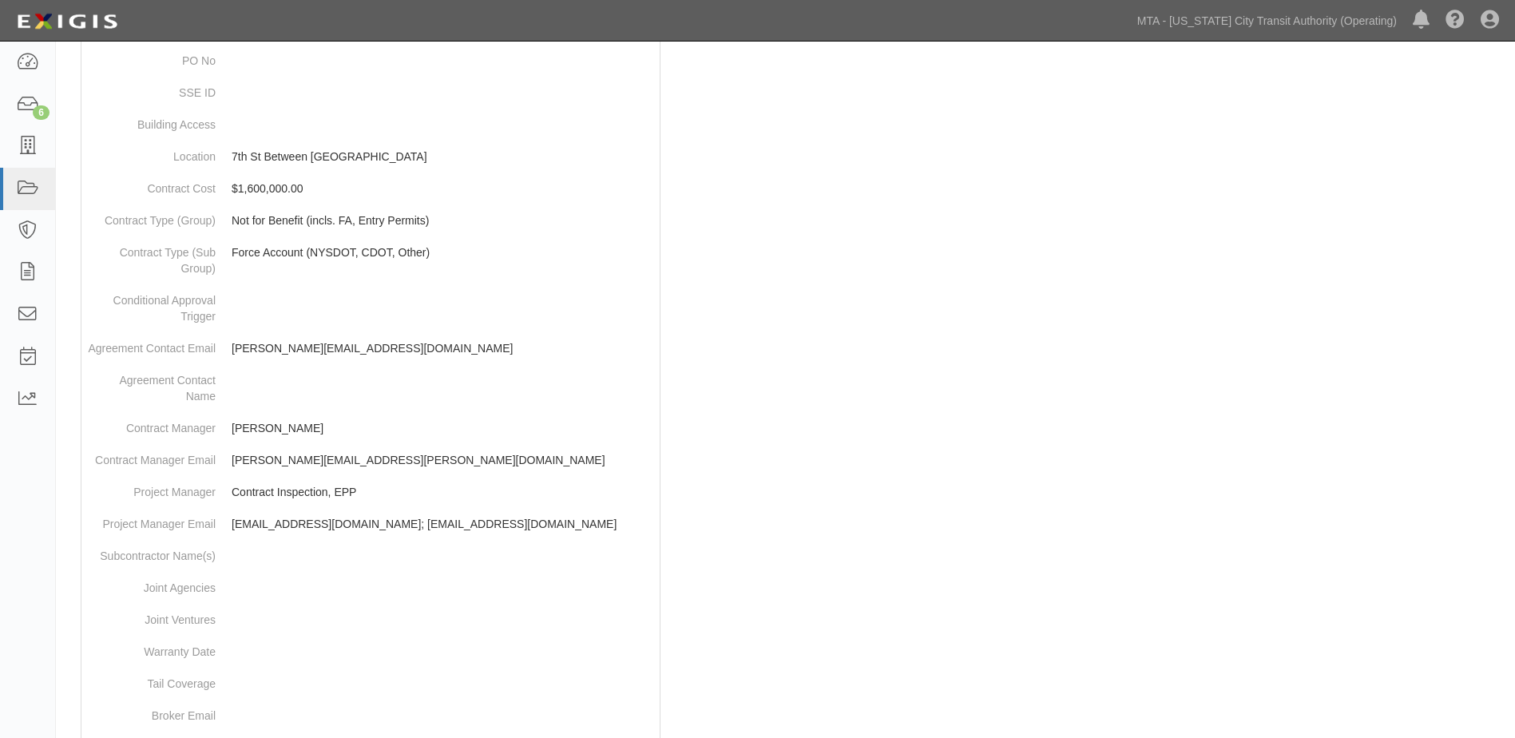
scroll to position [330, 0]
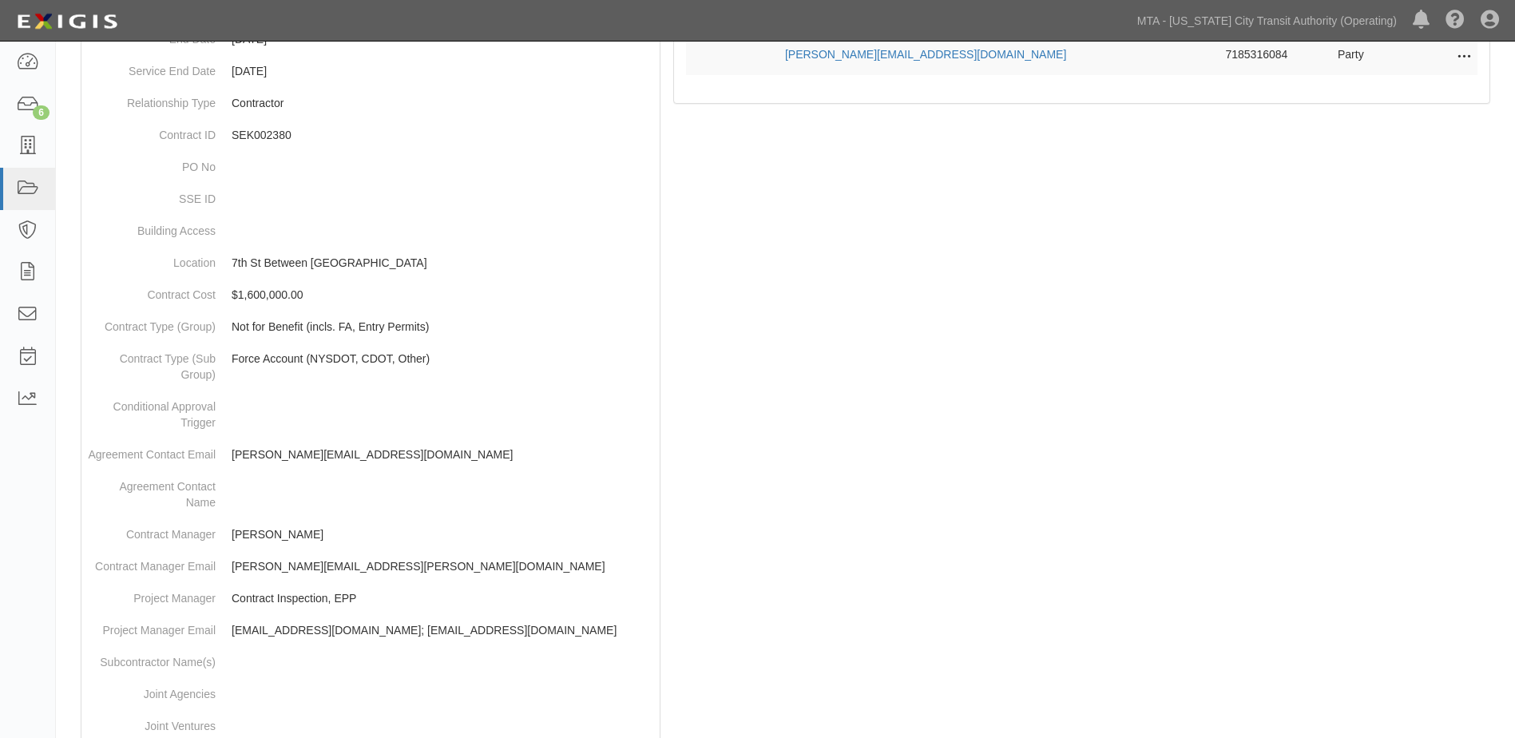
click at [1469, 58] on icon at bounding box center [1464, 57] width 13 height 21
drag, startPoint x: 1440, startPoint y: 303, endPoint x: 1449, endPoint y: 302, distance: 8.8
click at [1440, 303] on div at bounding box center [785, 536] width 1435 height 1315
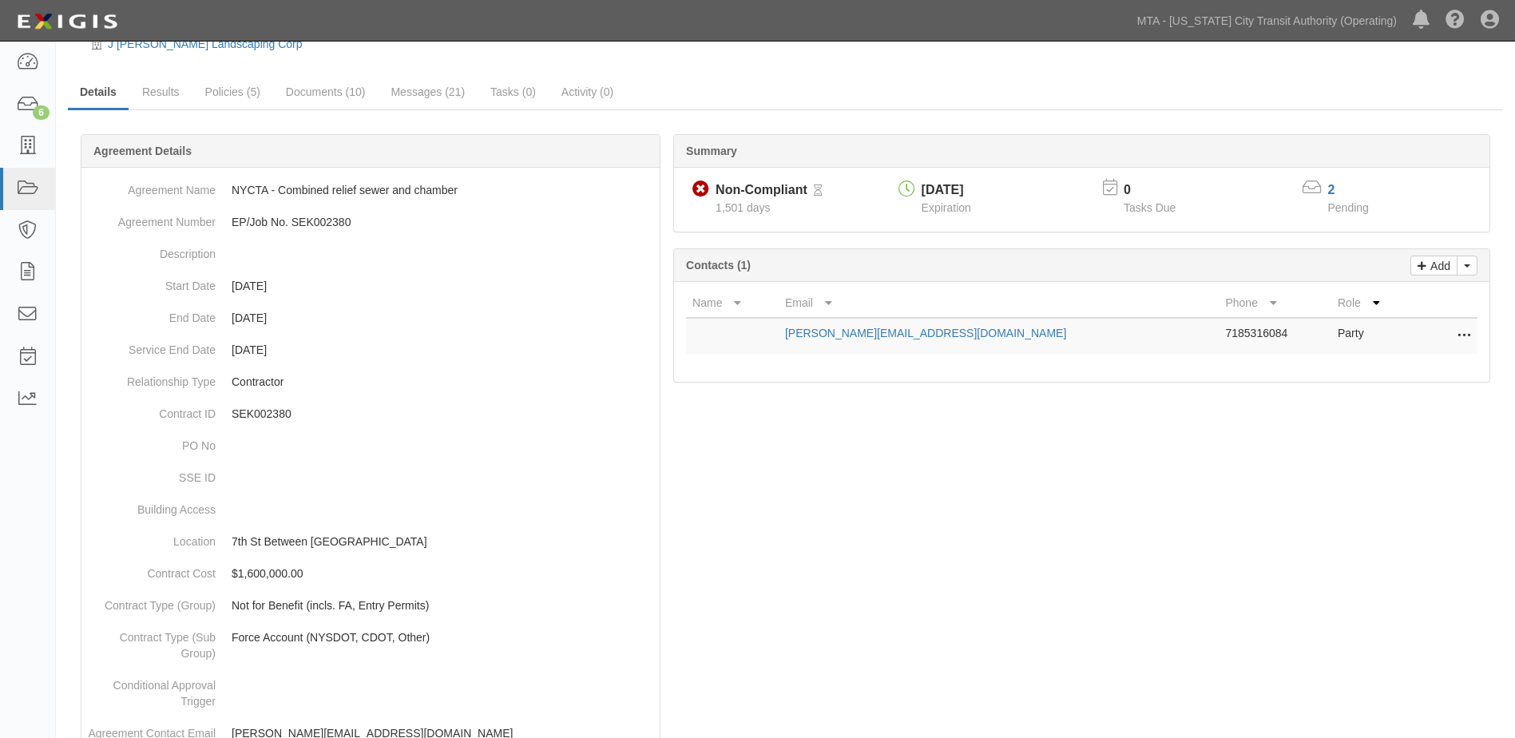
scroll to position [0, 0]
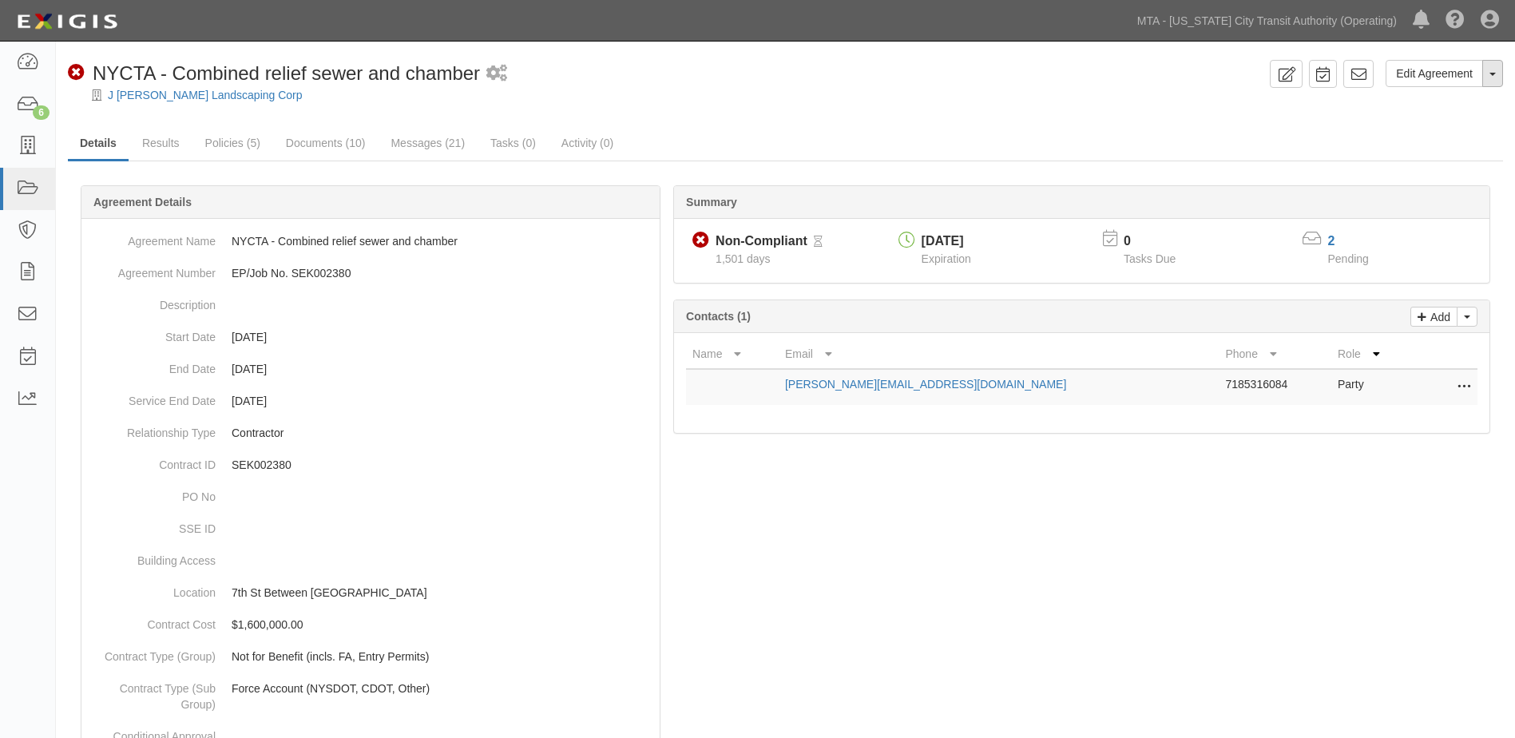
click at [1494, 78] on button "Toggle Agreement Dropdown" at bounding box center [1492, 73] width 21 height 27
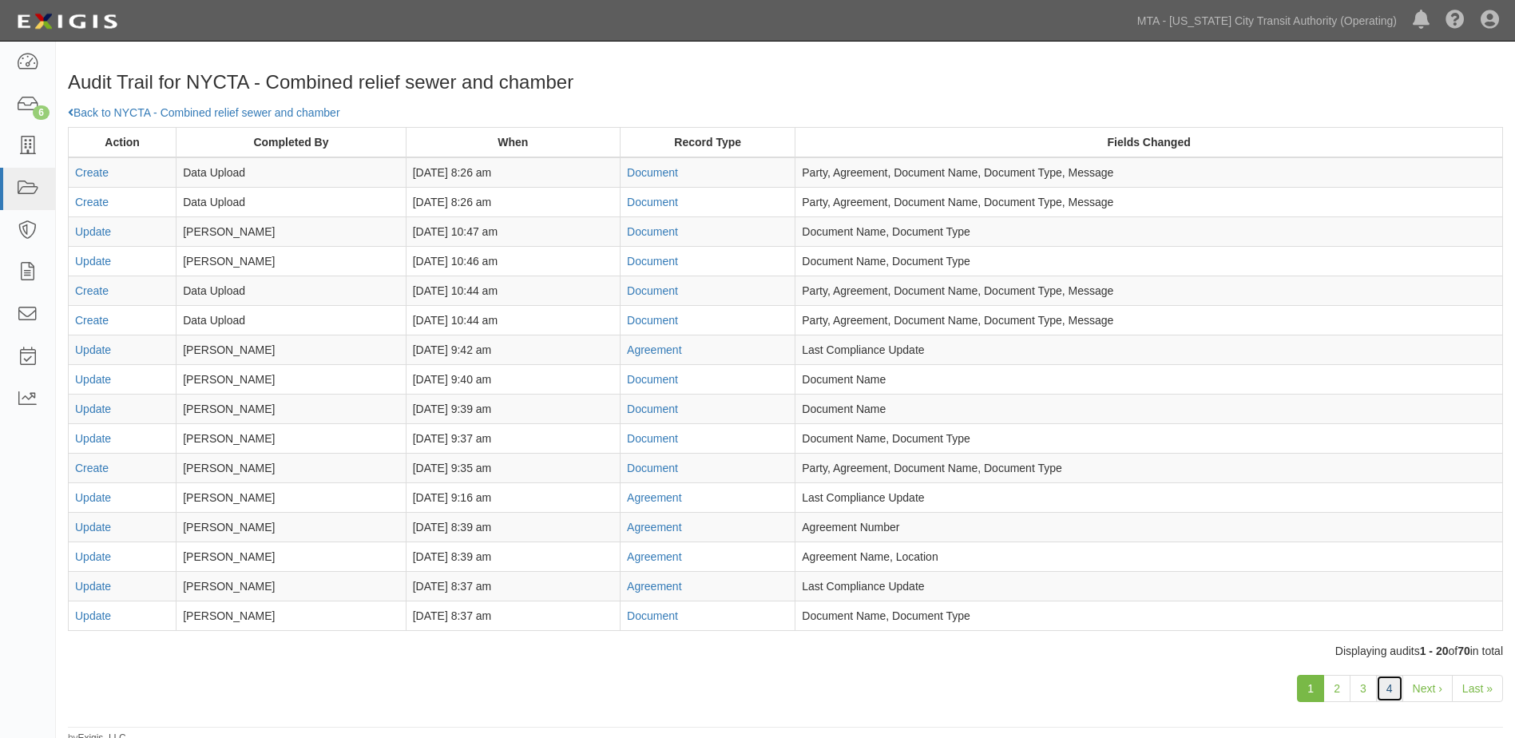
click at [1388, 687] on link "4" at bounding box center [1389, 688] width 27 height 27
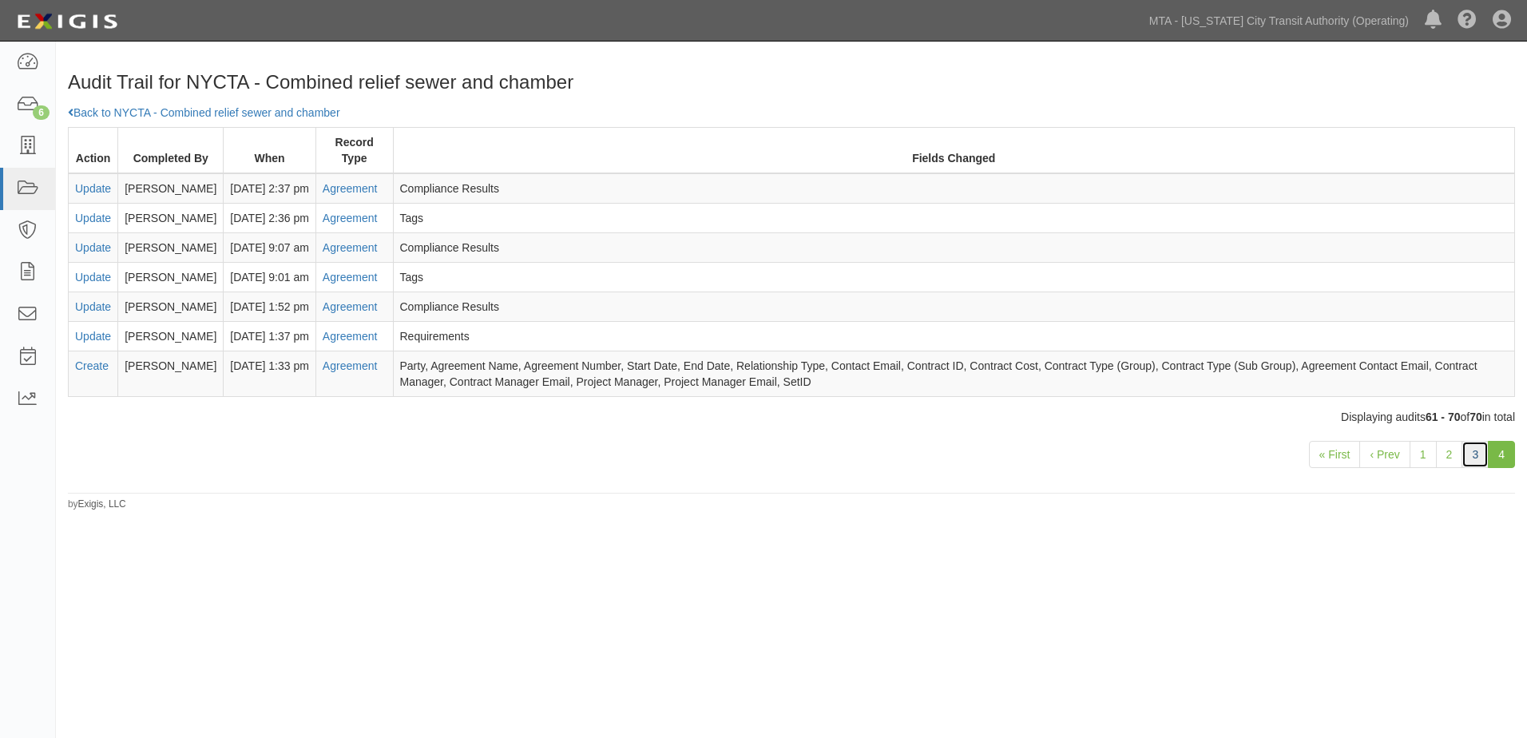
click at [1477, 458] on link "3" at bounding box center [1474, 454] width 27 height 27
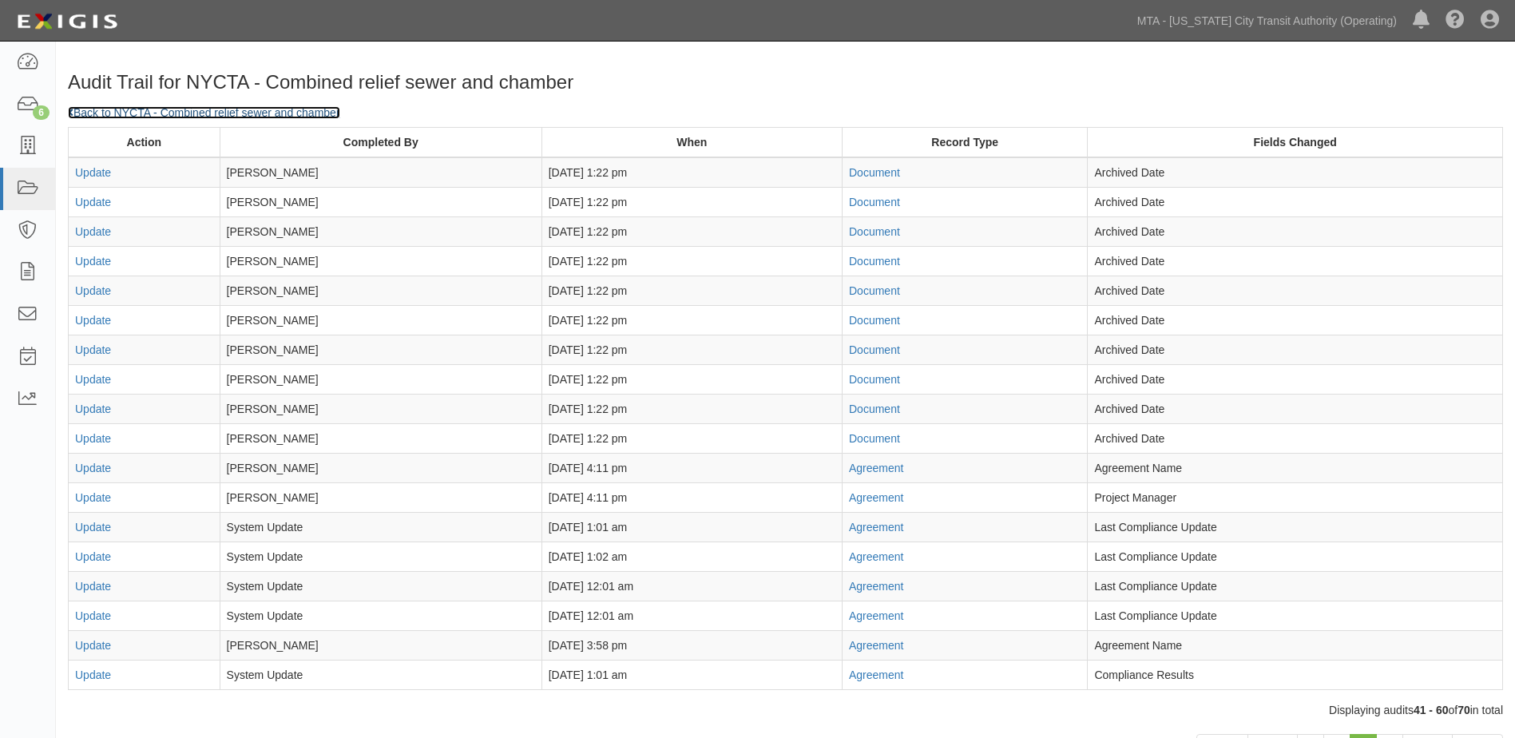
click at [286, 118] on link "Back to NYCTA - Combined relief sewer and chamber" at bounding box center [204, 112] width 272 height 13
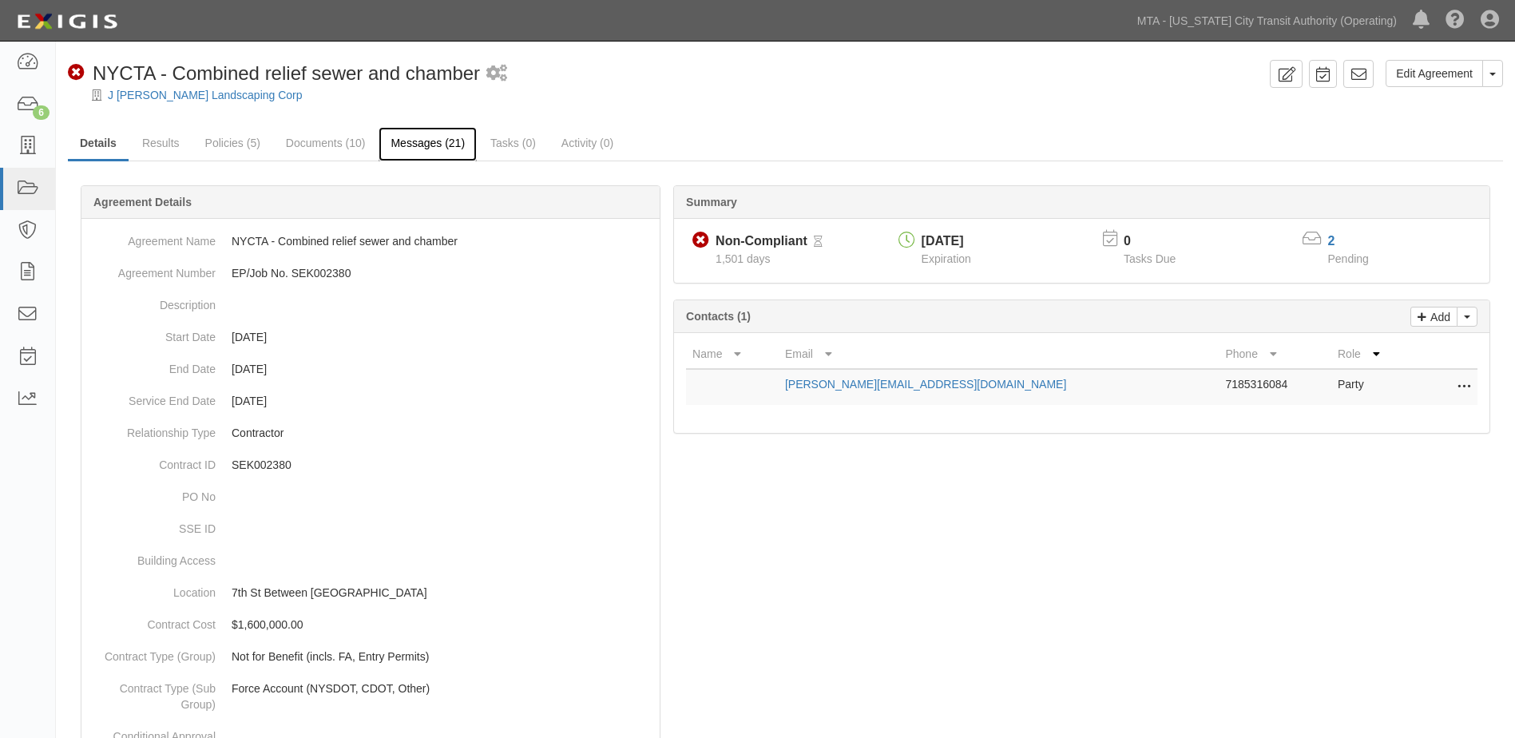
click at [430, 144] on link "Messages (21)" at bounding box center [428, 144] width 98 height 34
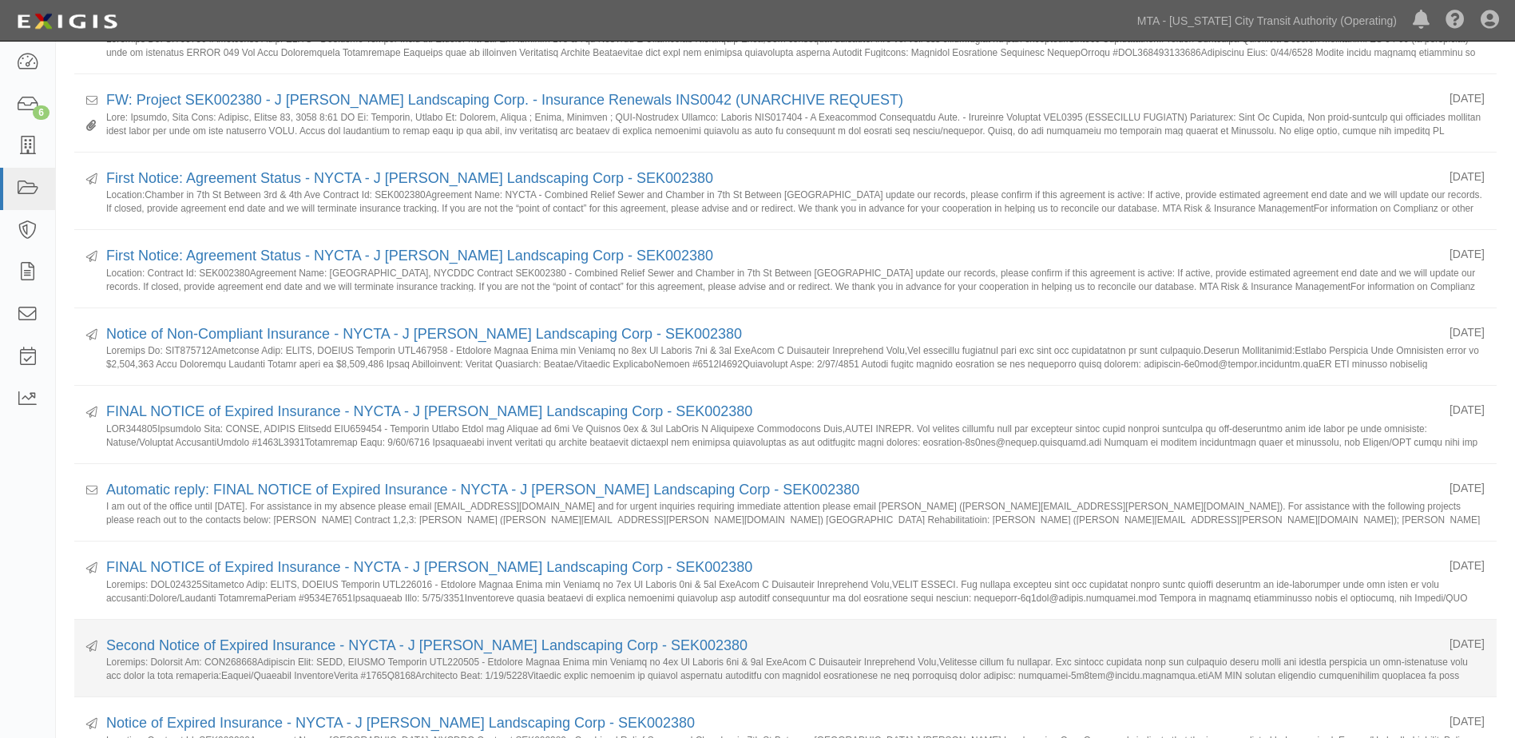
scroll to position [1118, 0]
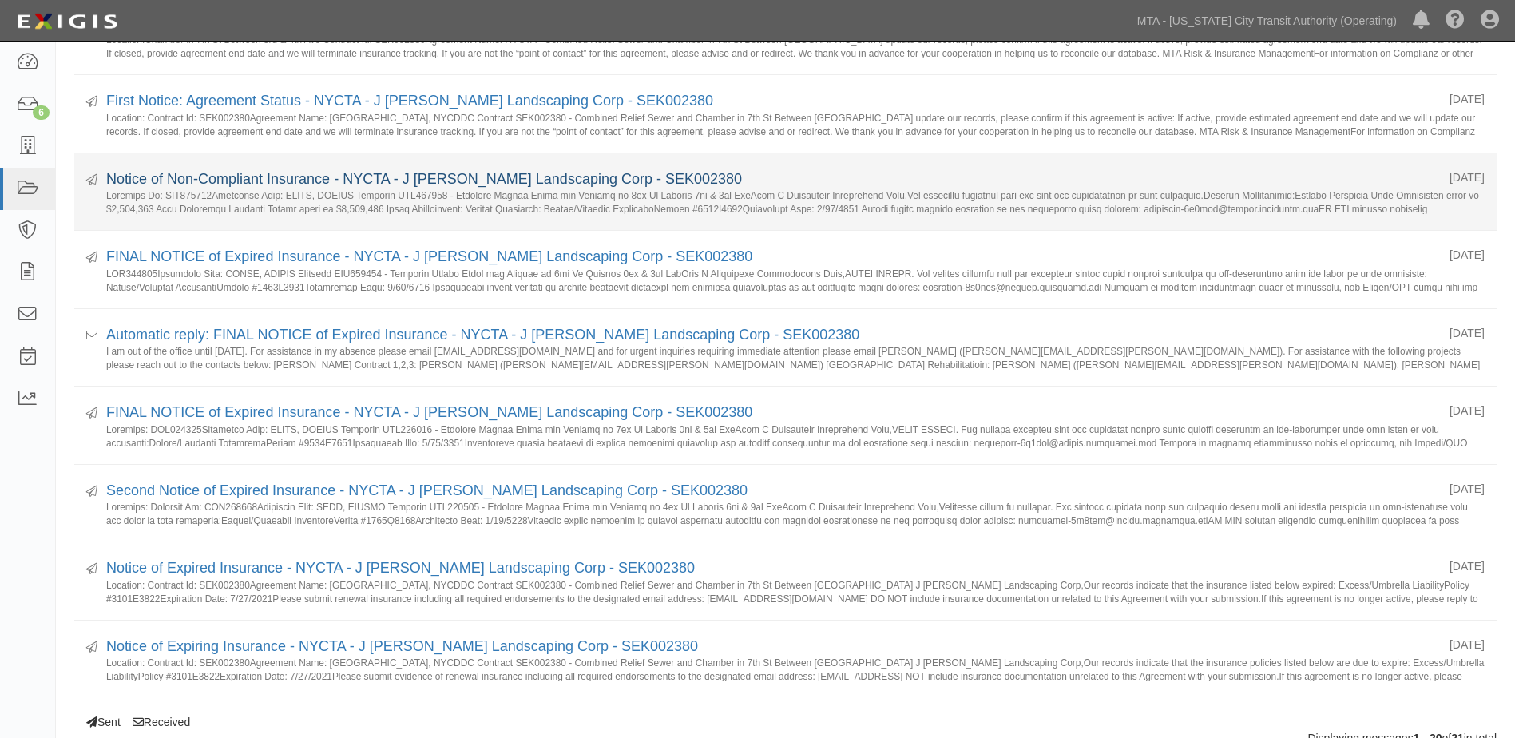
drag, startPoint x: 563, startPoint y: 211, endPoint x: 726, endPoint y: 205, distance: 163.0
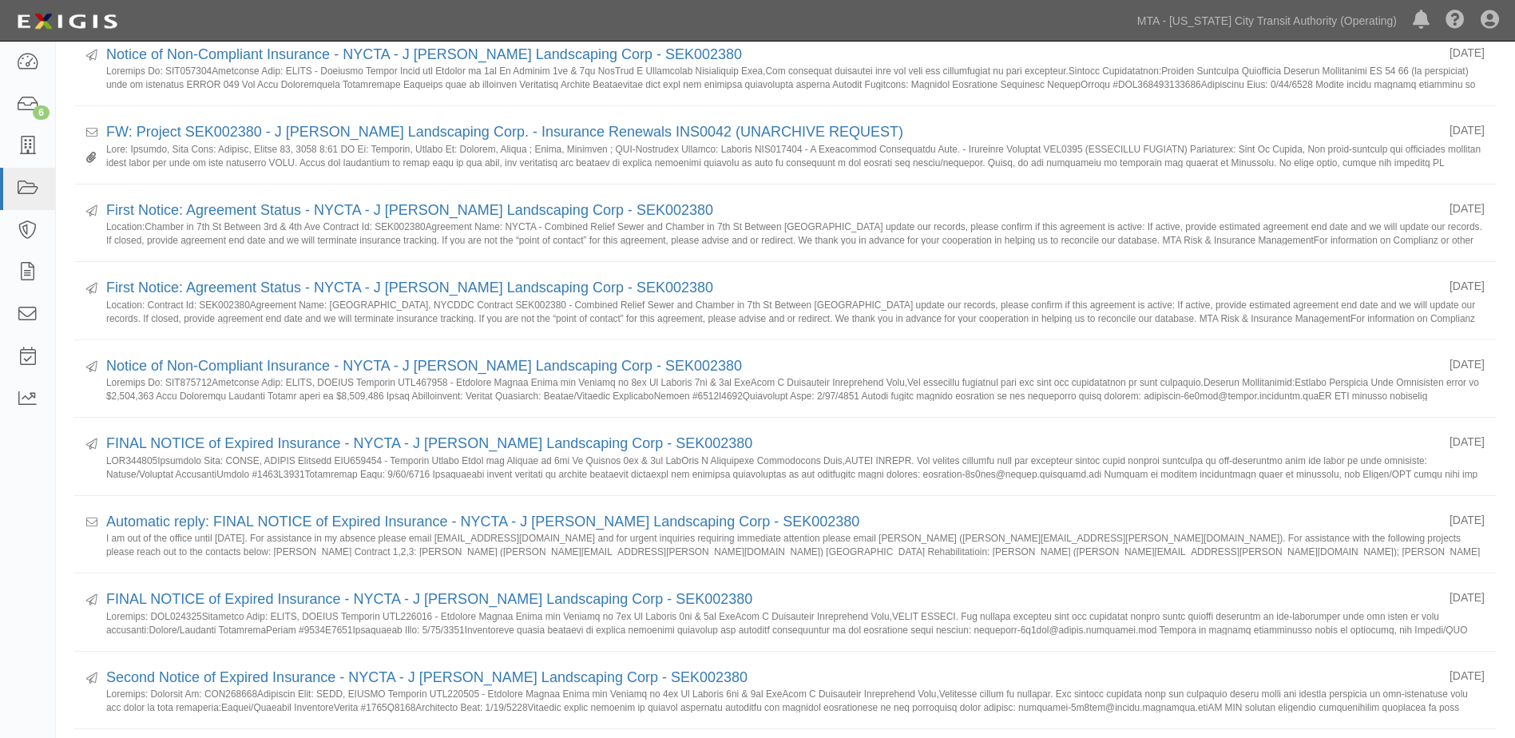
scroll to position [926, 0]
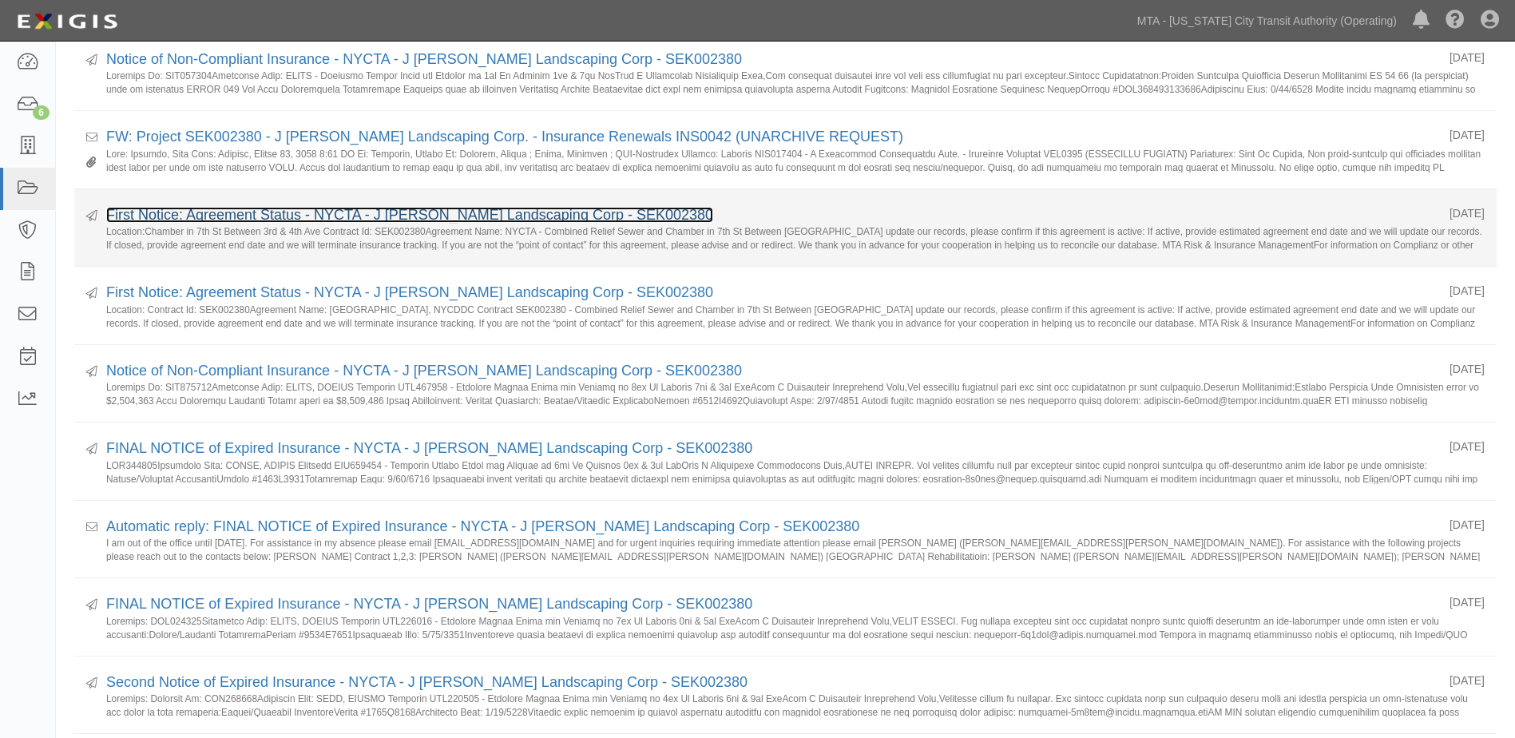
click at [246, 217] on link "First Notice: Agreement Status - NYCTA - J Pizzirusso Landscaping Corp - SEK002…" at bounding box center [409, 215] width 607 height 16
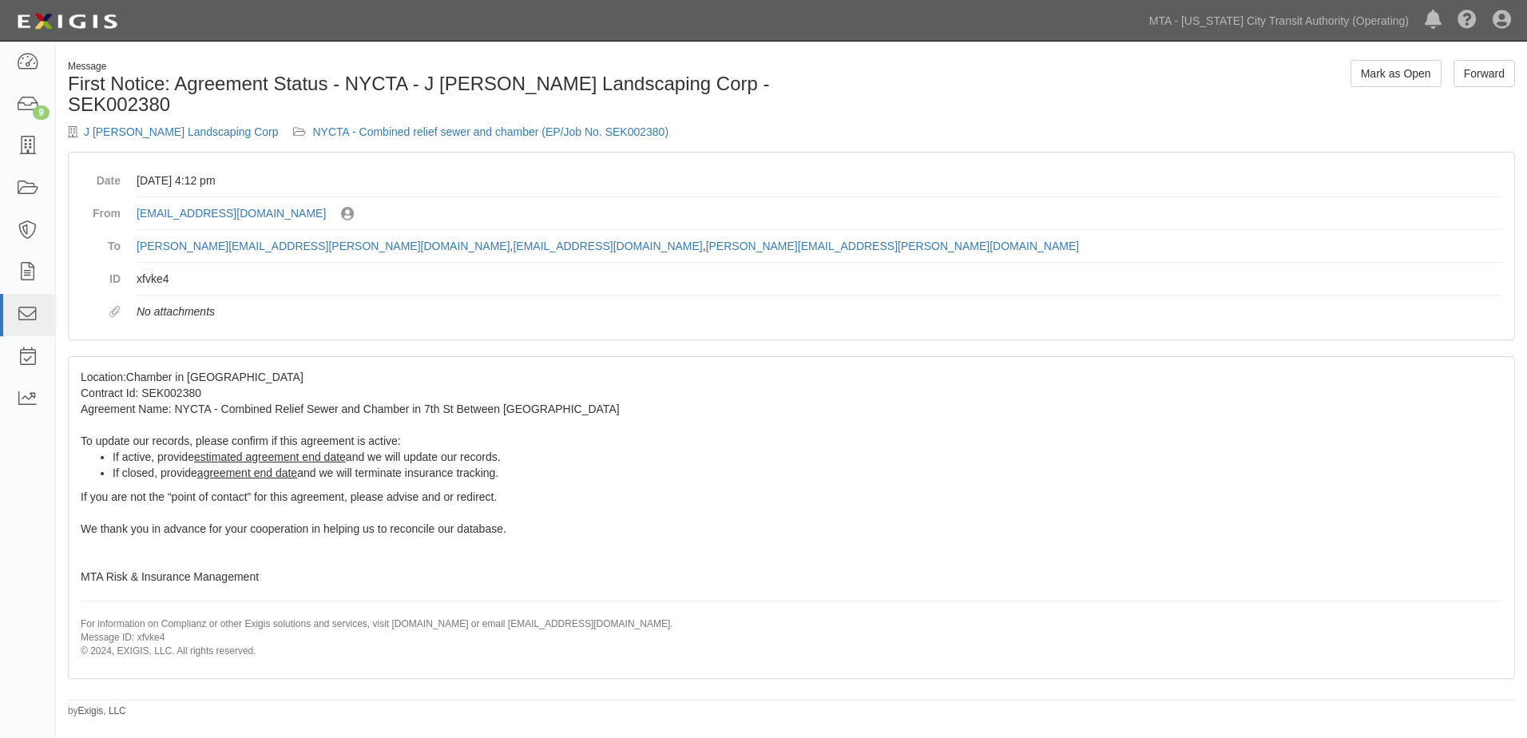
click at [799, 505] on div "Location:Chamber in 7th St Between 3rd & 4th Ave Contract Id: SEK002380 Agreeme…" at bounding box center [792, 517] width 1446 height 321
